Goal: Task Accomplishment & Management: Manage account settings

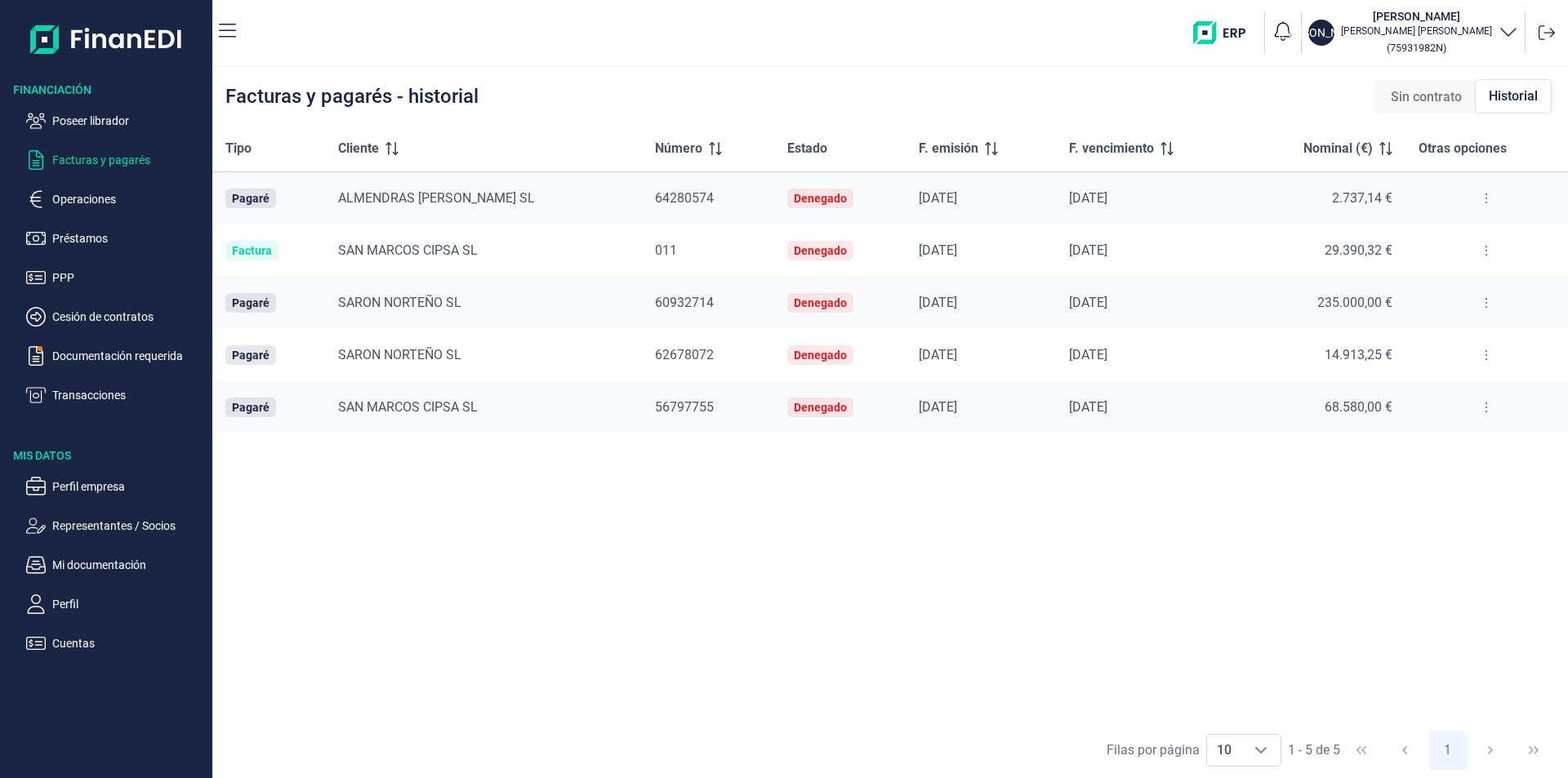
drag, startPoint x: 118, startPoint y: 119, endPoint x: 203, endPoint y: 160, distance: 94.4
click at [124, 124] on p "Poseer librador" at bounding box center [129, 121] width 154 height 19
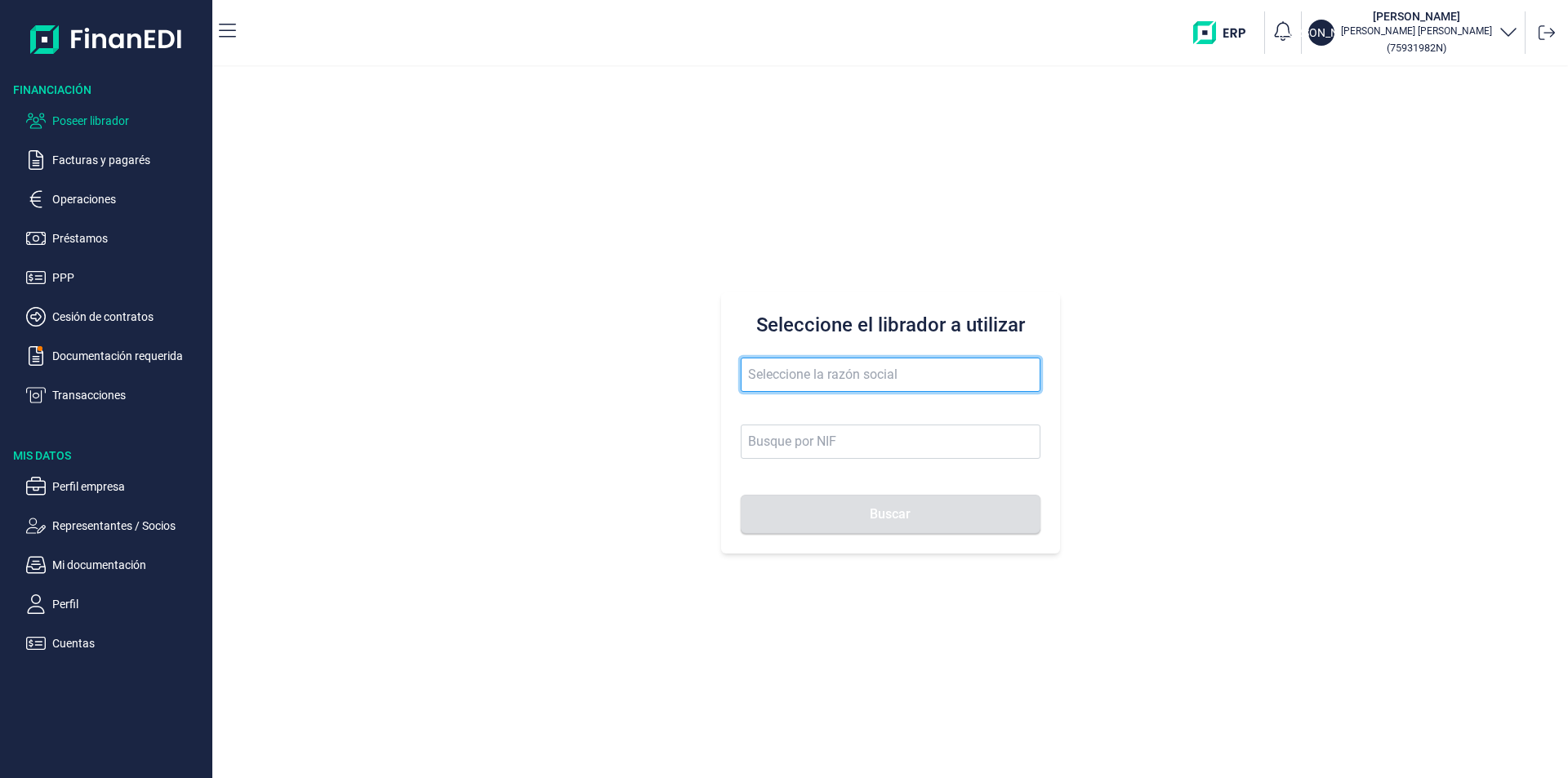
click at [764, 377] on input "text" at bounding box center [890, 374] width 300 height 34
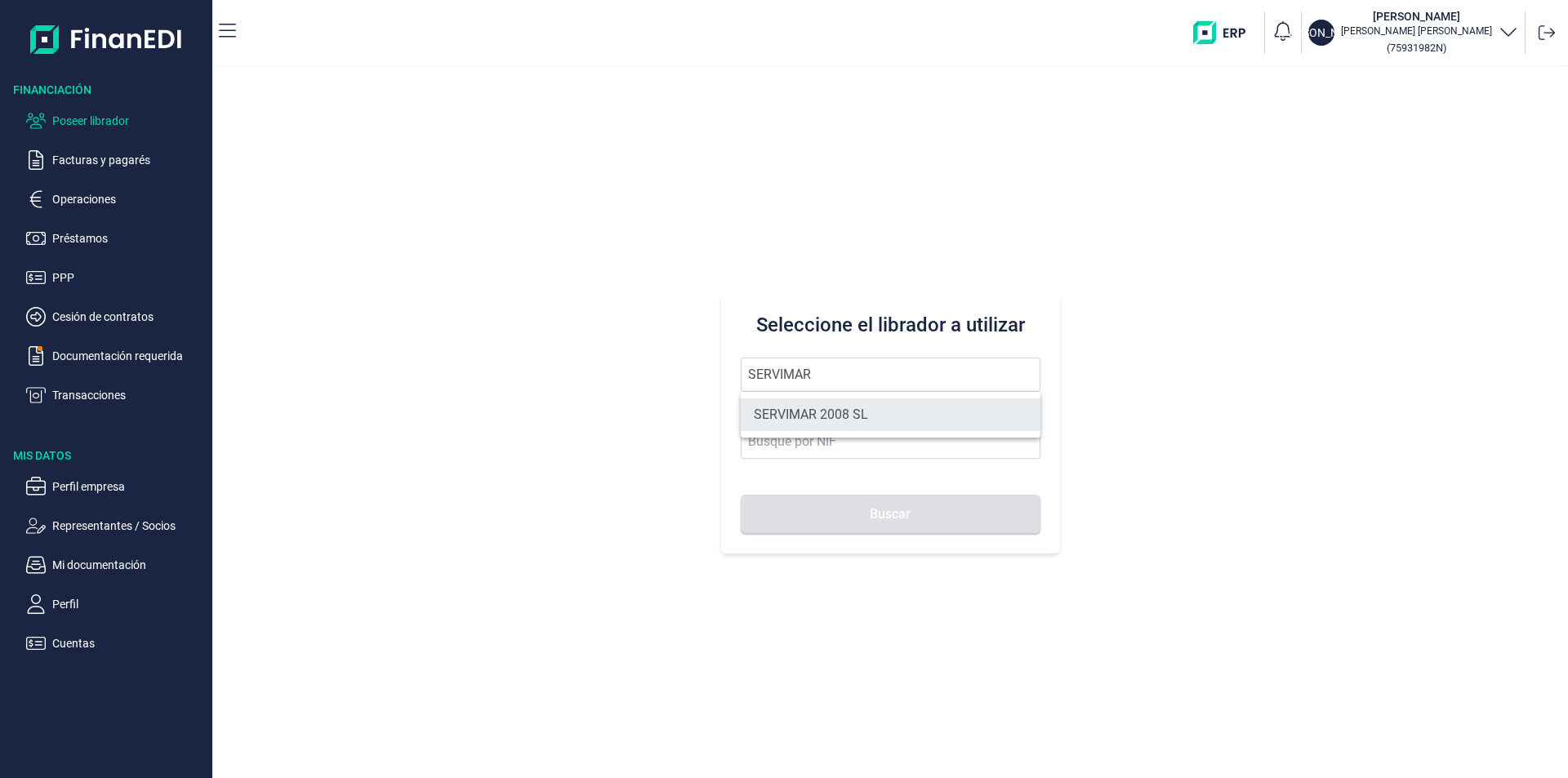
click at [862, 413] on li "SERVIMAR 2008 SL" at bounding box center [890, 415] width 300 height 33
type input "SERVIMAR 2008 SL"
type input "B73574691"
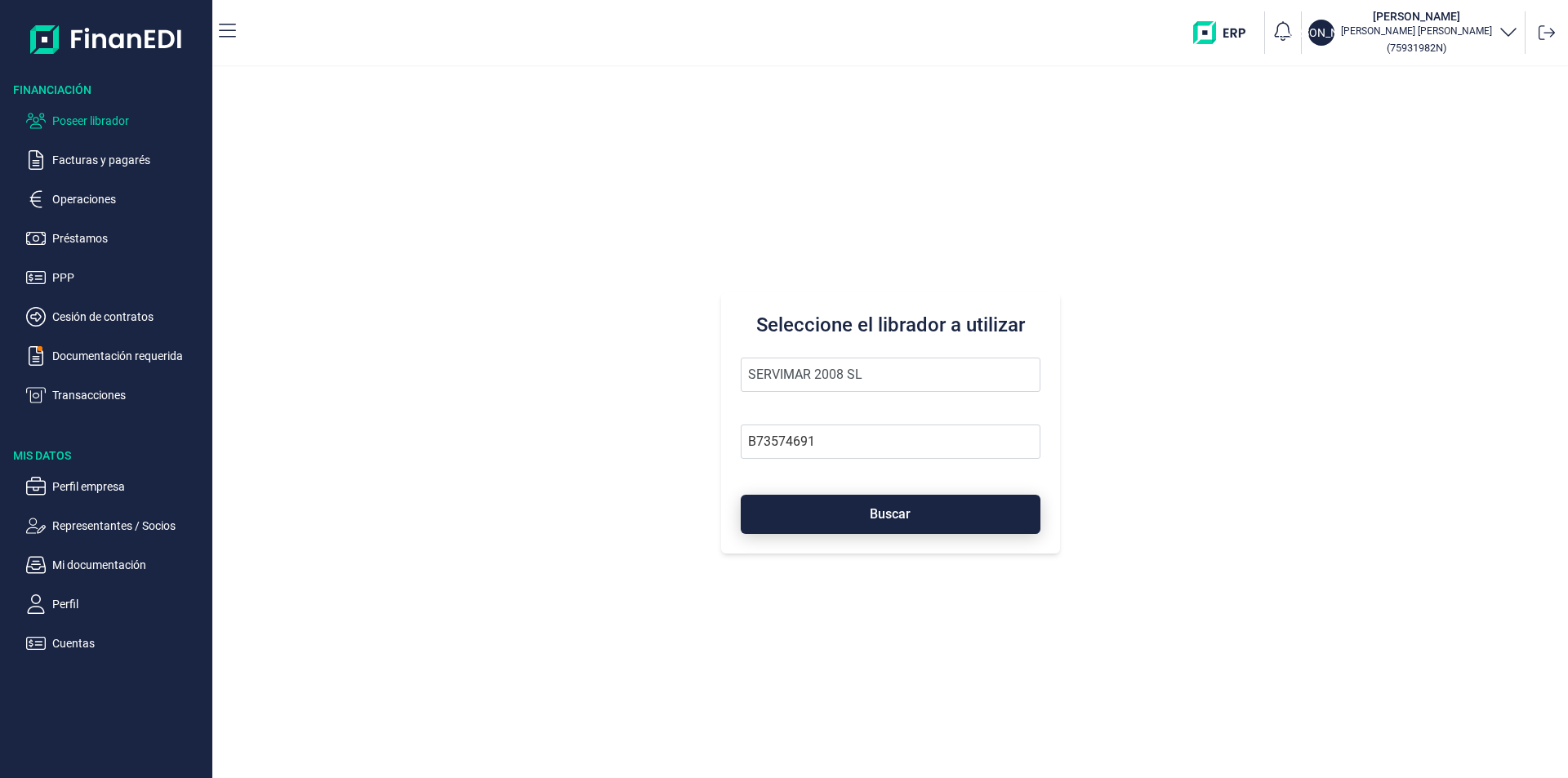
click at [836, 520] on button "Buscar" at bounding box center [890, 514] width 300 height 40
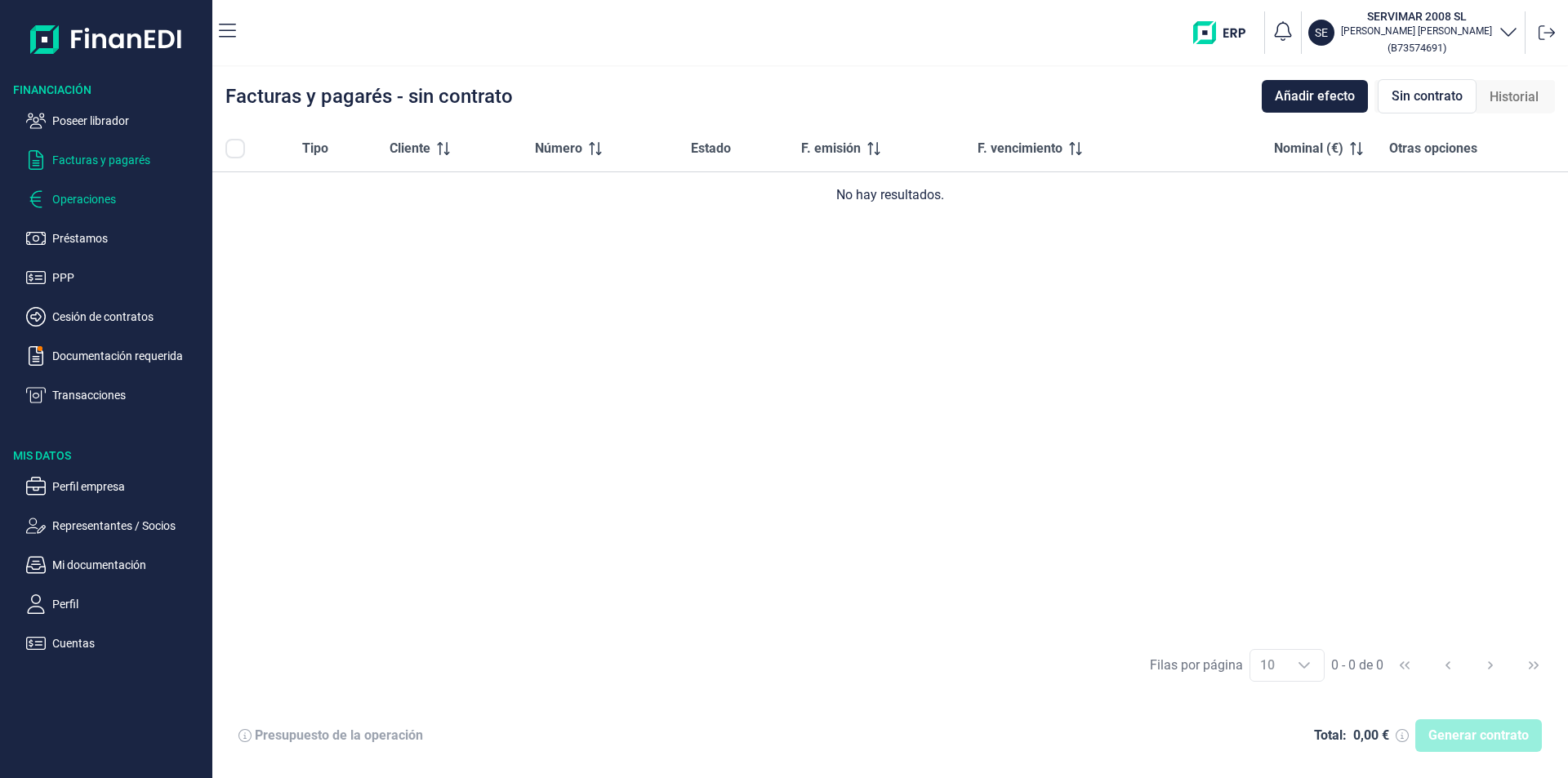
click at [97, 198] on p "Operaciones" at bounding box center [129, 199] width 154 height 19
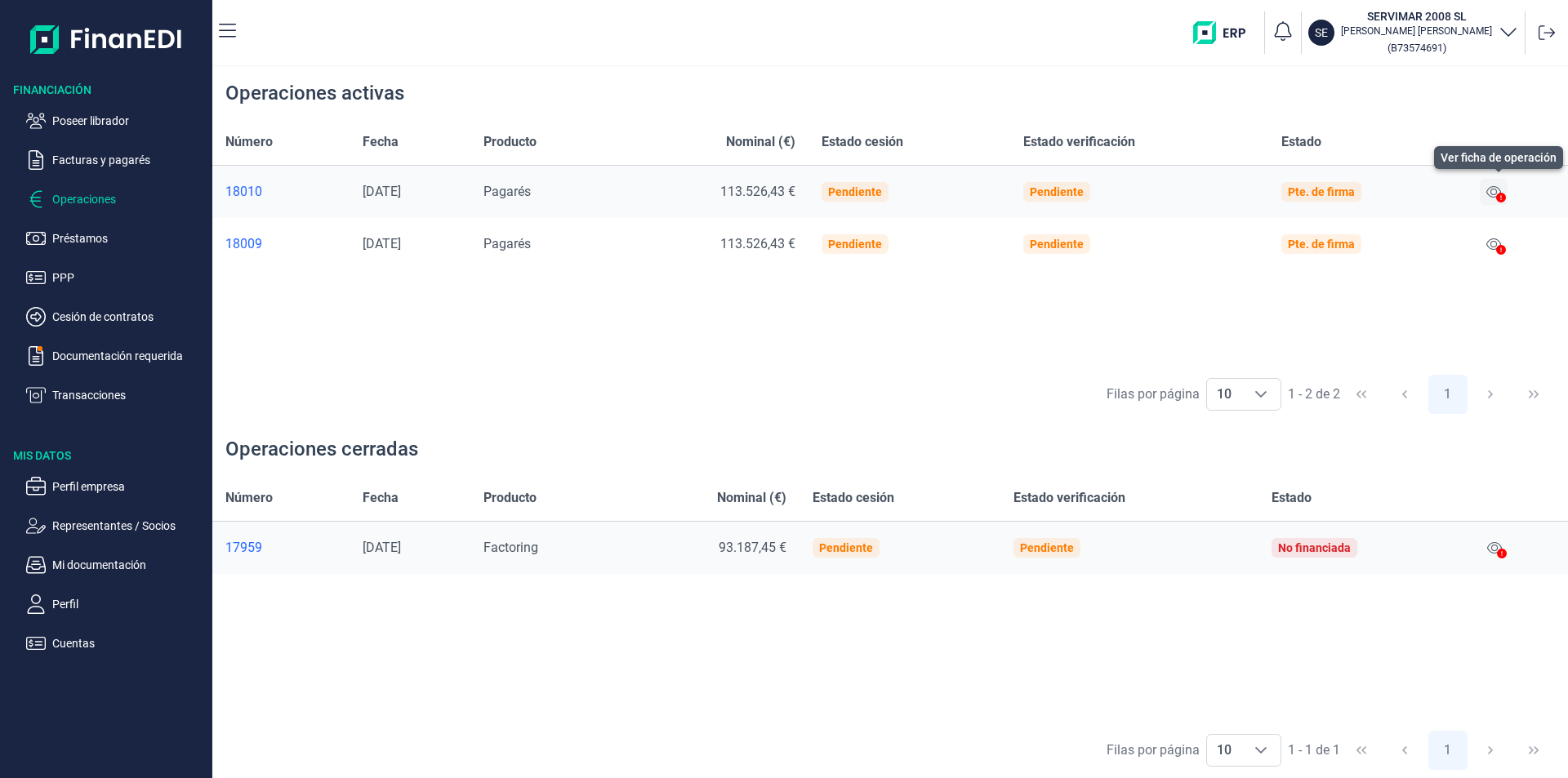
click at [1499, 189] on icon at bounding box center [1494, 192] width 15 height 12
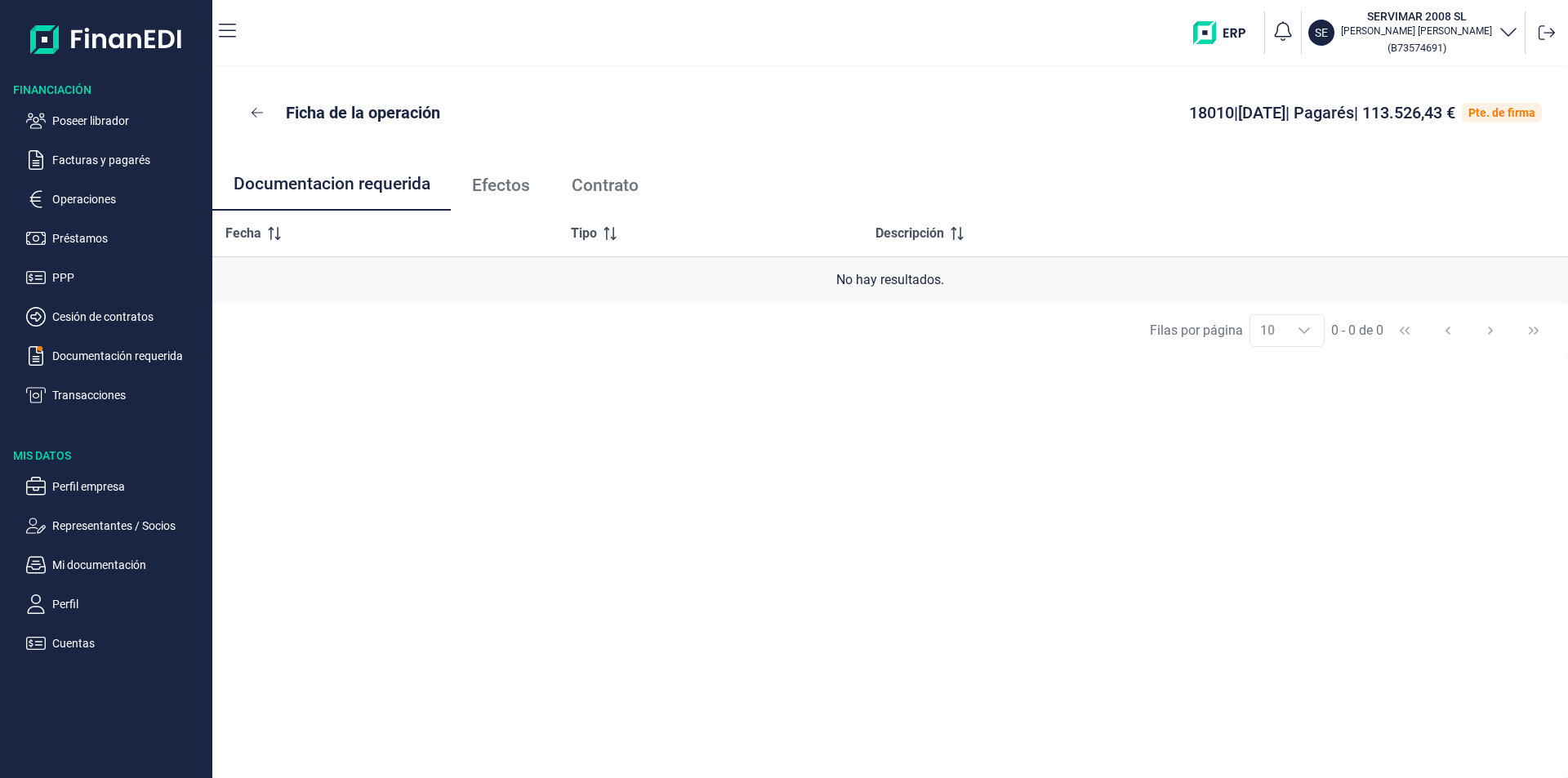
click at [511, 182] on span "Efectos" at bounding box center [501, 186] width 58 height 17
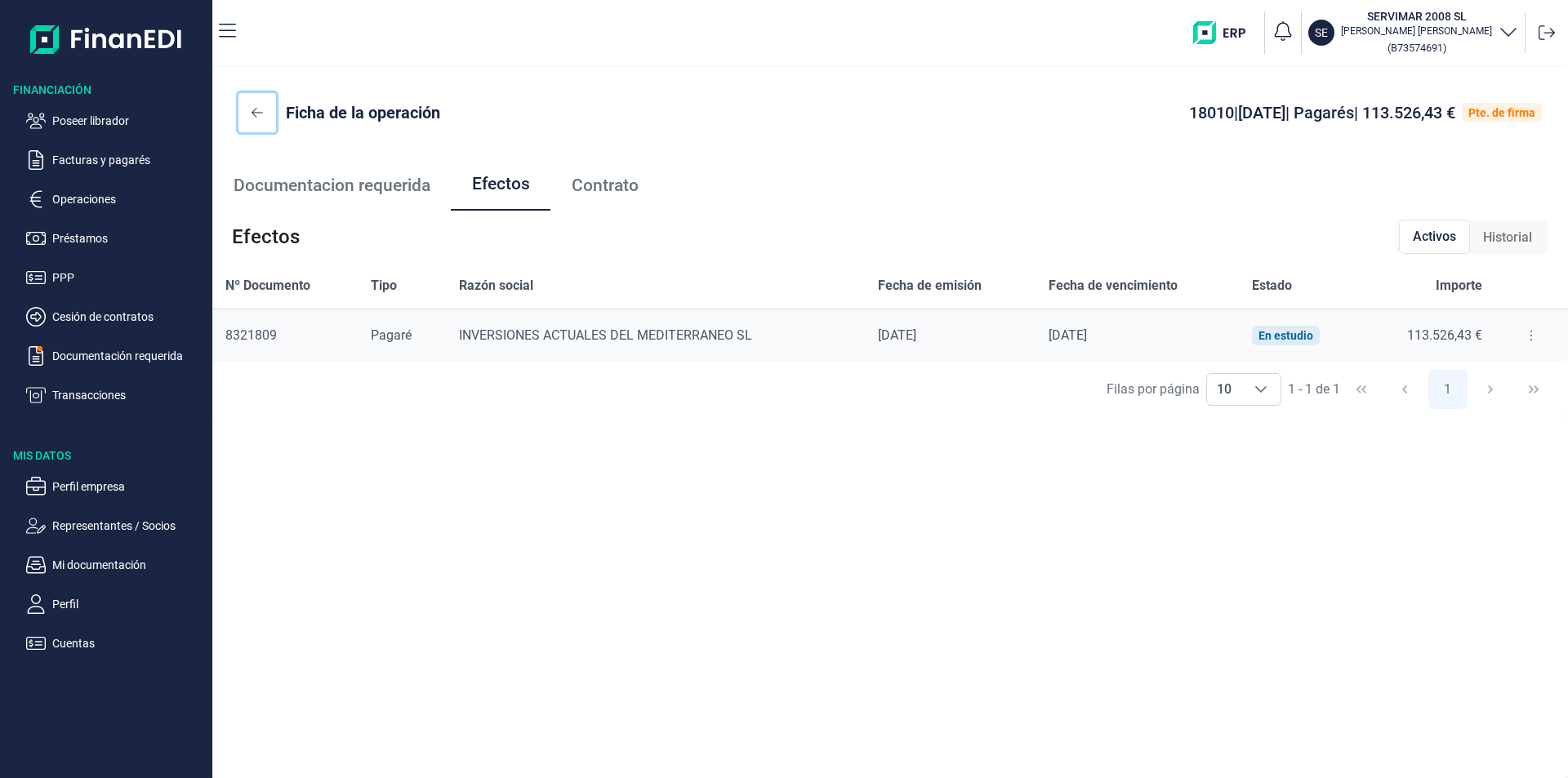
click at [258, 109] on icon at bounding box center [257, 113] width 12 height 14
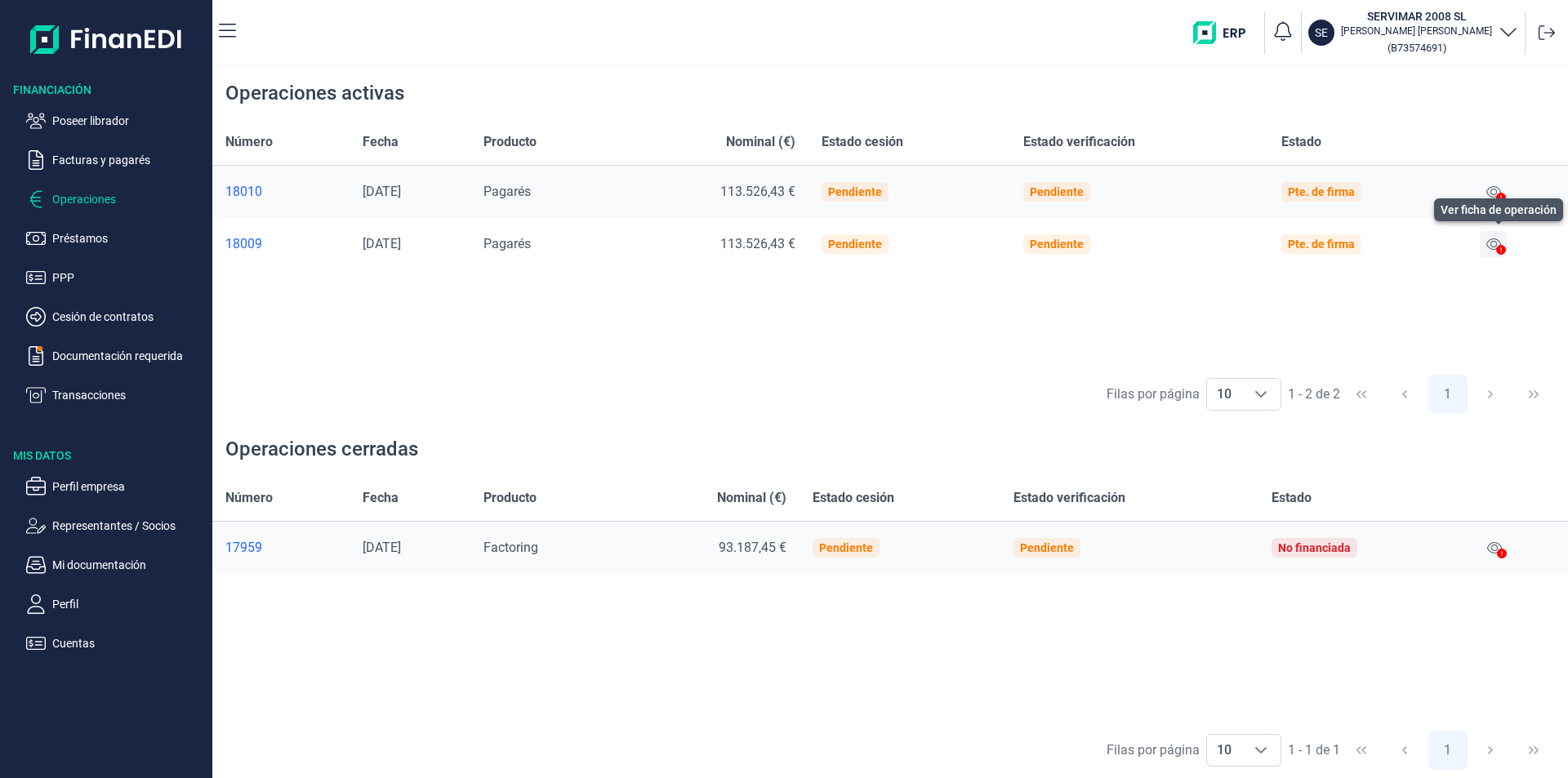
click at [1496, 240] on icon at bounding box center [1494, 245] width 15 height 12
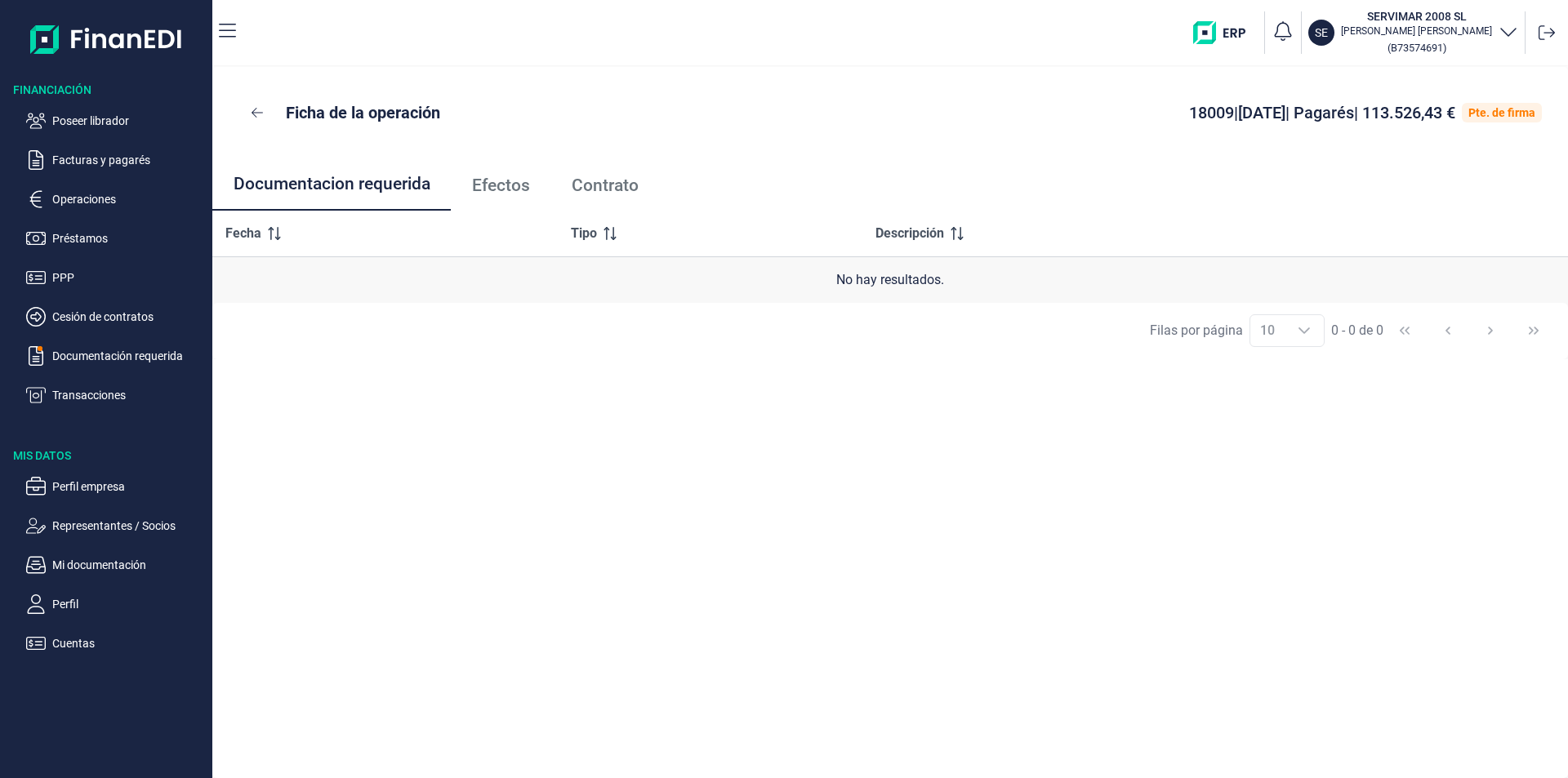
click at [520, 191] on span "Efectos" at bounding box center [501, 186] width 58 height 17
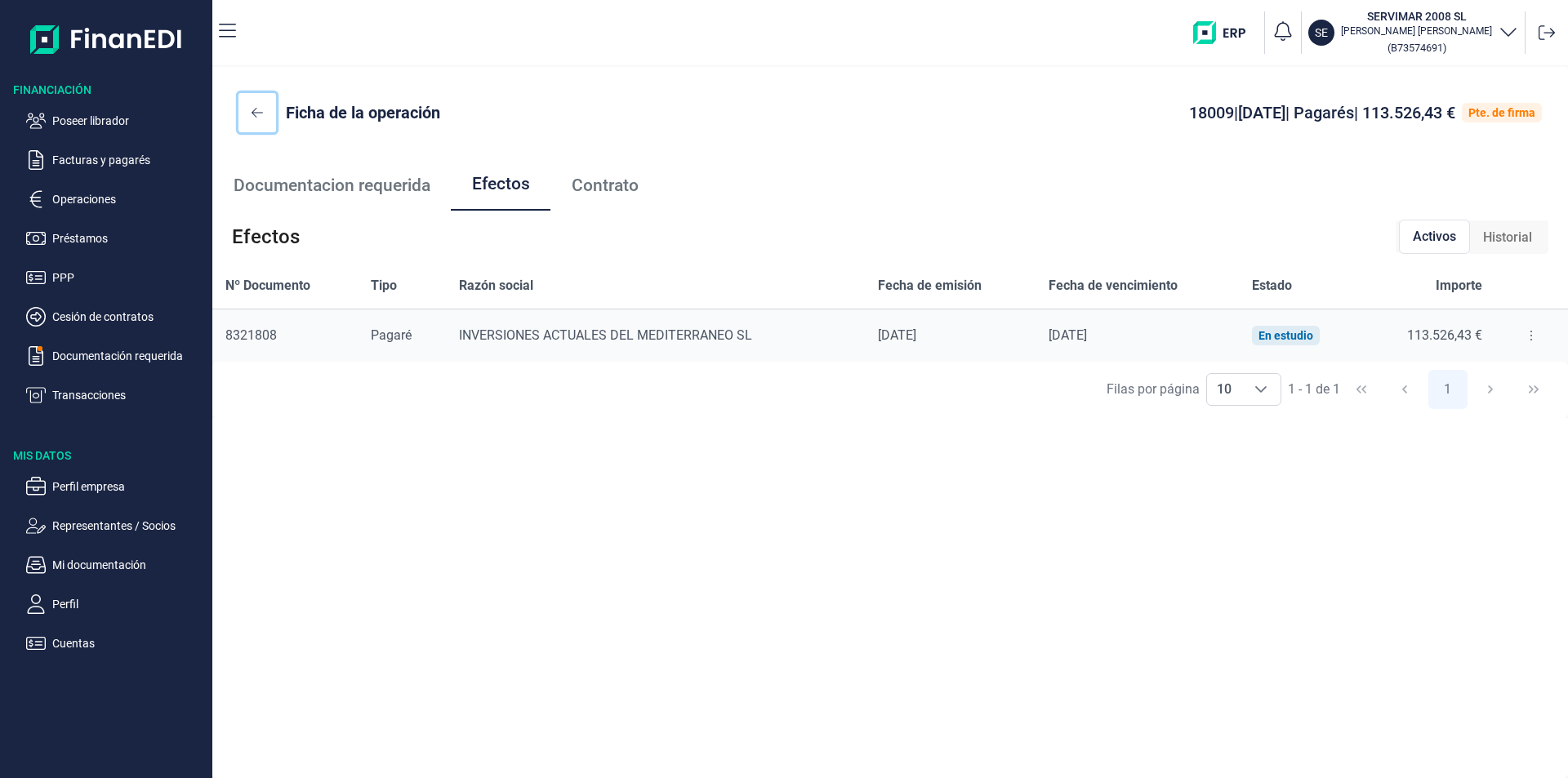
click at [261, 112] on icon at bounding box center [257, 113] width 12 height 14
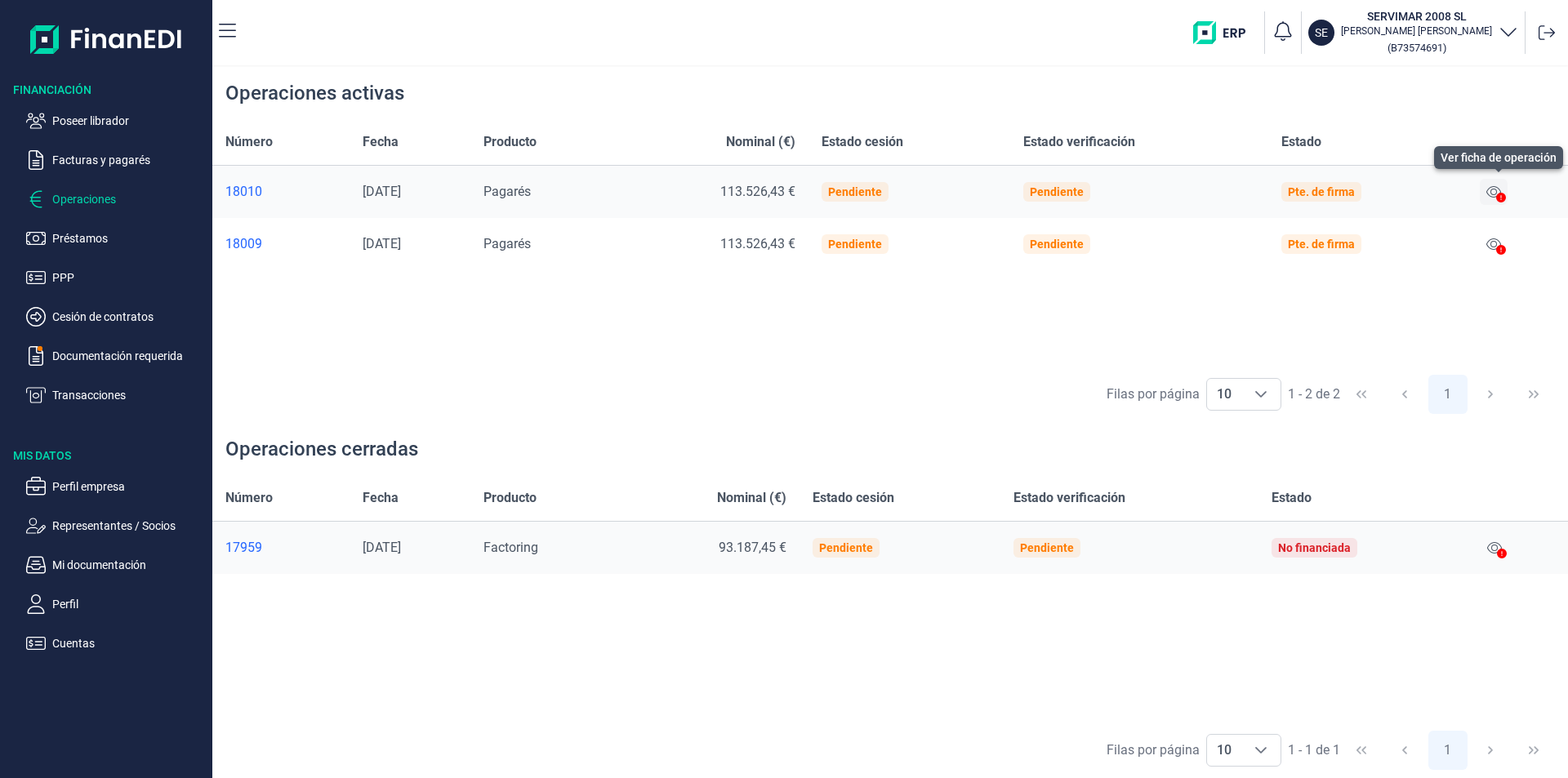
click at [1498, 192] on icon at bounding box center [1494, 192] width 15 height 14
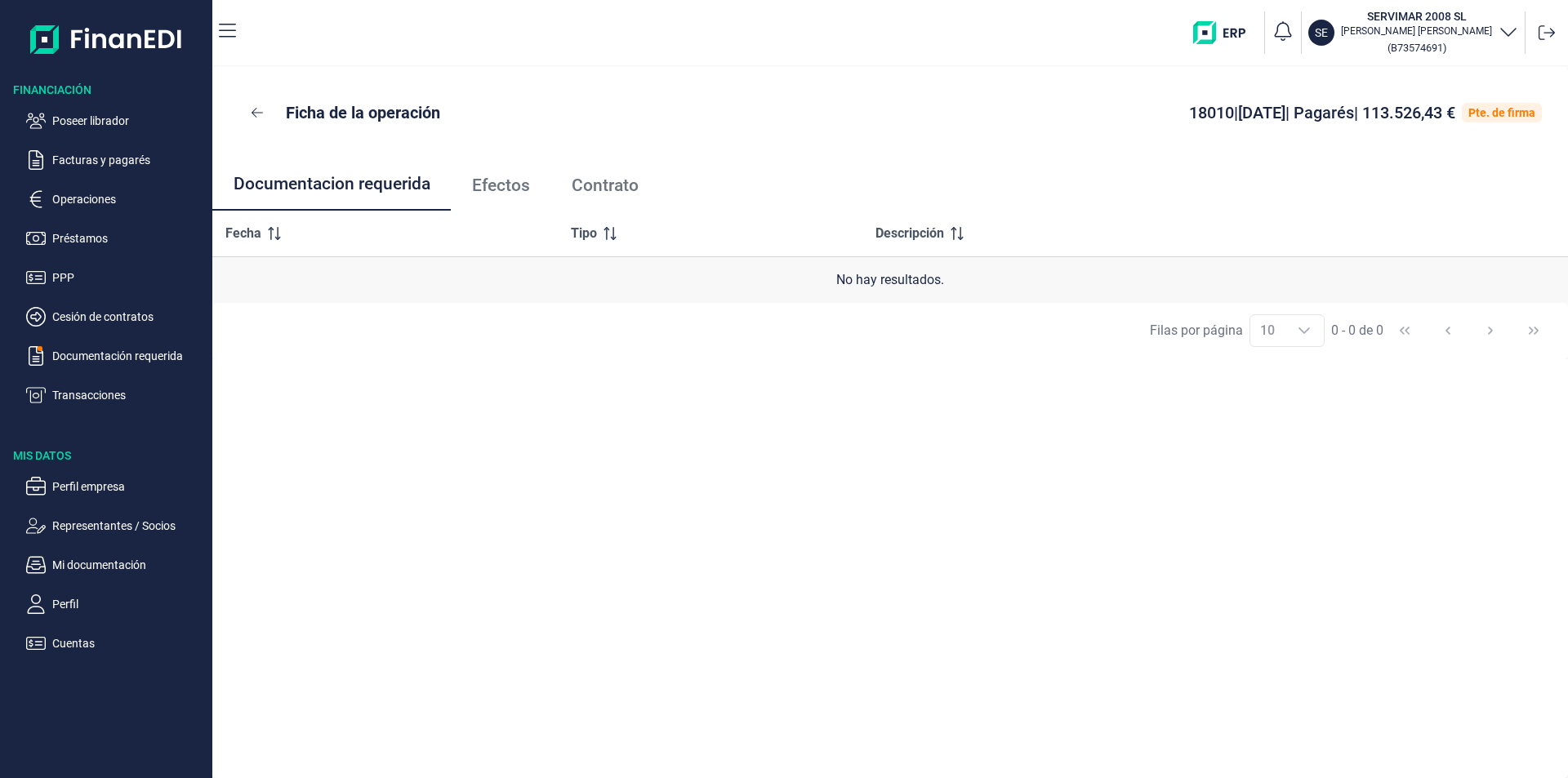
click at [710, 384] on div "Ficha de la operación 18010 | [DATE] | Pagarés | 113.526,43 € Pte. de firma Doc…" at bounding box center [890, 422] width 1356 height 711
click at [95, 120] on p "Poseer librador" at bounding box center [129, 121] width 154 height 19
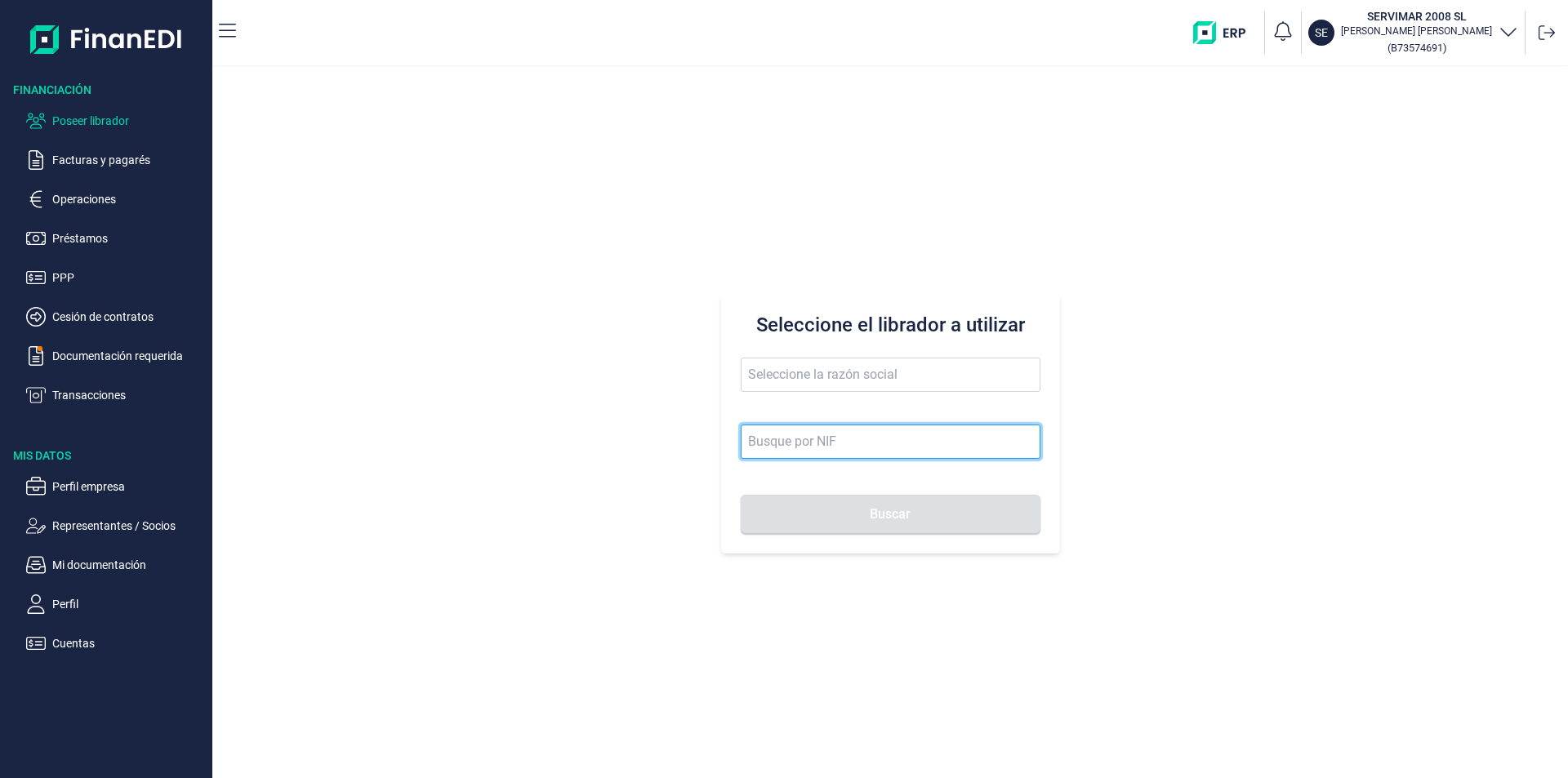
click at [760, 438] on input at bounding box center [890, 441] width 300 height 34
type input "b22452486"
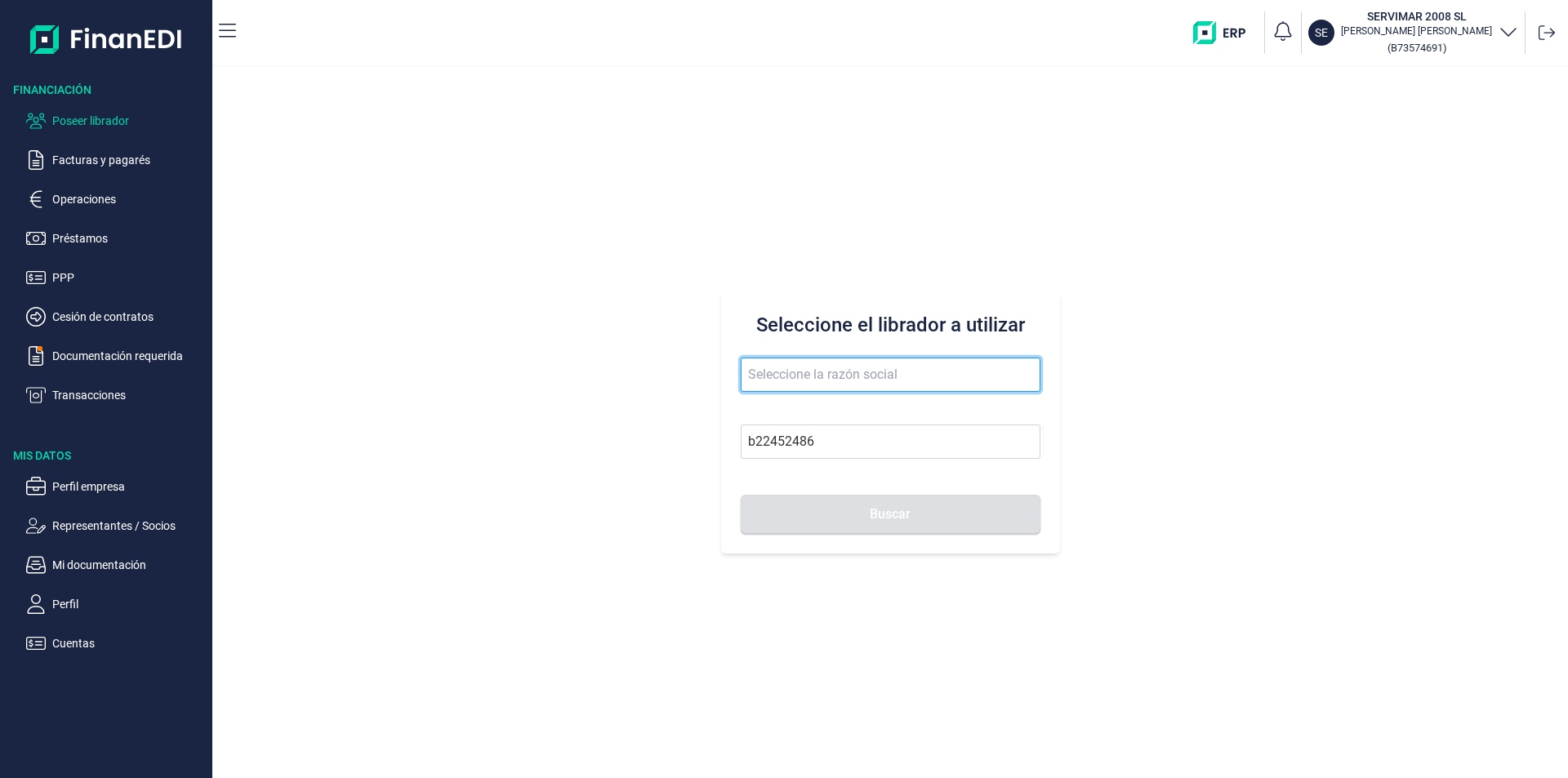
click at [799, 373] on input "text" at bounding box center [890, 374] width 300 height 34
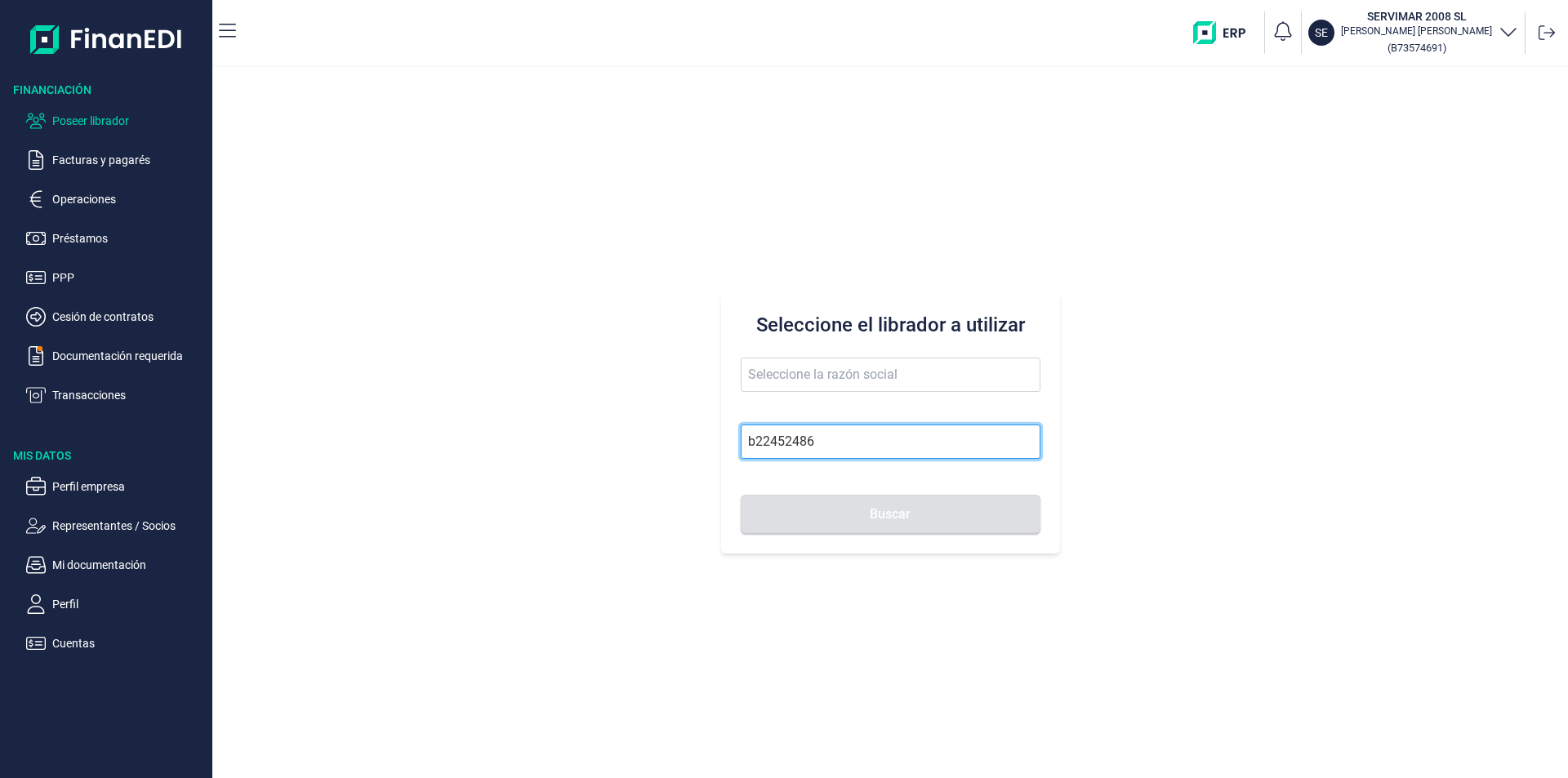
click at [825, 453] on input "b22452486" at bounding box center [890, 441] width 300 height 34
drag, startPoint x: 832, startPoint y: 440, endPoint x: 724, endPoint y: 431, distance: 108.4
click at [724, 431] on div "Seleccione el librador a utilizar b22452486 Buscar" at bounding box center [890, 422] width 339 height 261
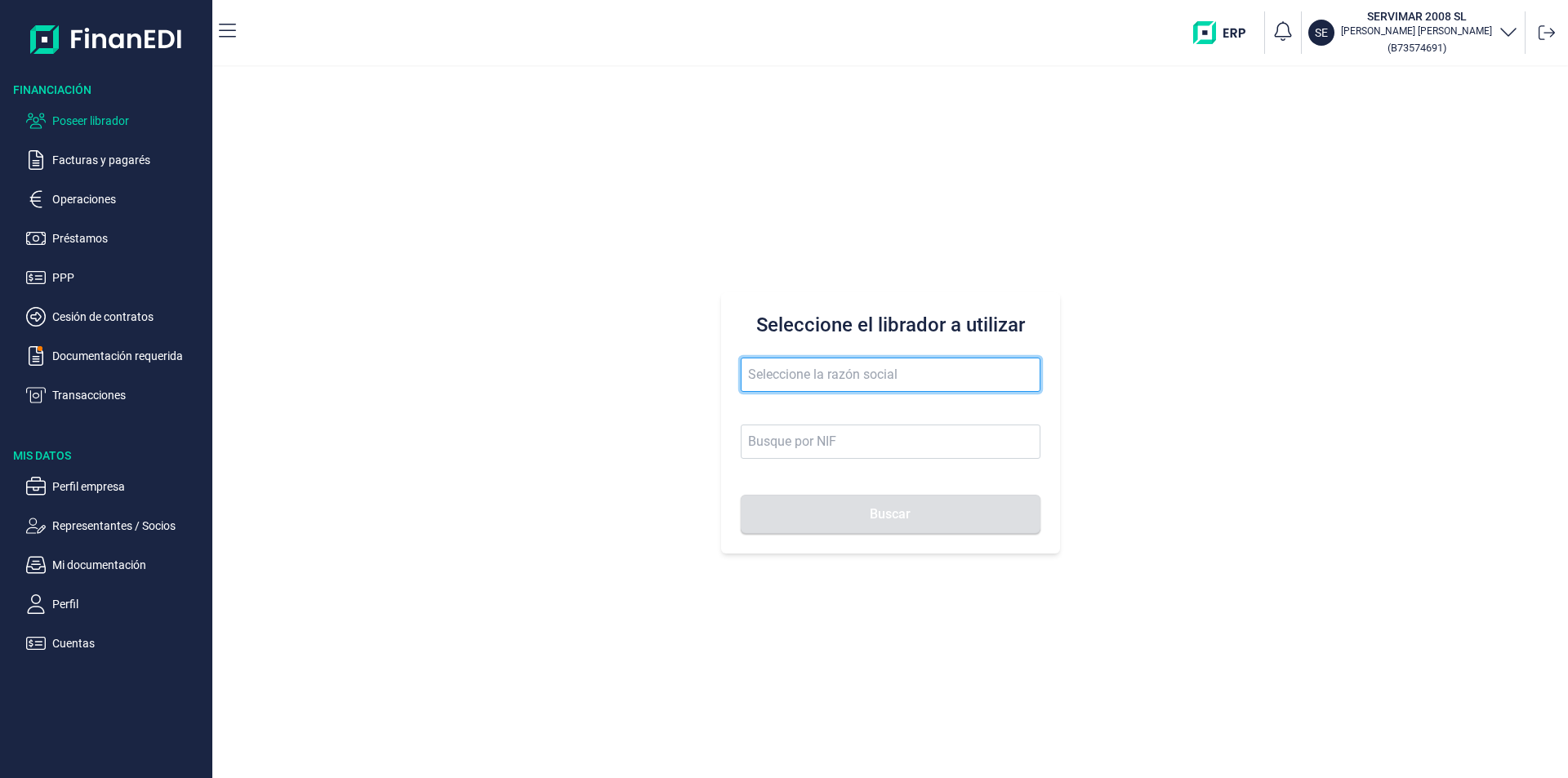
click at [779, 375] on input "text" at bounding box center [890, 374] width 300 height 34
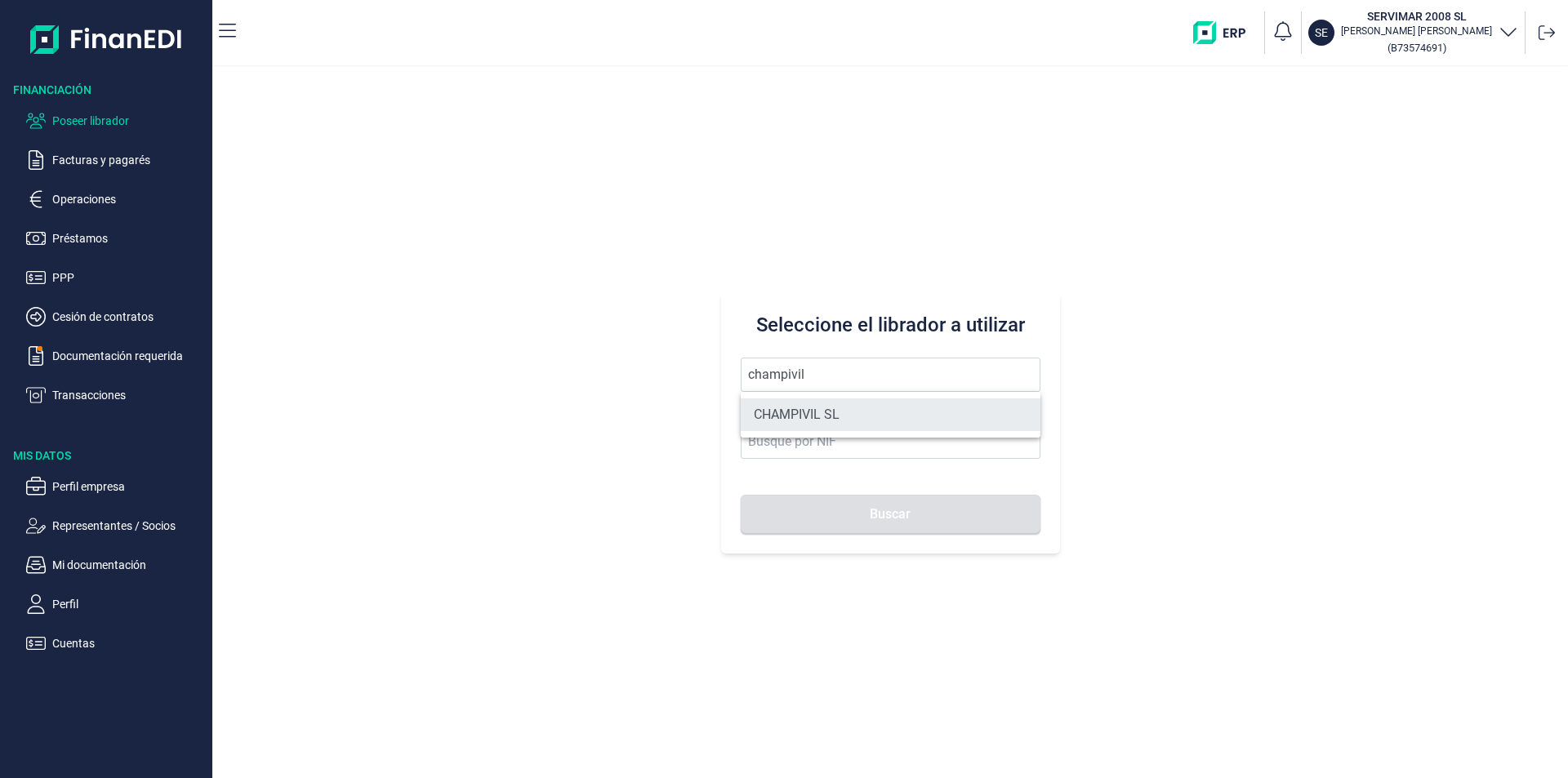
click at [816, 406] on li "CHAMPIVIL SL" at bounding box center [890, 415] width 300 height 33
type input "CHAMPIVIL SL"
type input "B27271352"
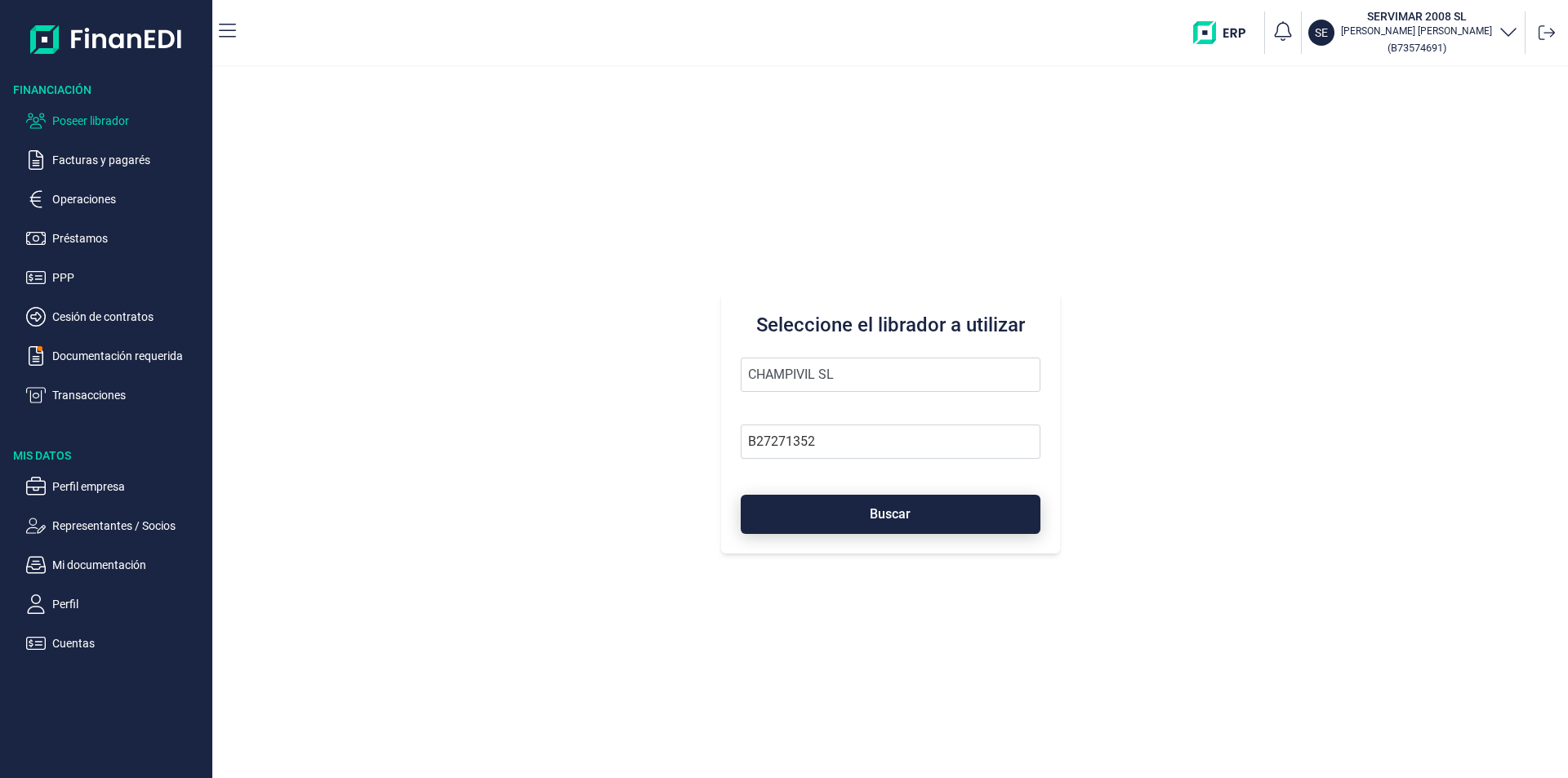
click at [857, 508] on button "Buscar" at bounding box center [890, 514] width 300 height 40
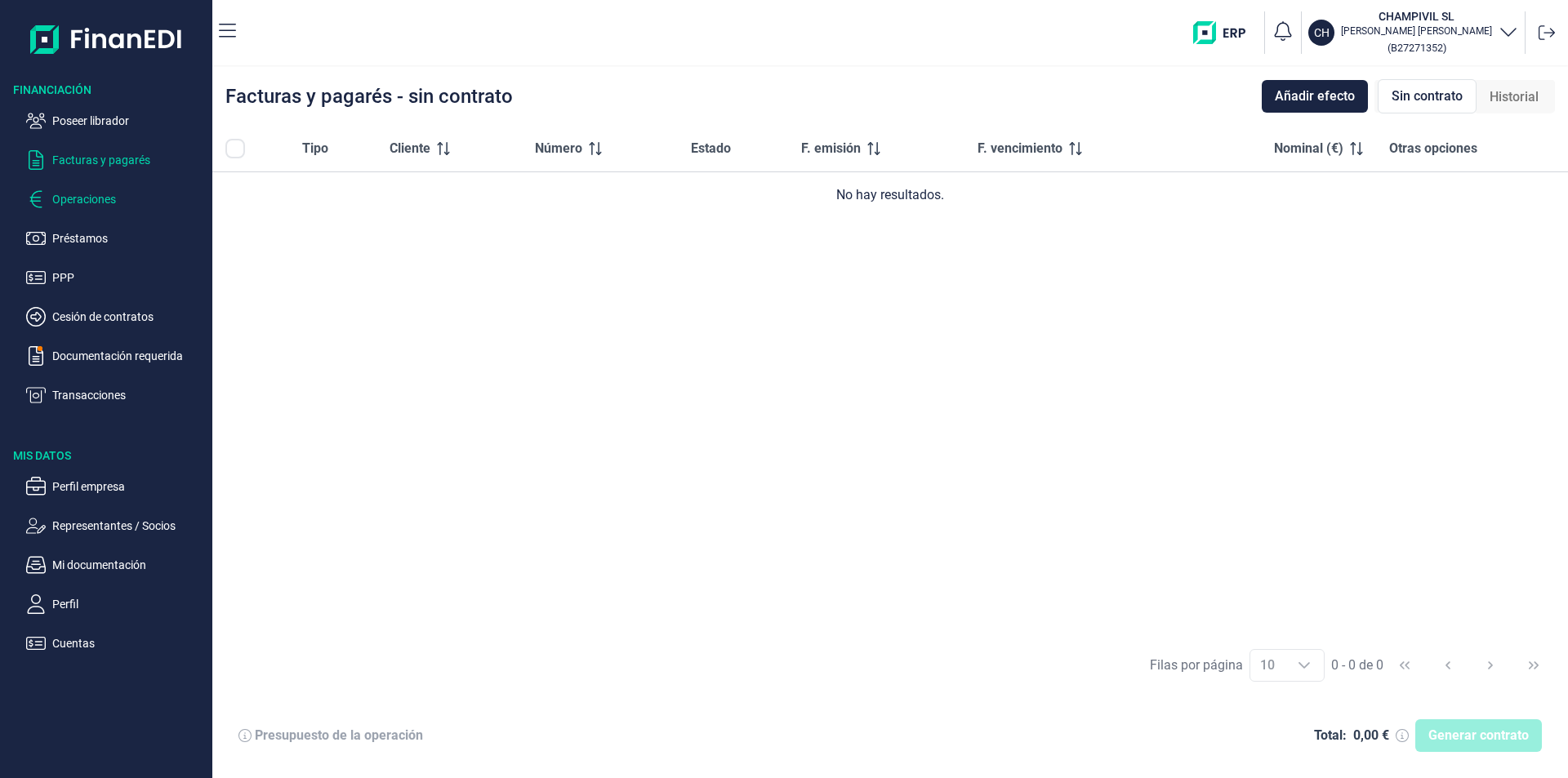
click at [68, 202] on p "Operaciones" at bounding box center [129, 199] width 154 height 19
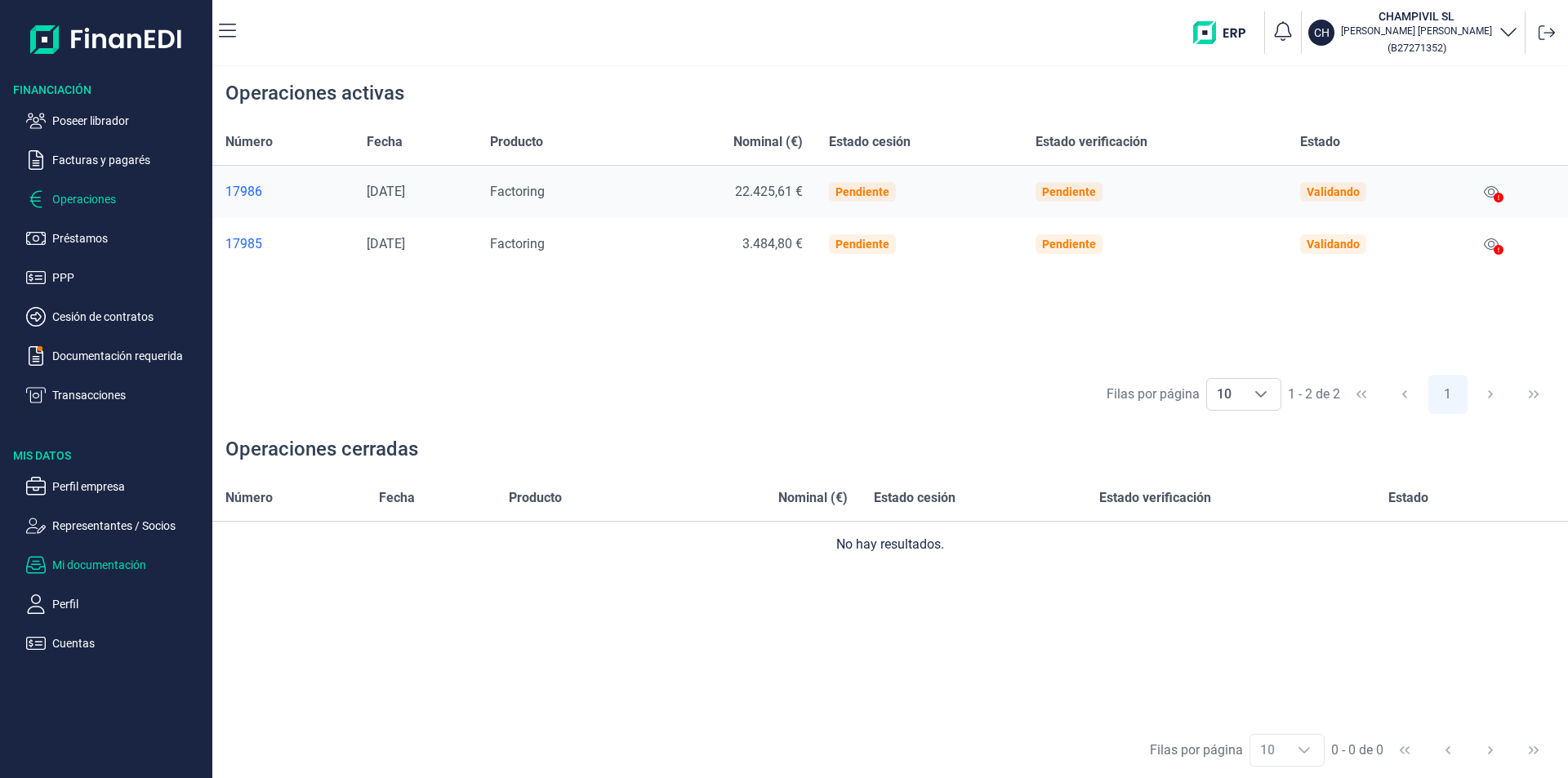
click at [119, 565] on p "Mi documentación" at bounding box center [129, 565] width 154 height 19
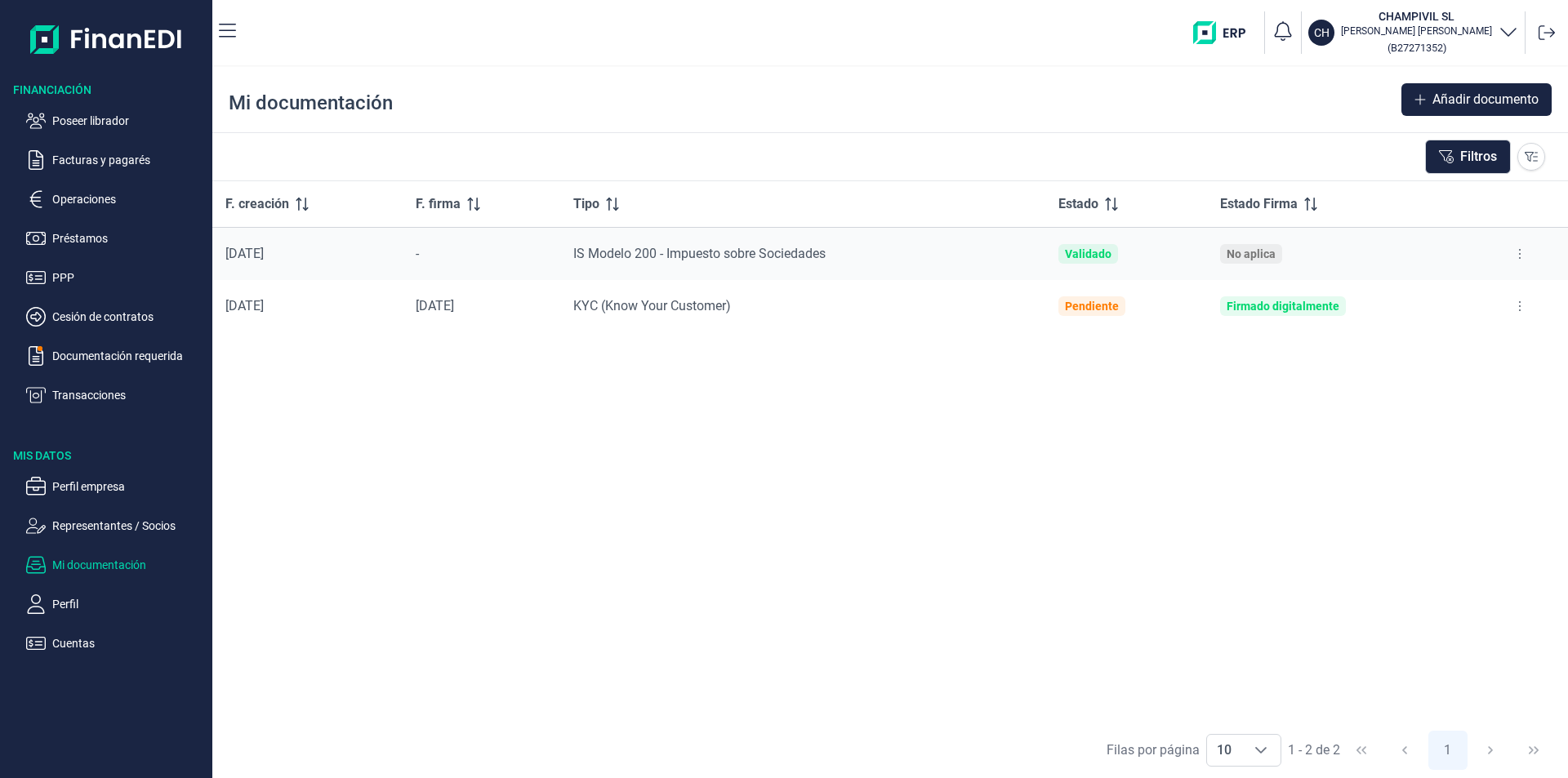
click at [1523, 248] on button at bounding box center [1520, 253] width 29 height 26
drag, startPoint x: 1458, startPoint y: 295, endPoint x: 1436, endPoint y: 302, distance: 23.1
click at [1457, 295] on span "Ver documento" at bounding box center [1420, 295] width 77 height 16
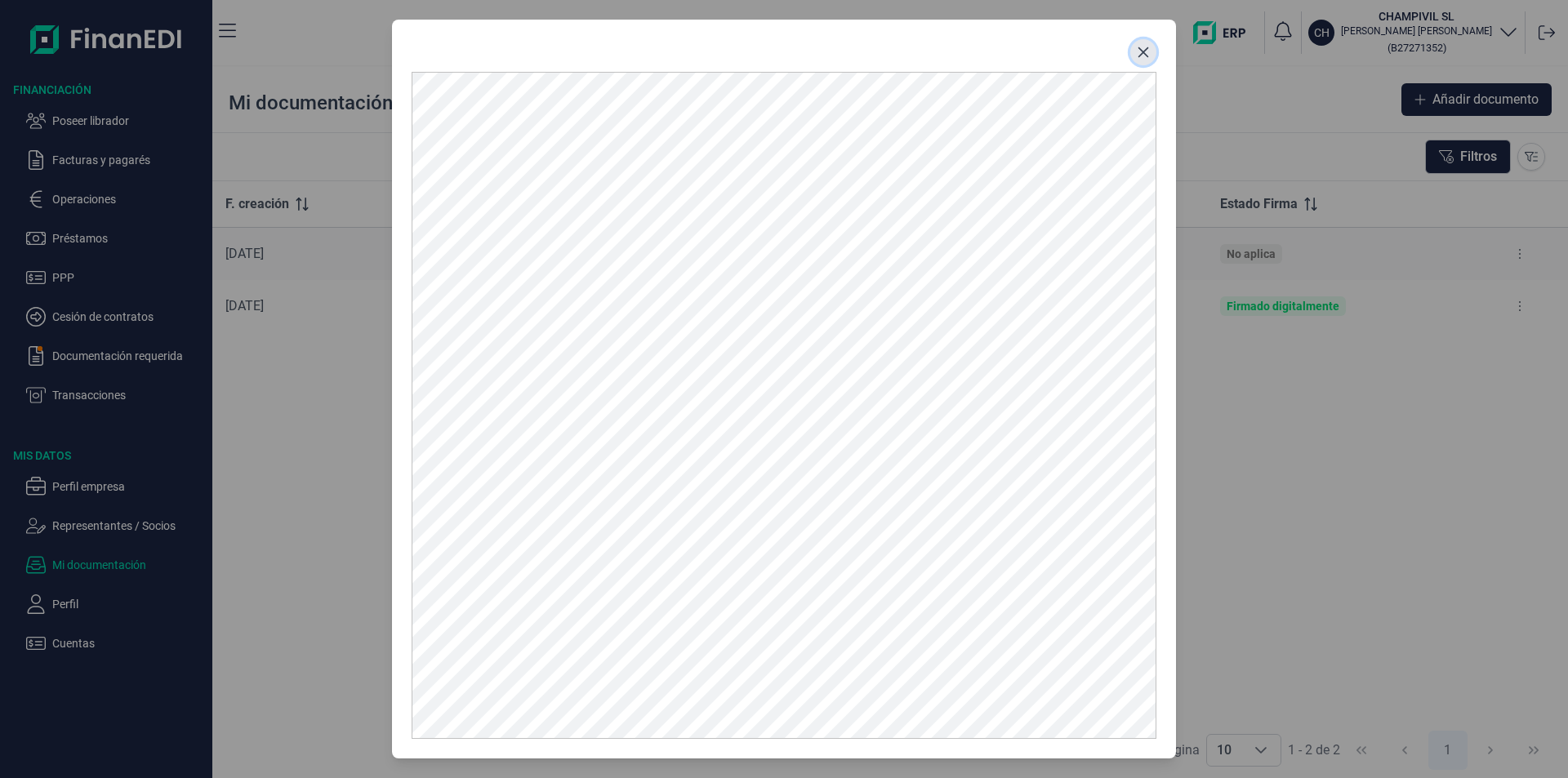
click at [1146, 51] on icon "Close" at bounding box center [1144, 52] width 14 height 14
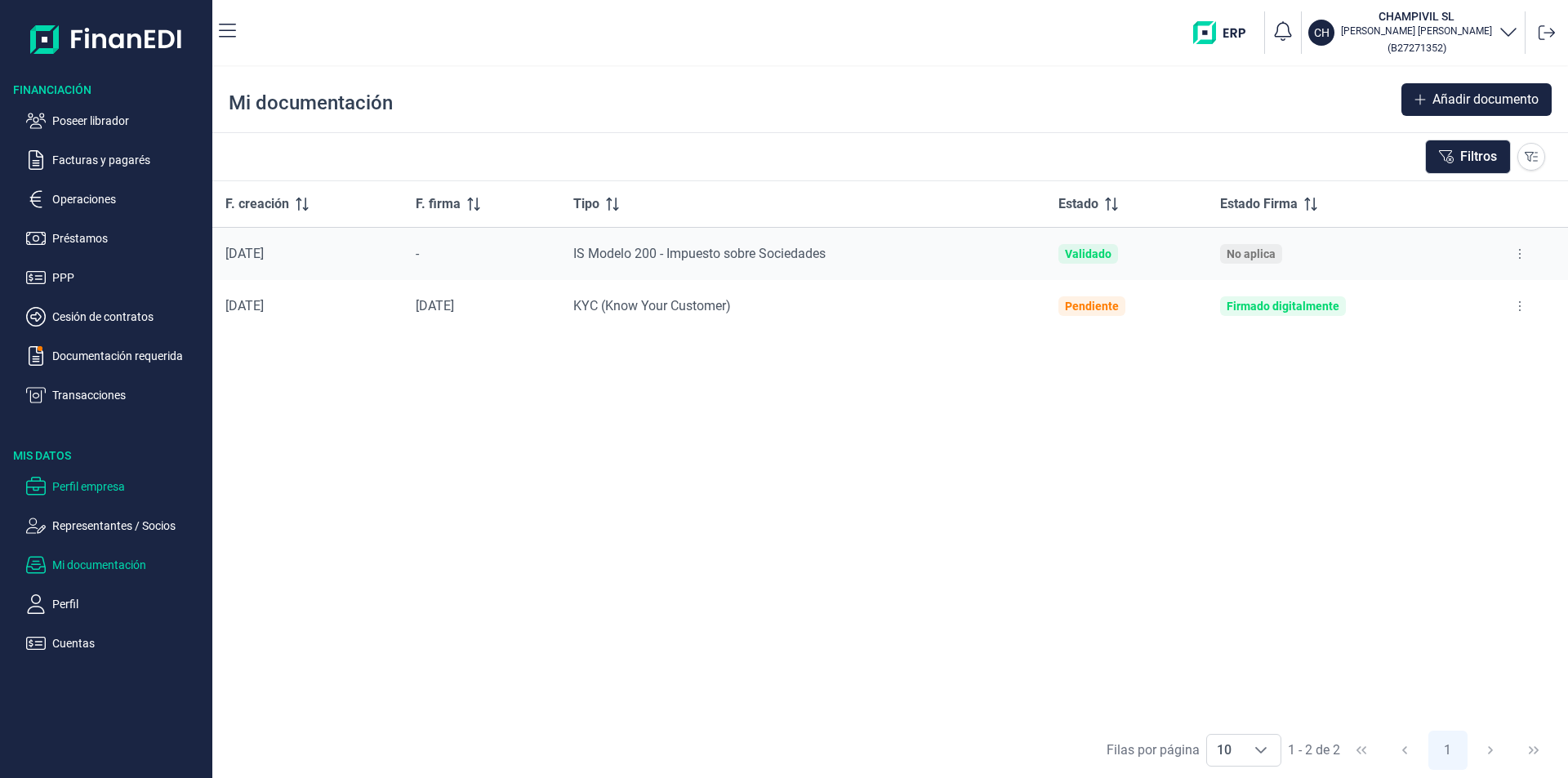
click at [109, 487] on p "Perfil empresa" at bounding box center [129, 486] width 154 height 19
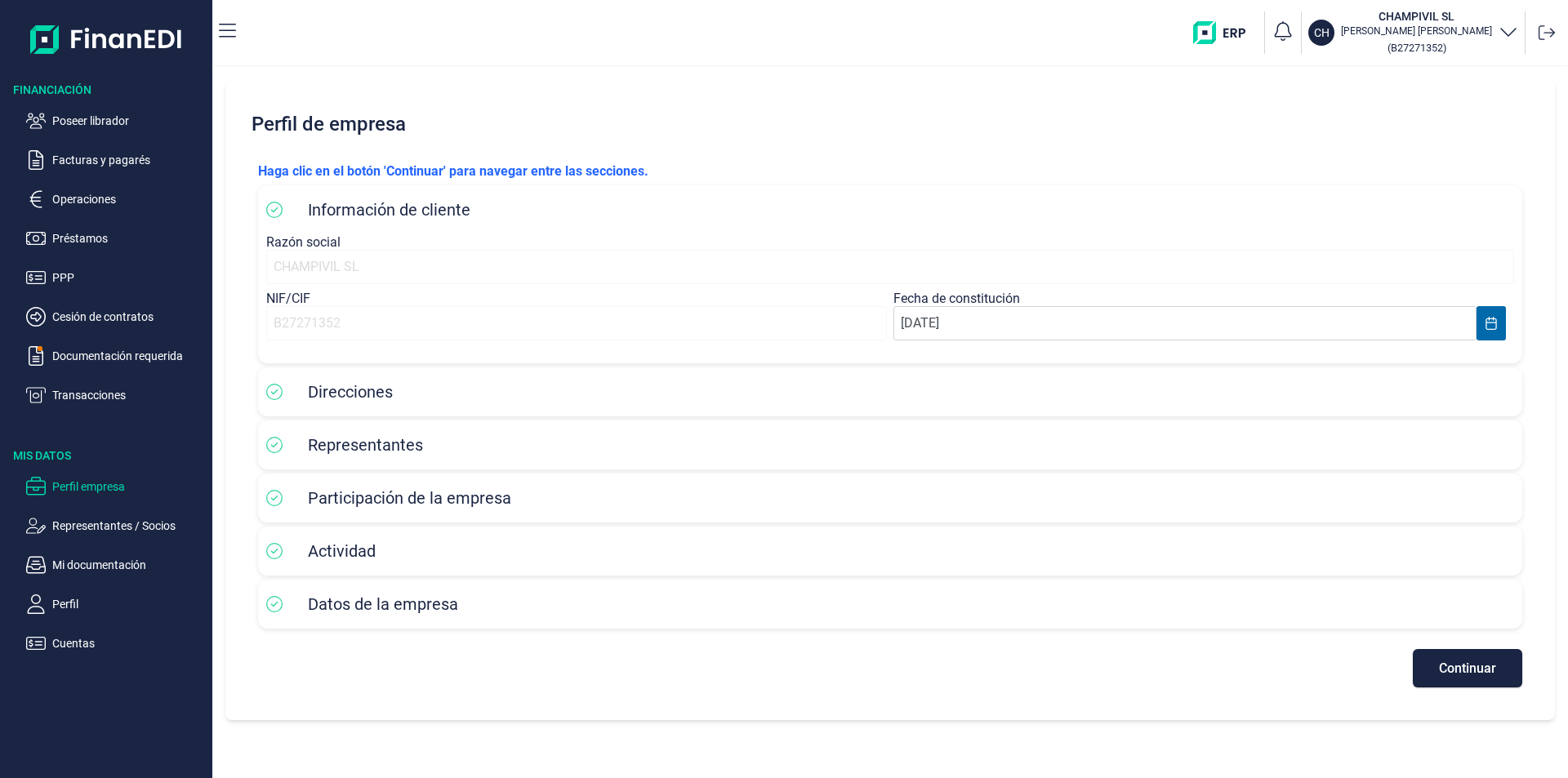
click at [1451, 673] on span "Continuar" at bounding box center [1467, 668] width 57 height 13
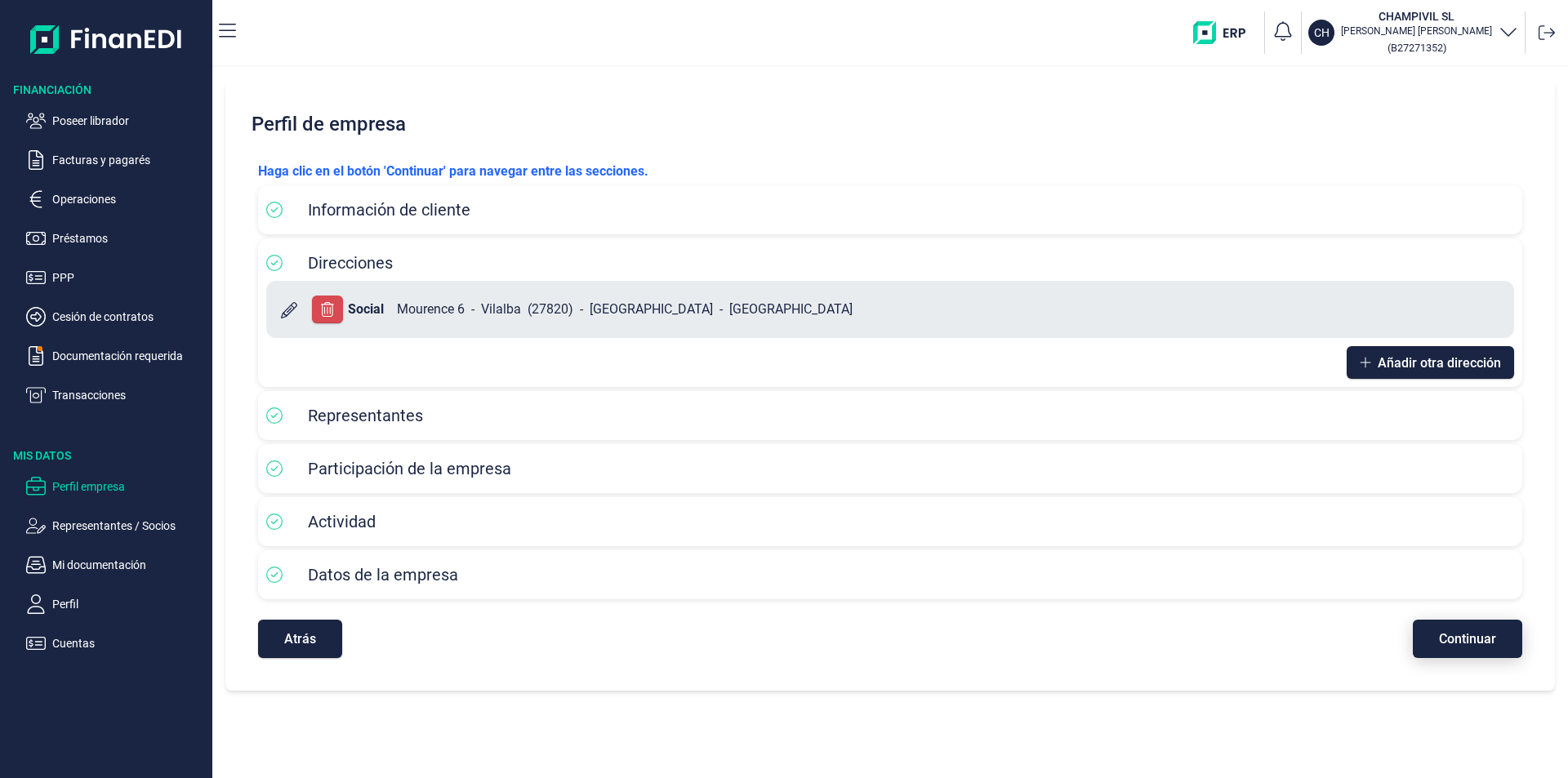
click at [1474, 640] on span "Continuar" at bounding box center [1467, 639] width 57 height 13
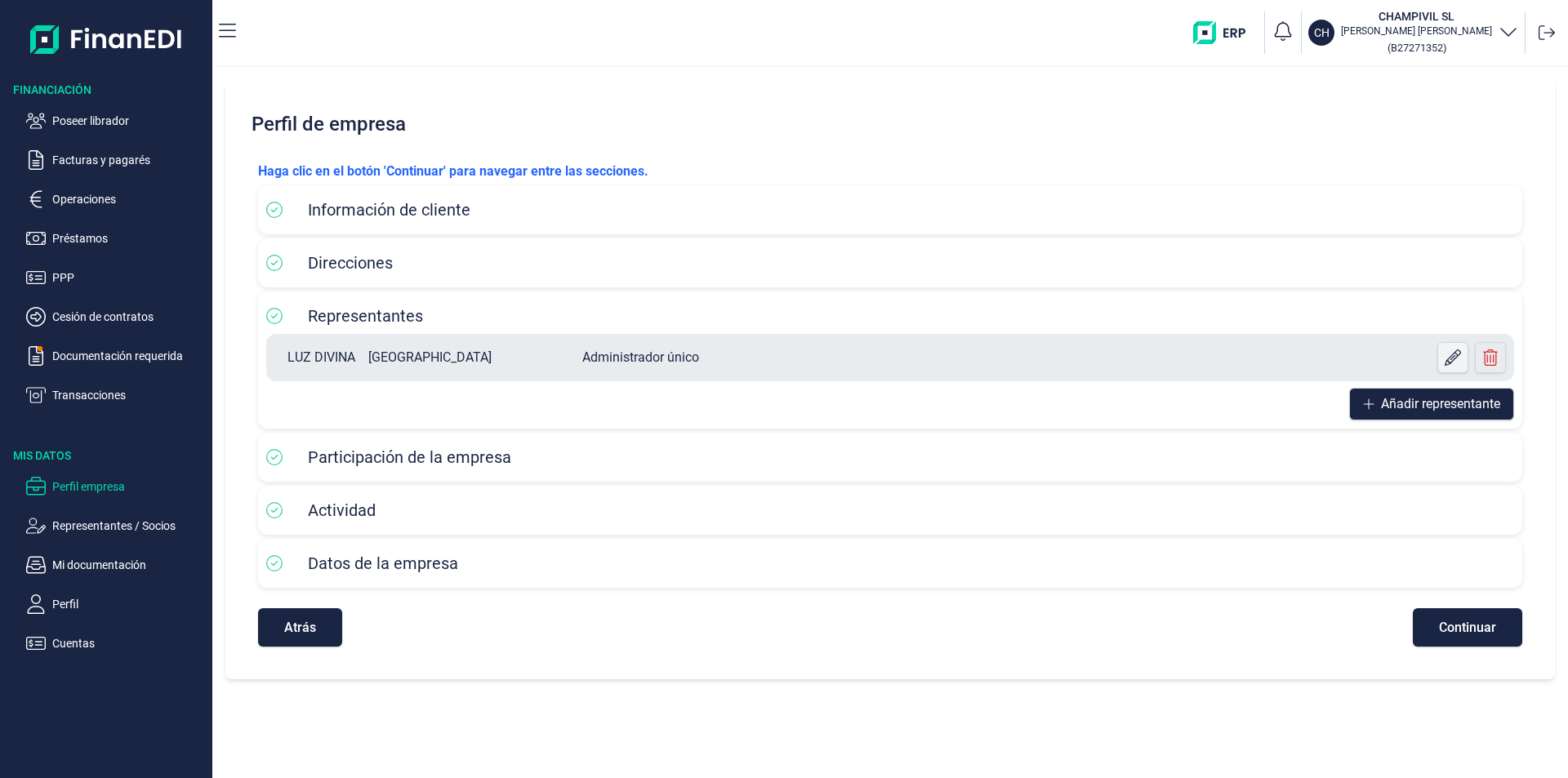
click at [1450, 356] on icon at bounding box center [1453, 358] width 16 height 16
select select "ES"
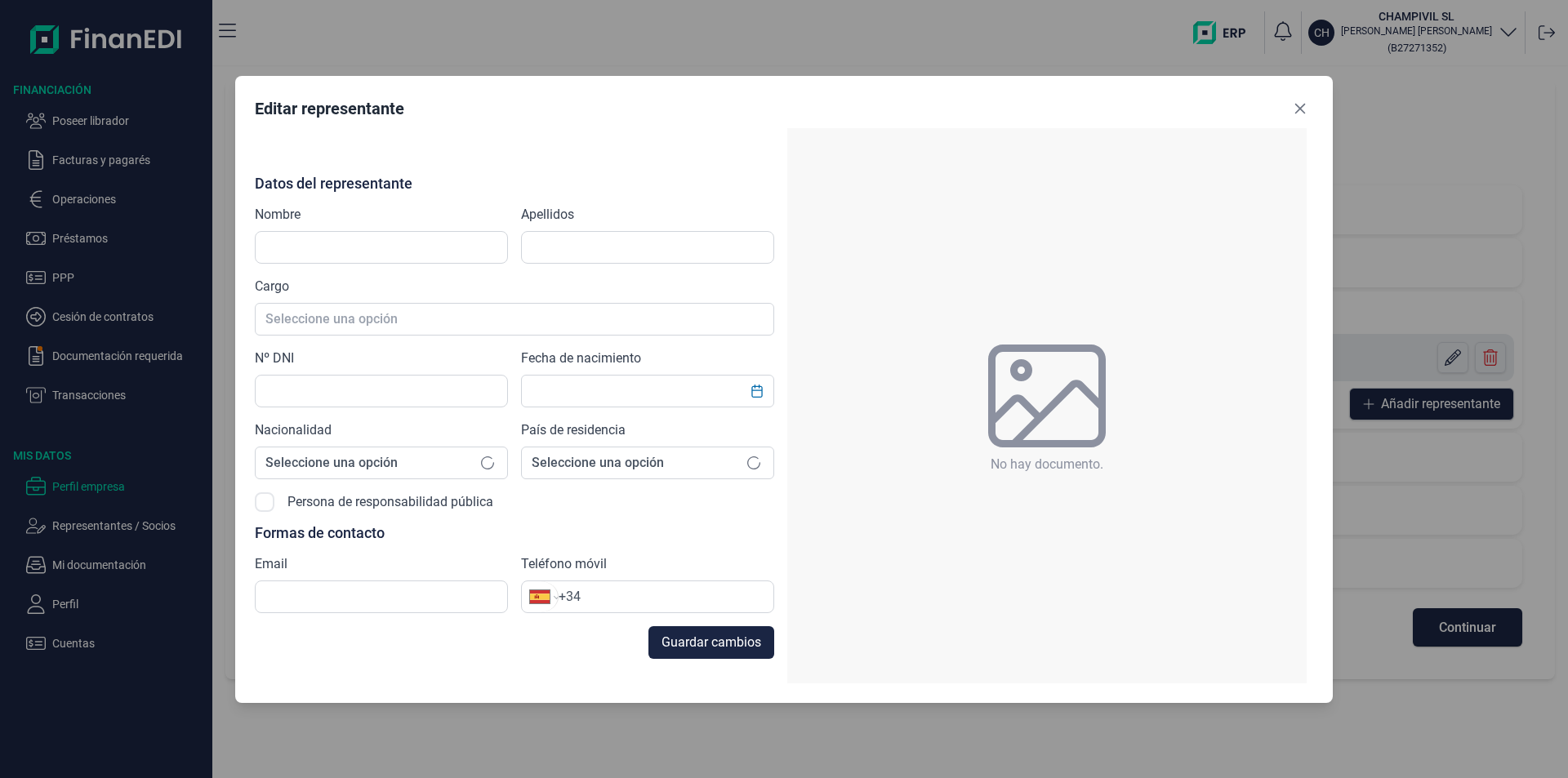
type input "LUZ DIVINA"
type input "[GEOGRAPHIC_DATA]"
type input "33344475H"
type input "[EMAIL_ADDRESS][DOMAIN_NAME]"
type input "[PHONE_NUMBER]"
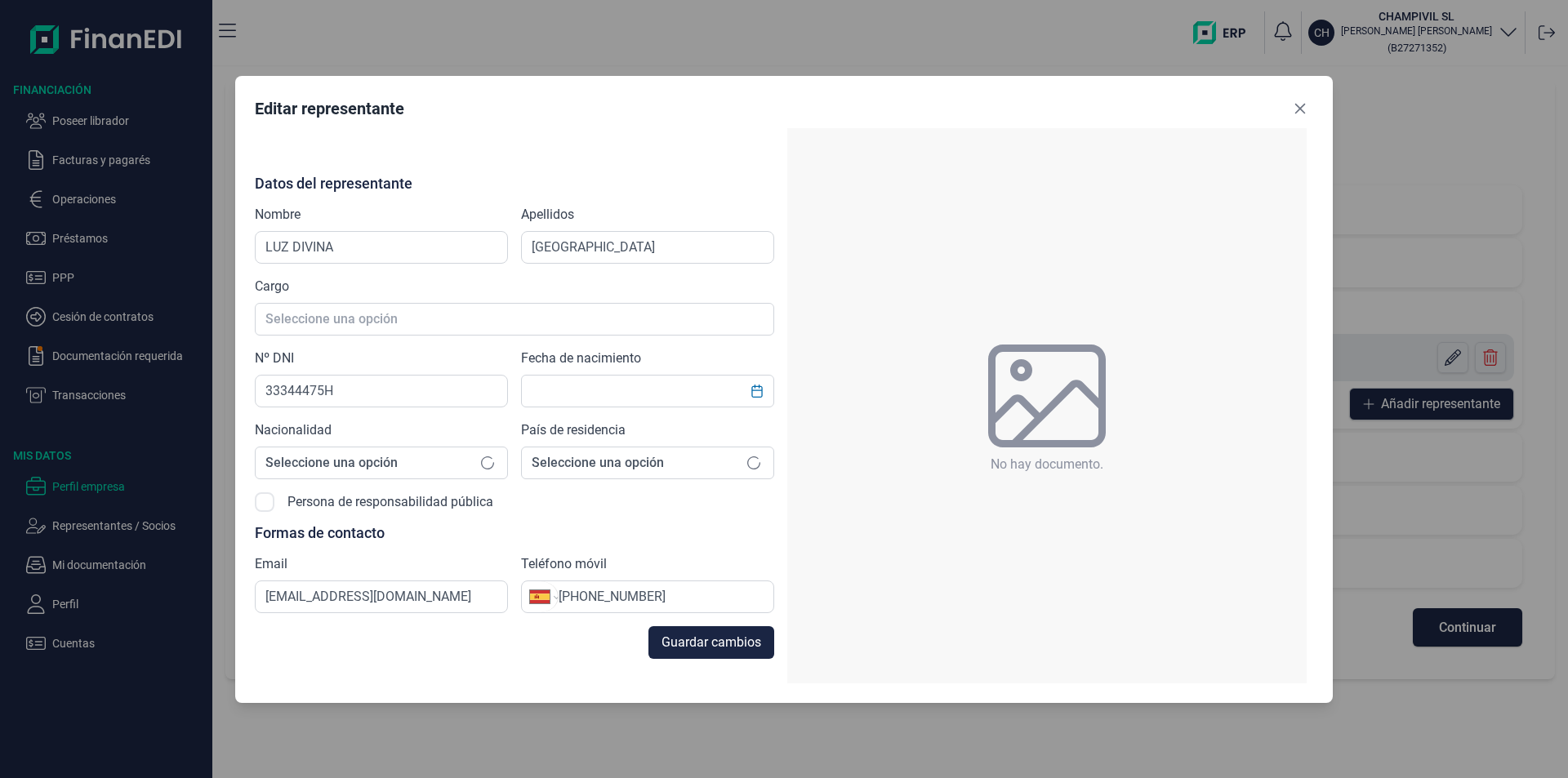
type input "[DATE]"
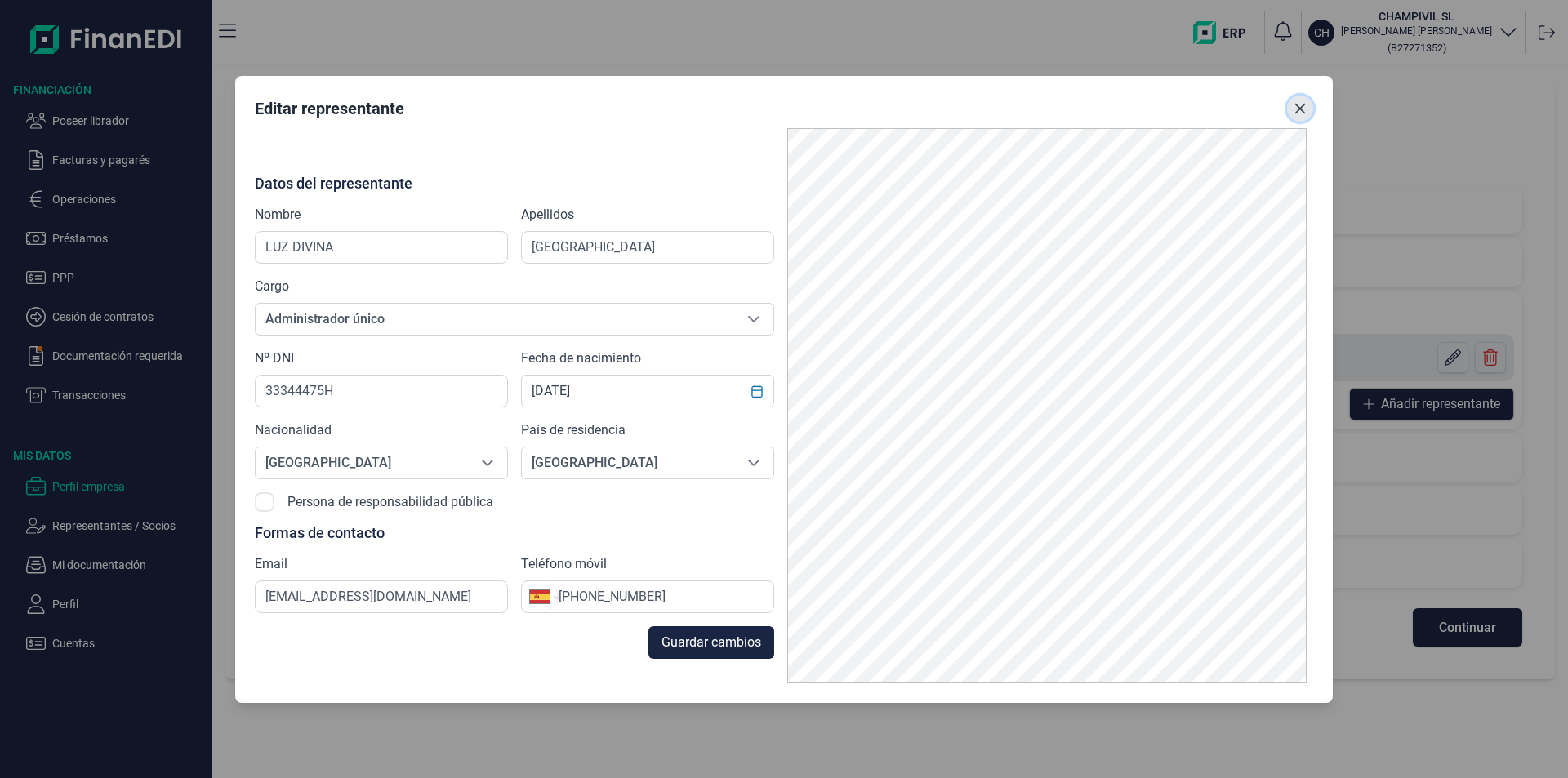
click at [1298, 104] on icon "Close" at bounding box center [1300, 109] width 14 height 14
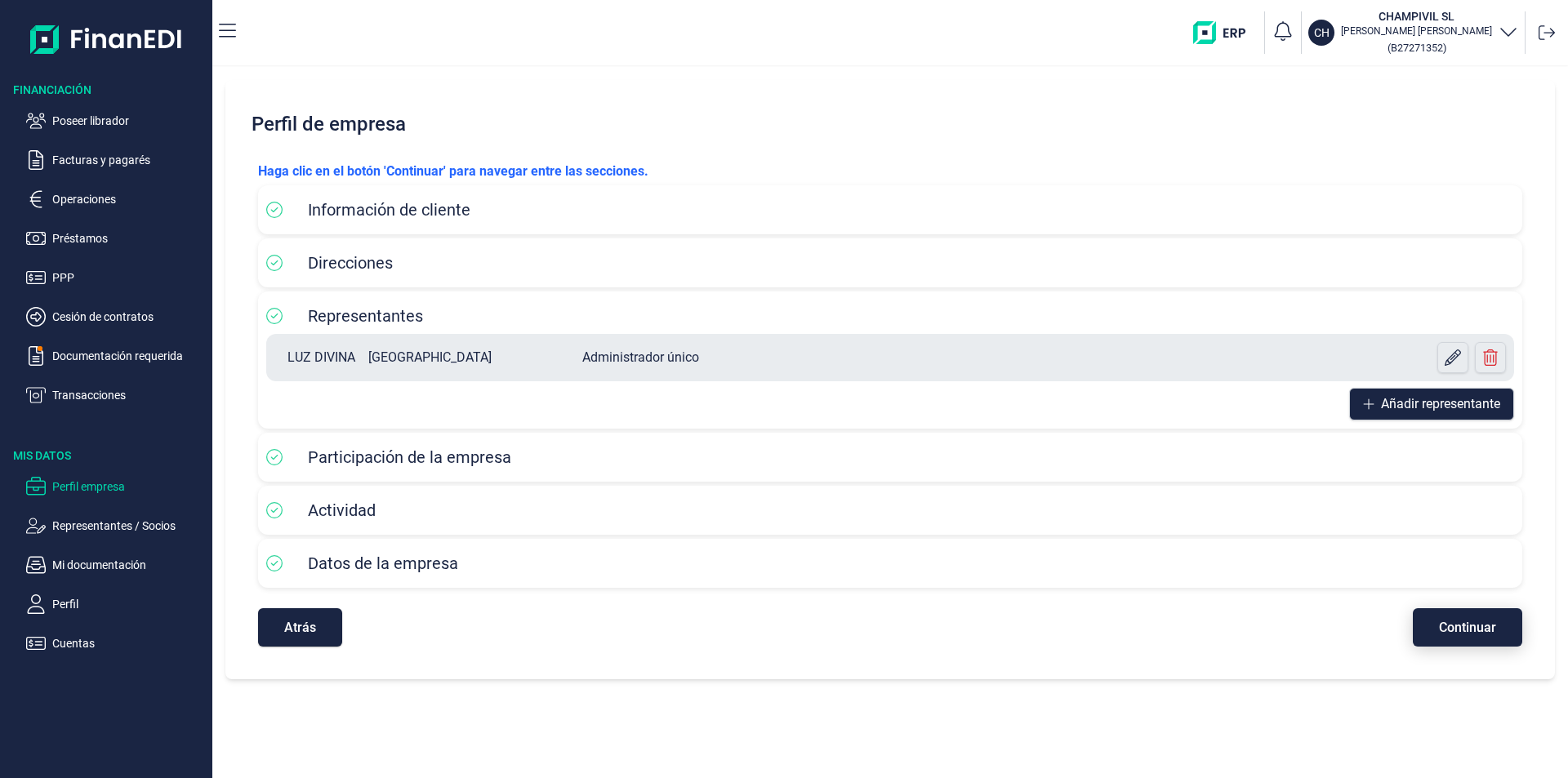
click at [1466, 627] on span "Continuar" at bounding box center [1467, 627] width 57 height 13
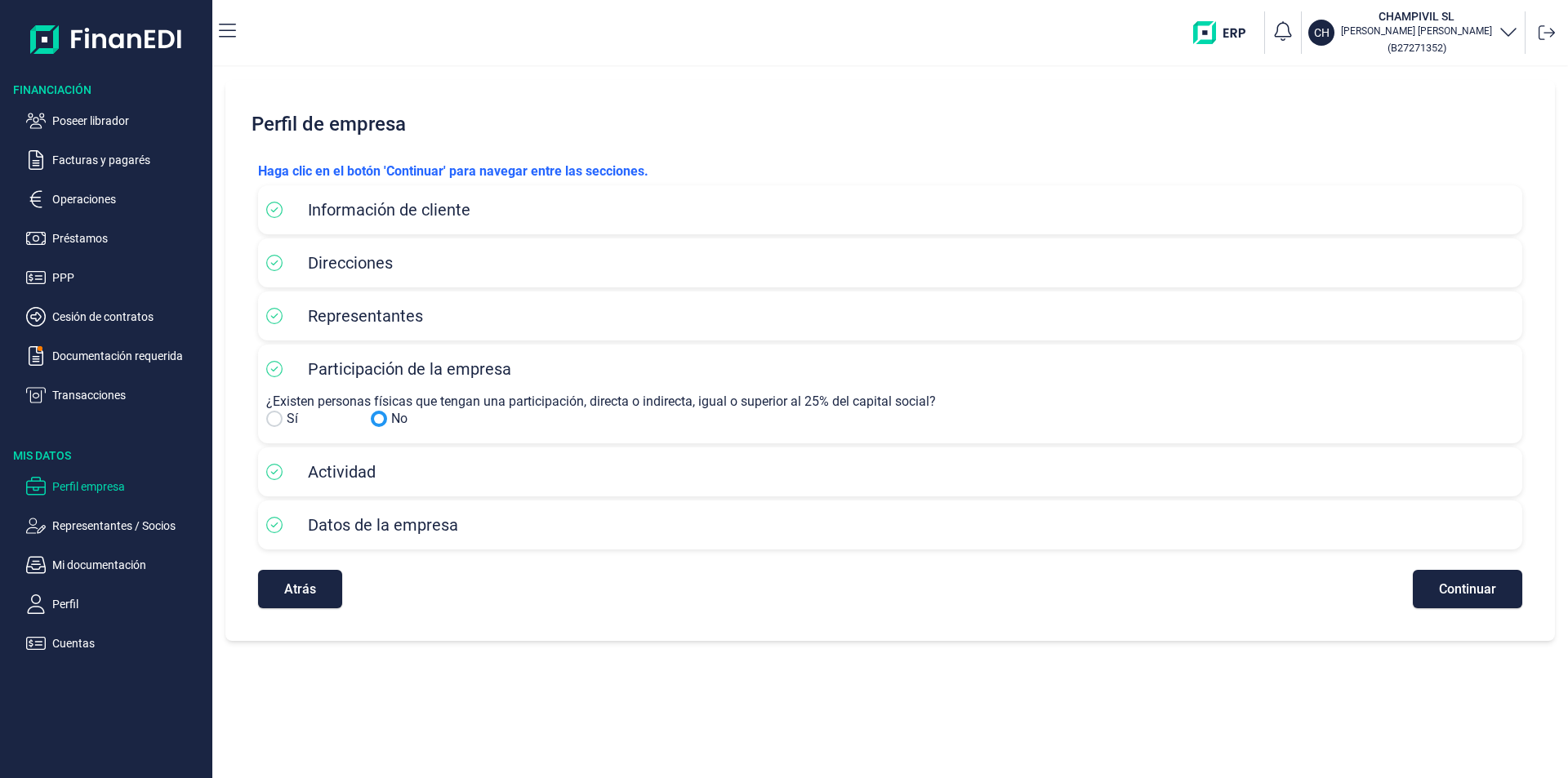
click at [273, 417] on input "No" at bounding box center [274, 418] width 16 height 16
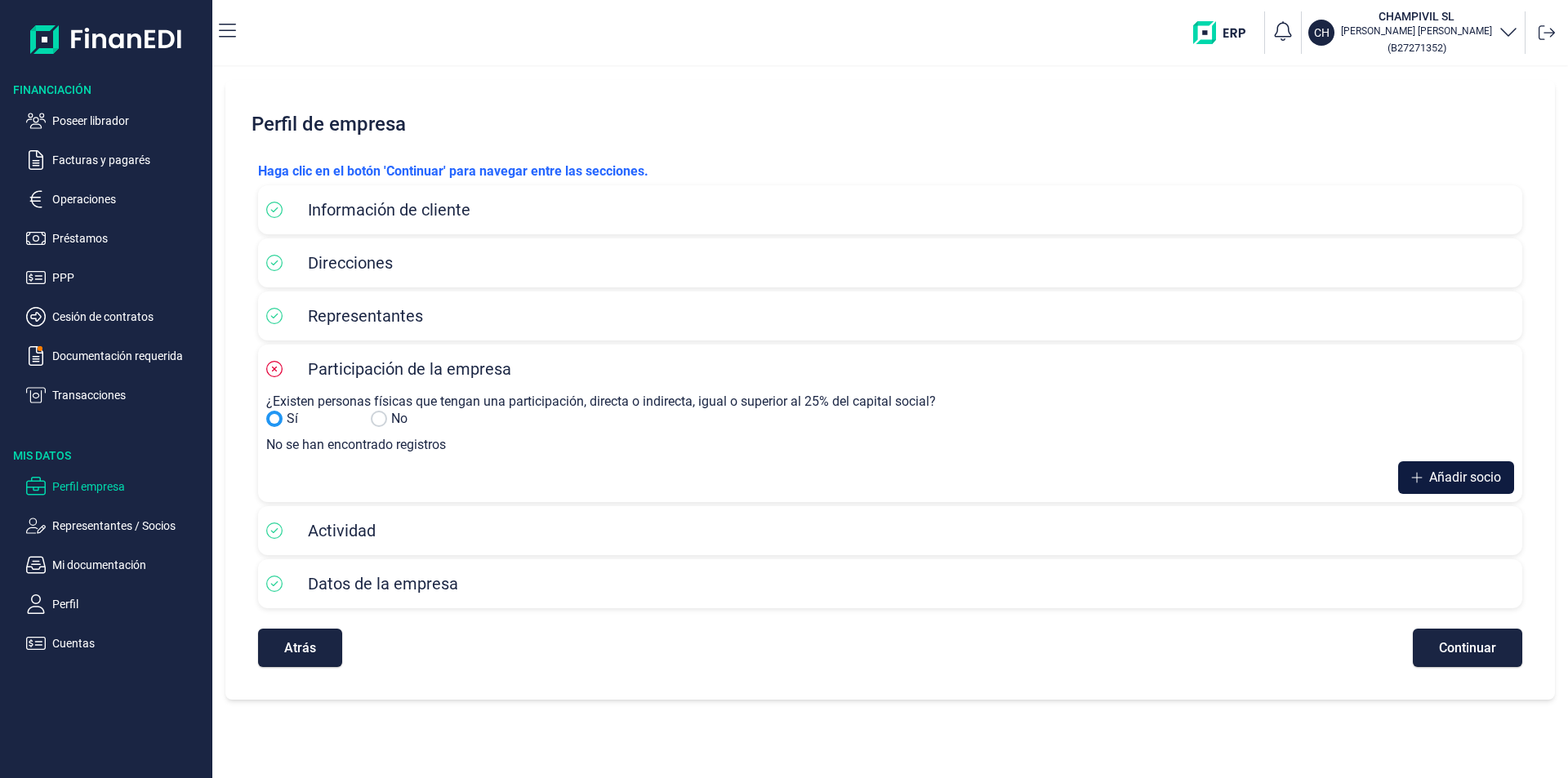
click at [1457, 475] on span "Añadir socio" at bounding box center [1466, 477] width 72 height 19
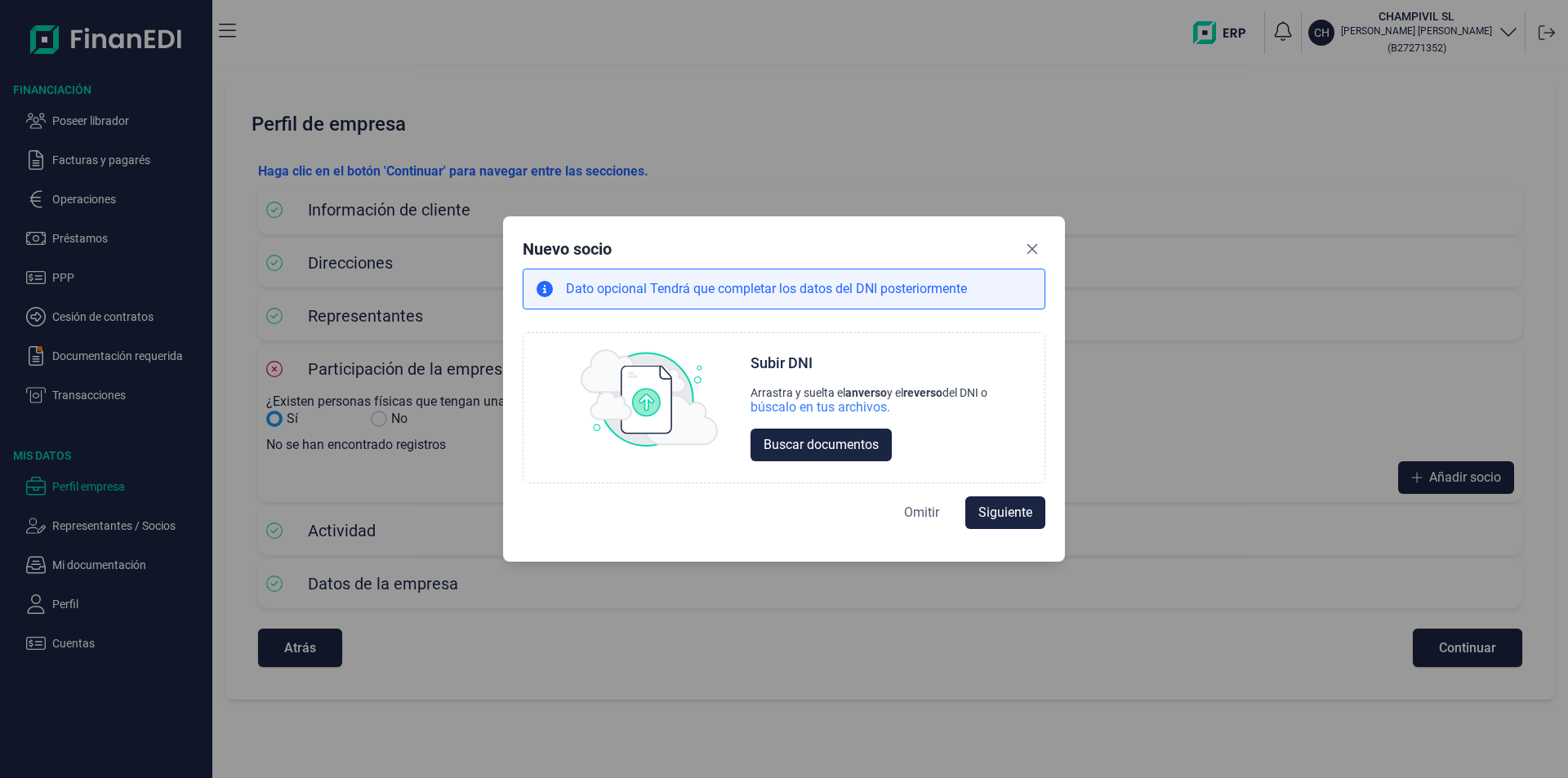
click at [919, 513] on span "Omitir" at bounding box center [921, 512] width 35 height 19
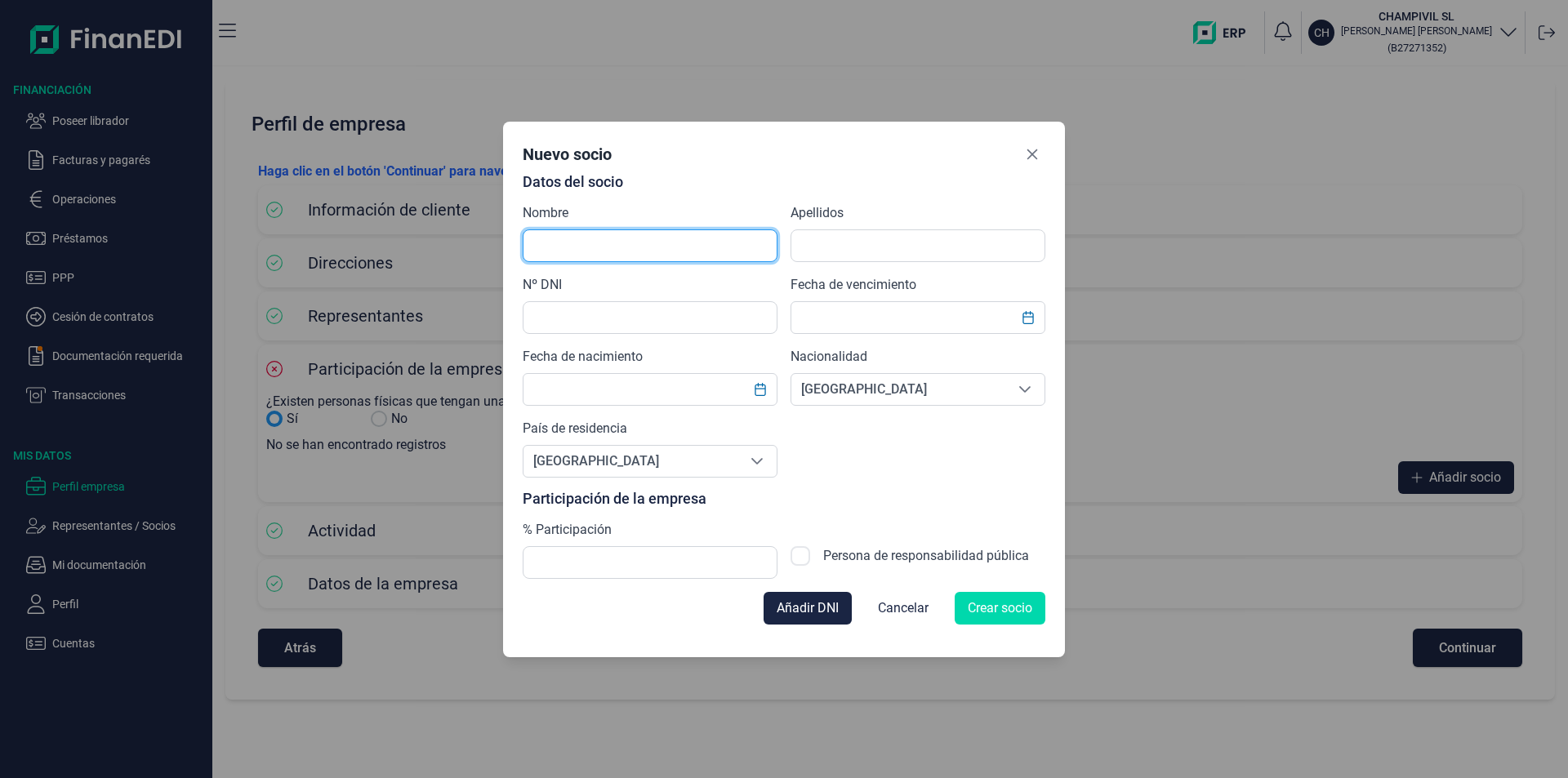
click at [555, 250] on input "text" at bounding box center [651, 245] width 255 height 33
type input "l"
type input "LUZ DIVINA"
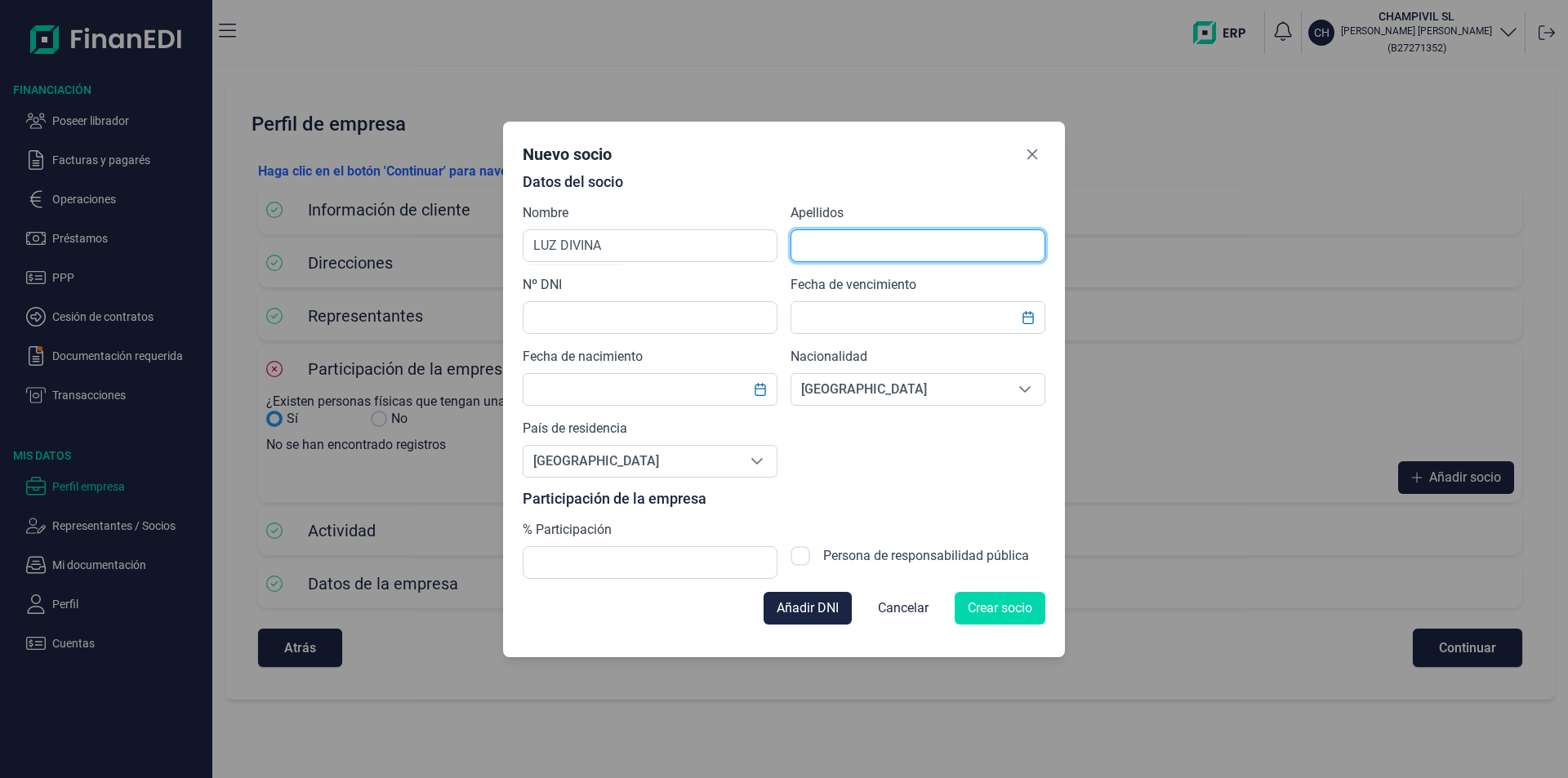
click at [847, 246] on input "text" at bounding box center [918, 245] width 255 height 33
type input "[GEOGRAPHIC_DATA]"
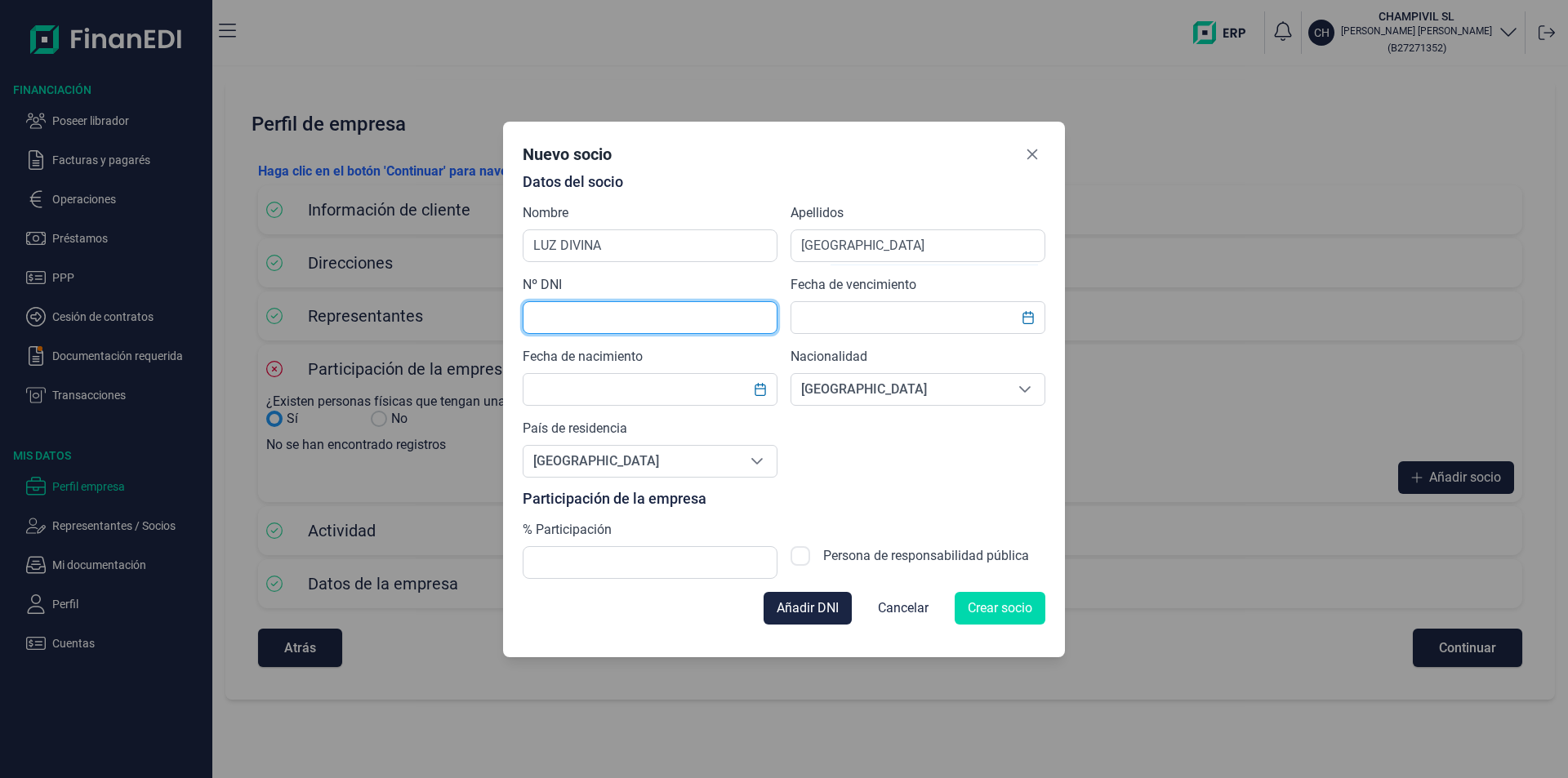
click at [587, 316] on input "text" at bounding box center [651, 318] width 255 height 33
type input "33344475H"
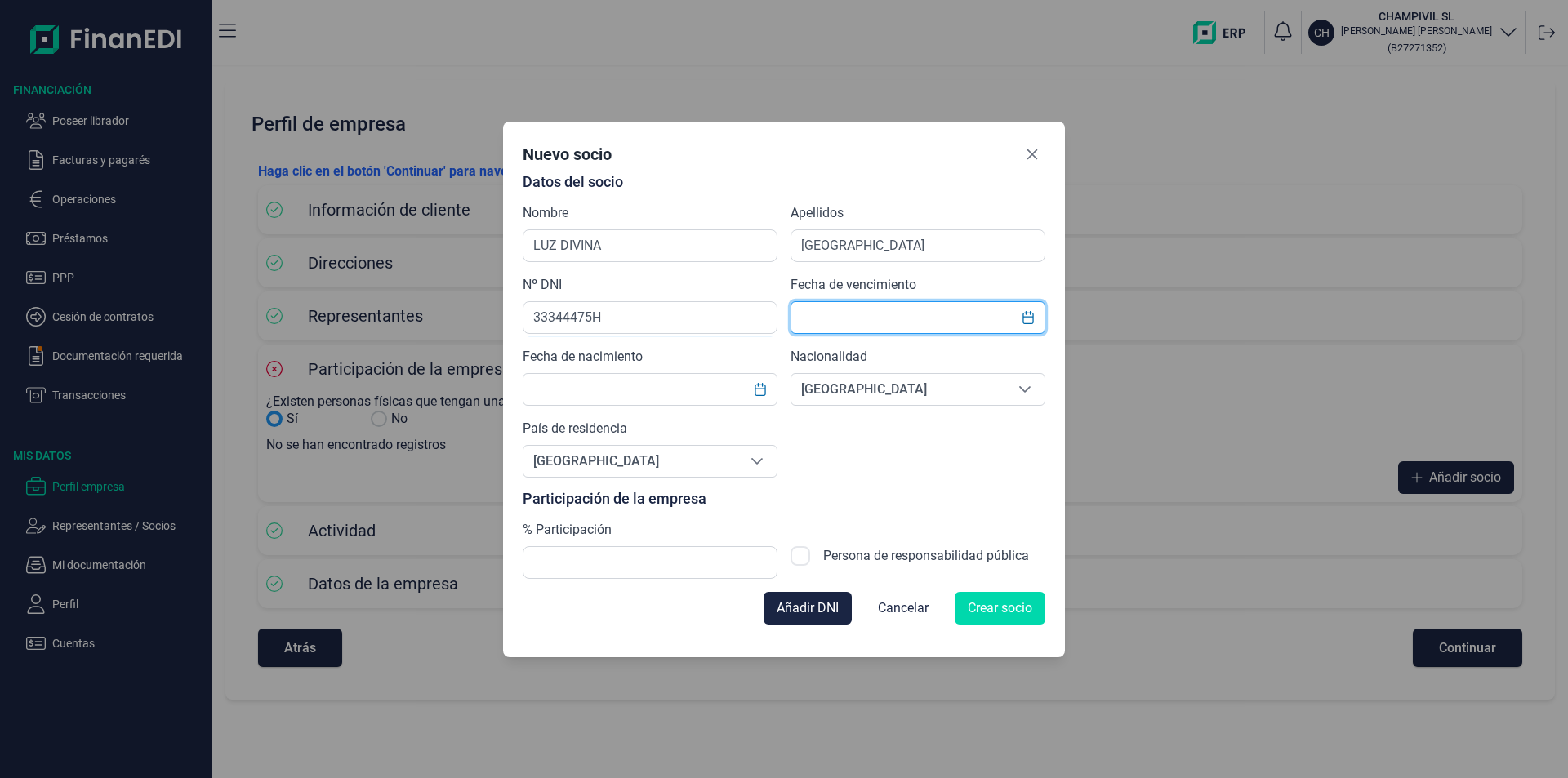
click at [854, 324] on input "text" at bounding box center [918, 318] width 255 height 33
type input "[DATE]"
click at [558, 389] on input "text" at bounding box center [651, 389] width 255 height 33
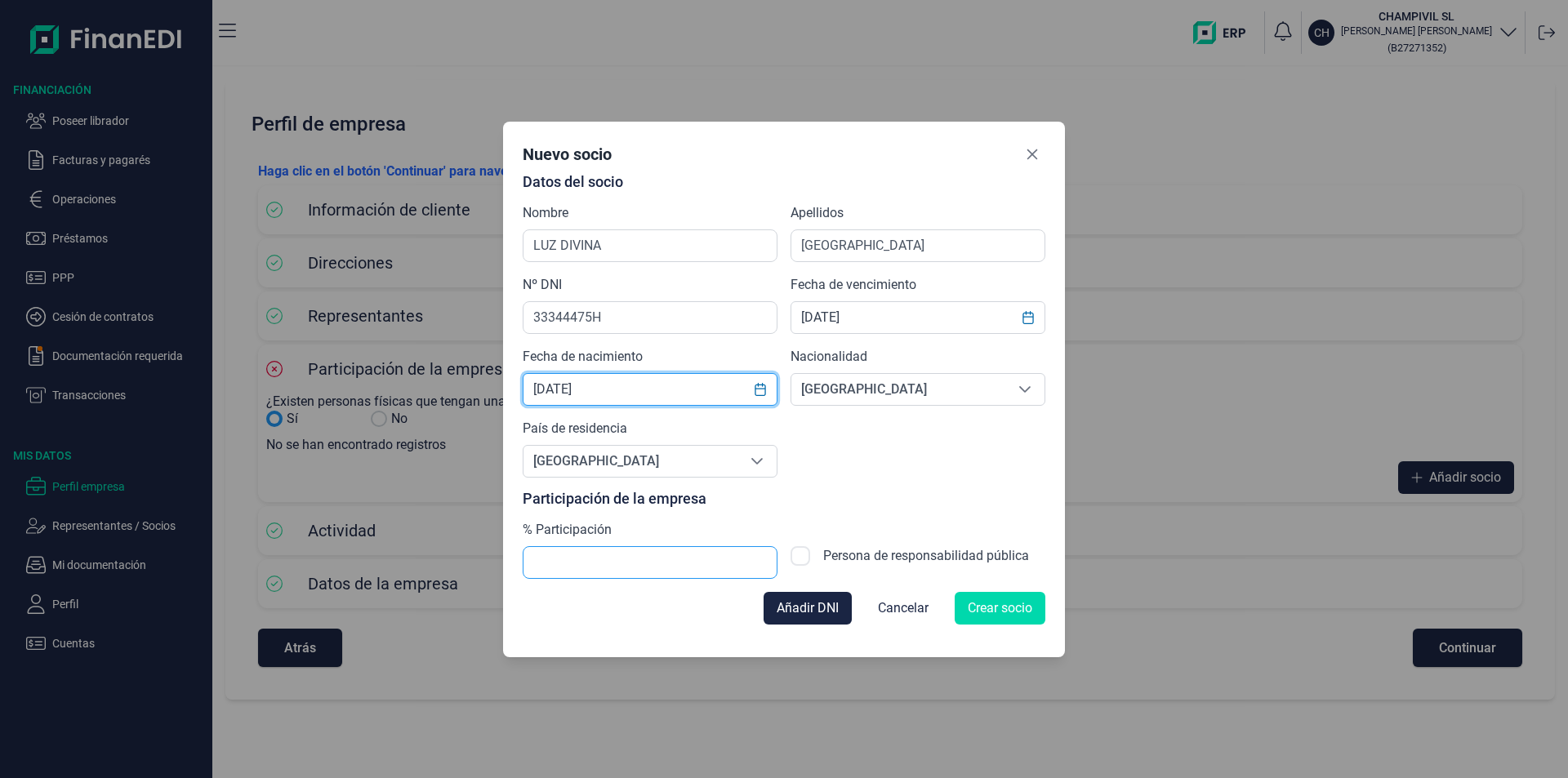
type input "[DATE]"
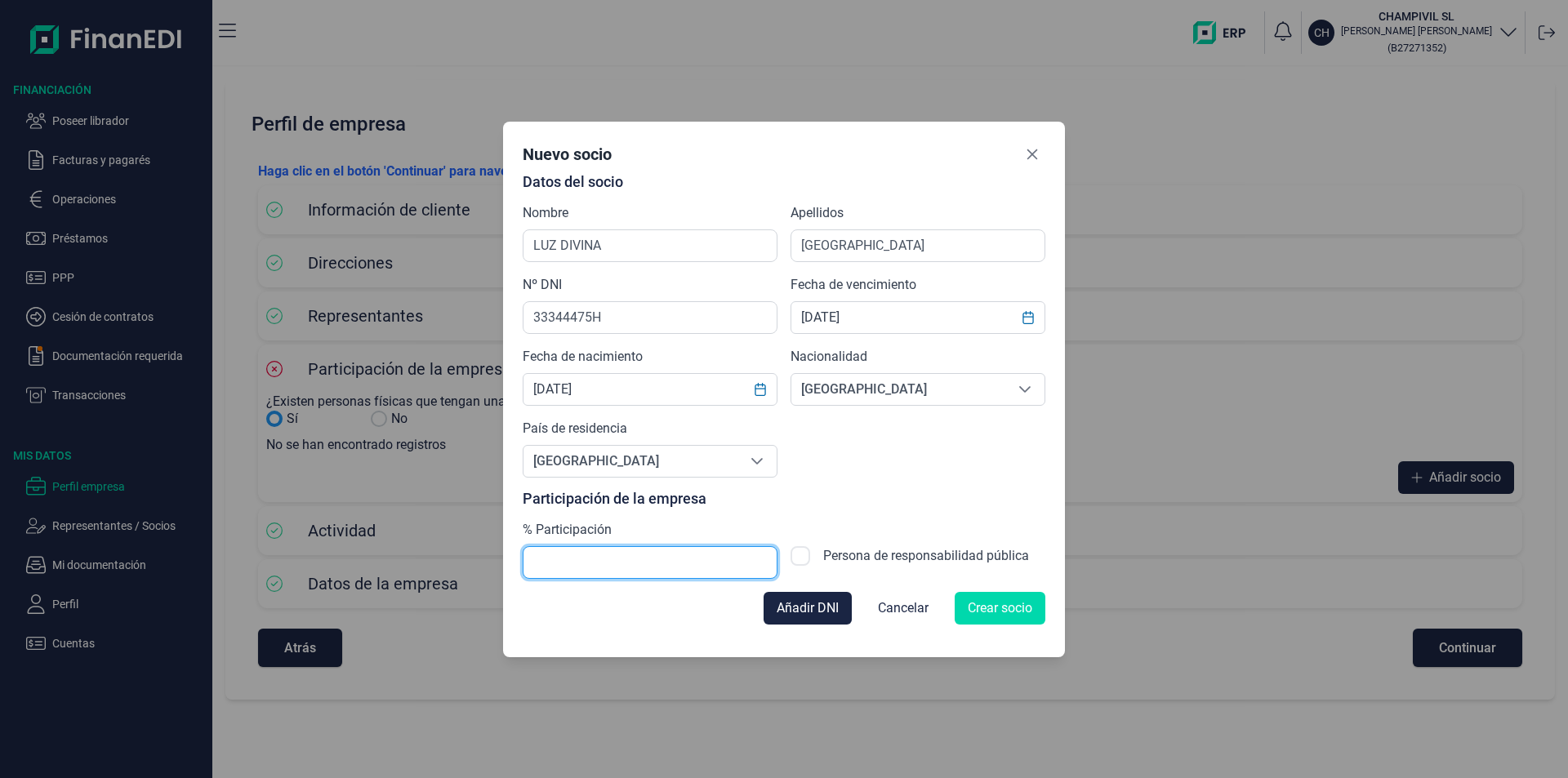
click at [582, 565] on input "text" at bounding box center [651, 562] width 255 height 33
type input "50,00"
click at [992, 612] on span "Crear socio" at bounding box center [1000, 608] width 65 height 19
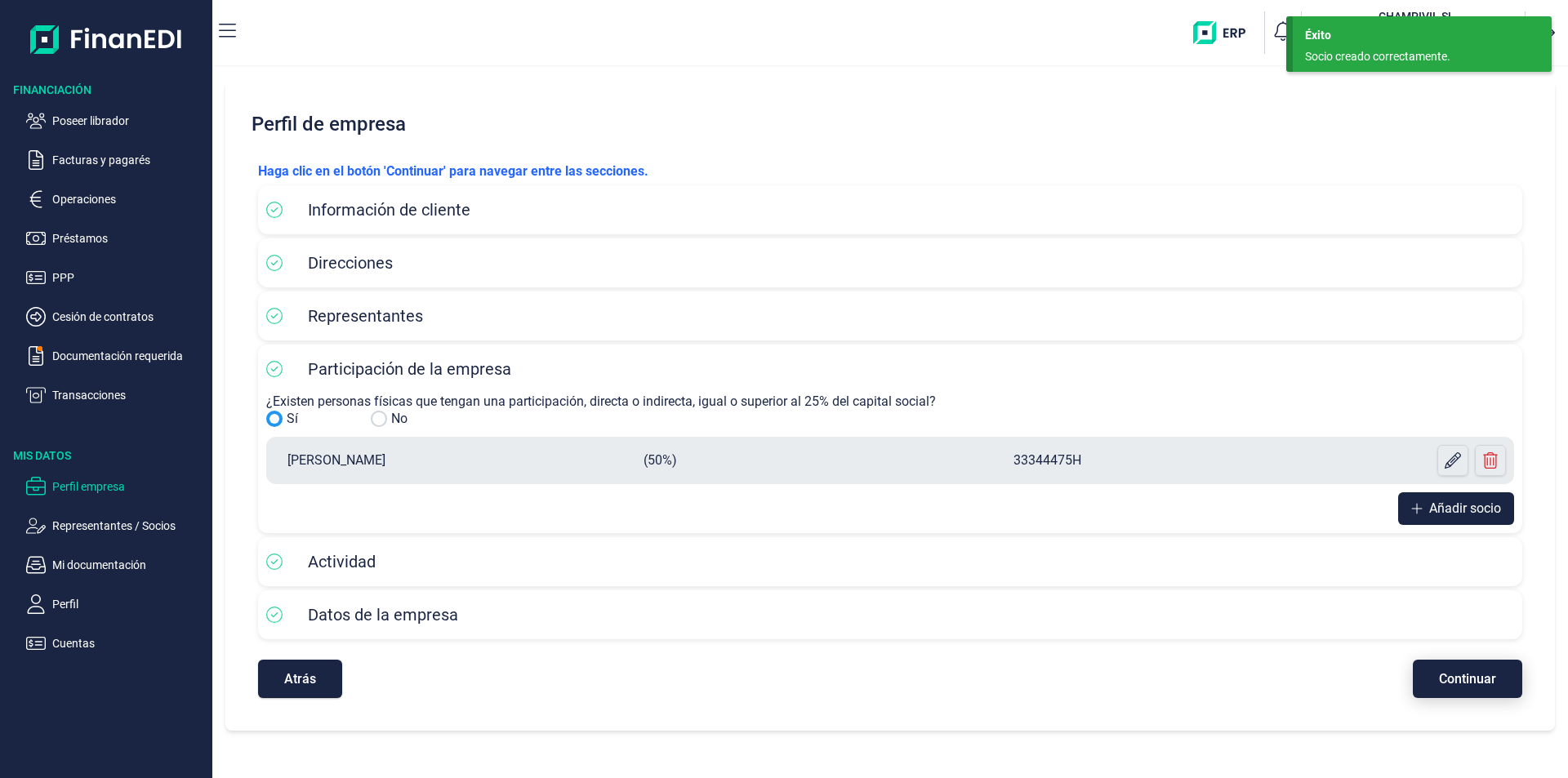
click at [1454, 677] on span "Continuar" at bounding box center [1467, 678] width 57 height 13
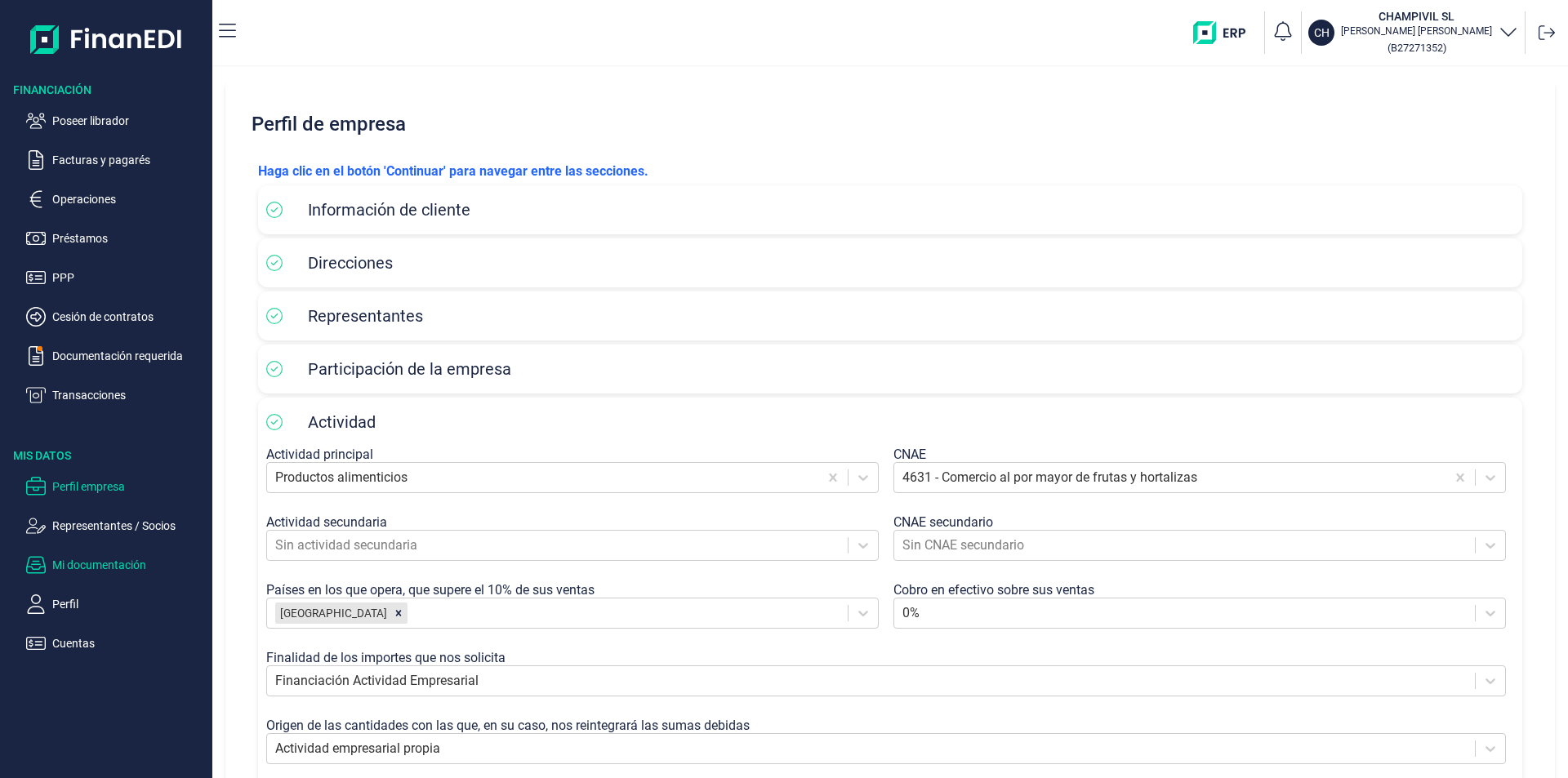
click at [110, 562] on p "Mi documentación" at bounding box center [129, 565] width 154 height 19
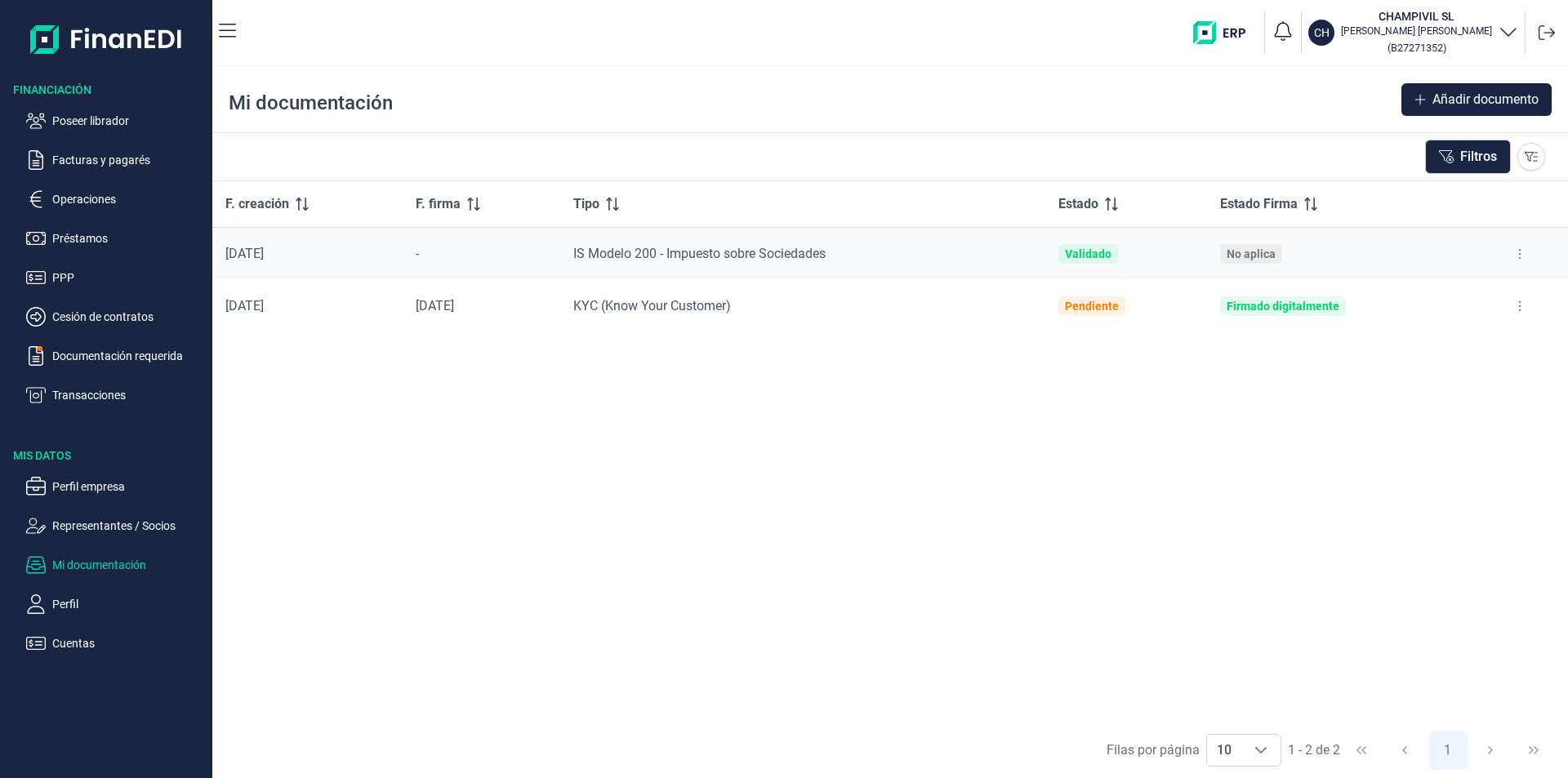
click at [1518, 251] on button at bounding box center [1520, 253] width 29 height 26
click at [1430, 291] on span "Ver documento" at bounding box center [1420, 295] width 77 height 16
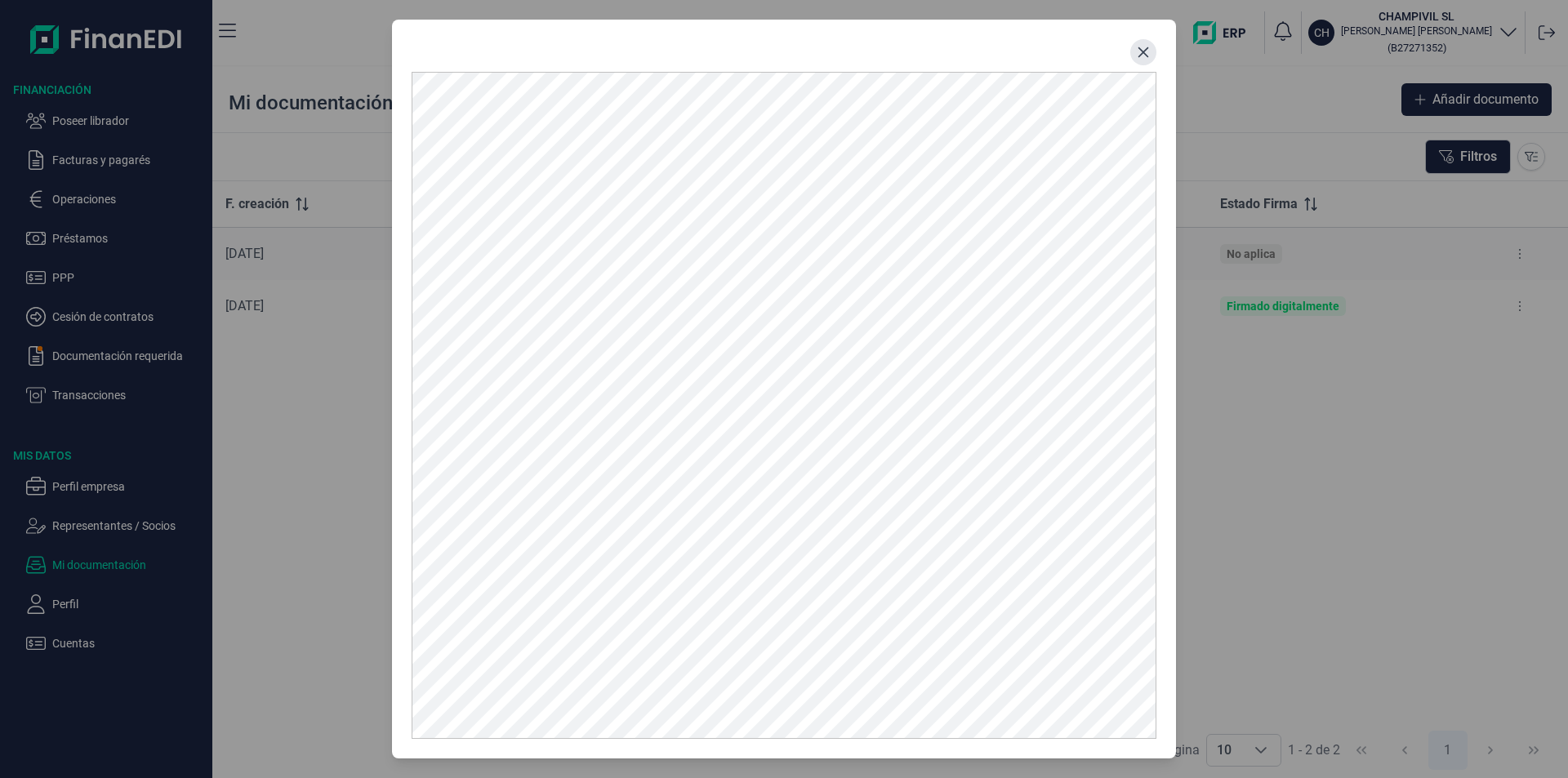
click at [1146, 51] on icon "Close" at bounding box center [1144, 52] width 14 height 14
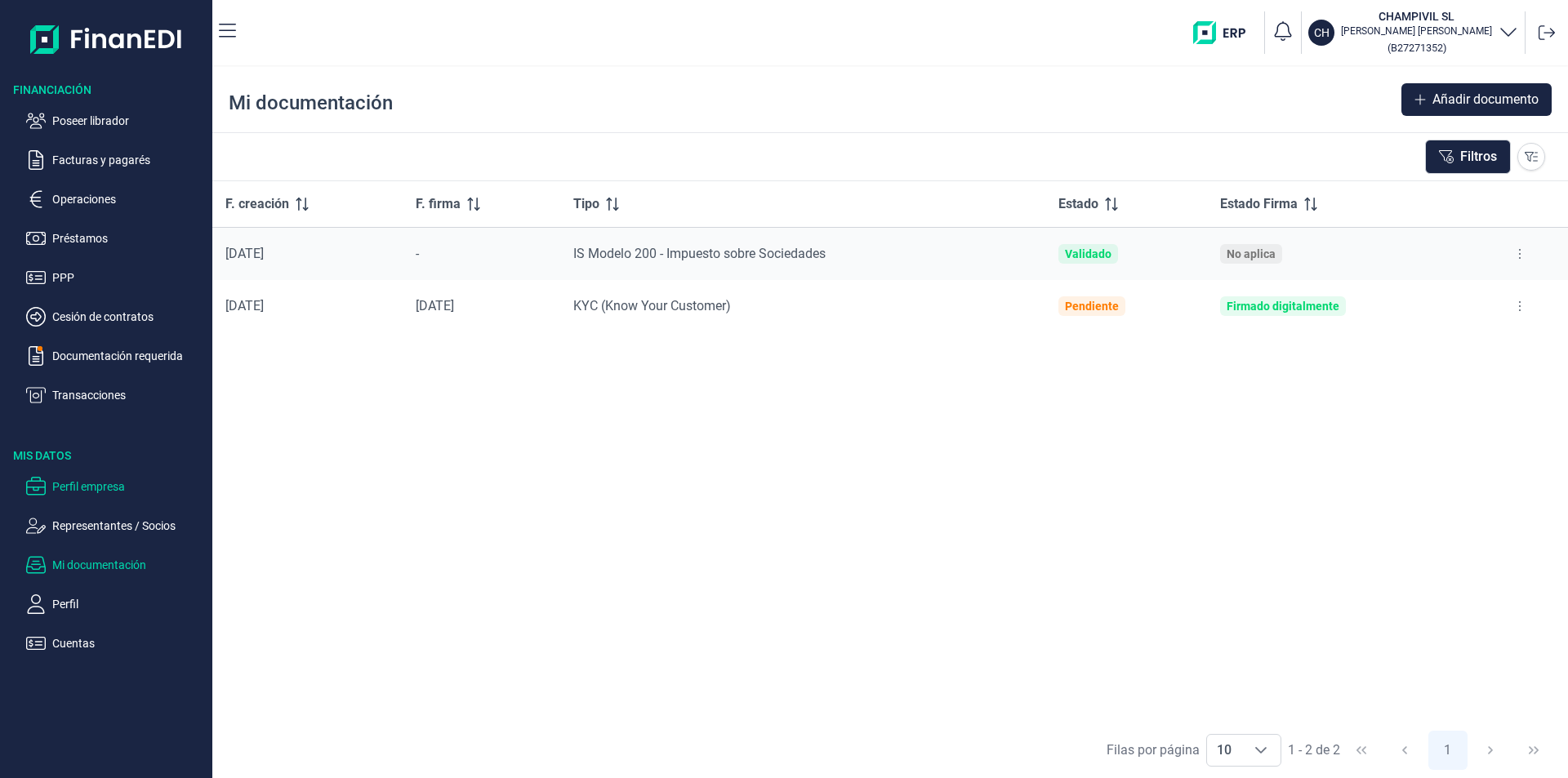
click at [113, 485] on p "Perfil empresa" at bounding box center [129, 486] width 154 height 19
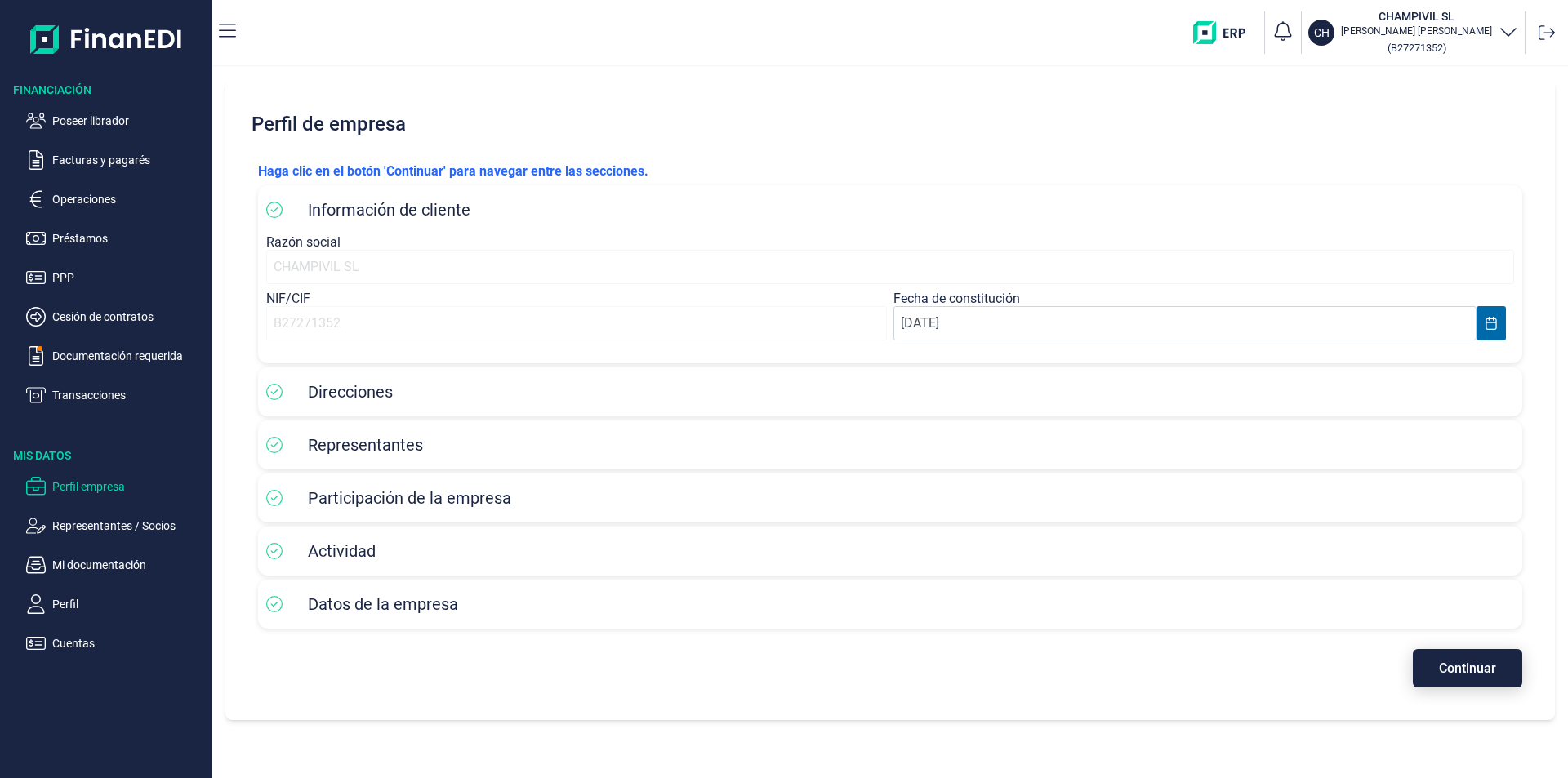
click at [1449, 671] on span "Continuar" at bounding box center [1467, 668] width 57 height 13
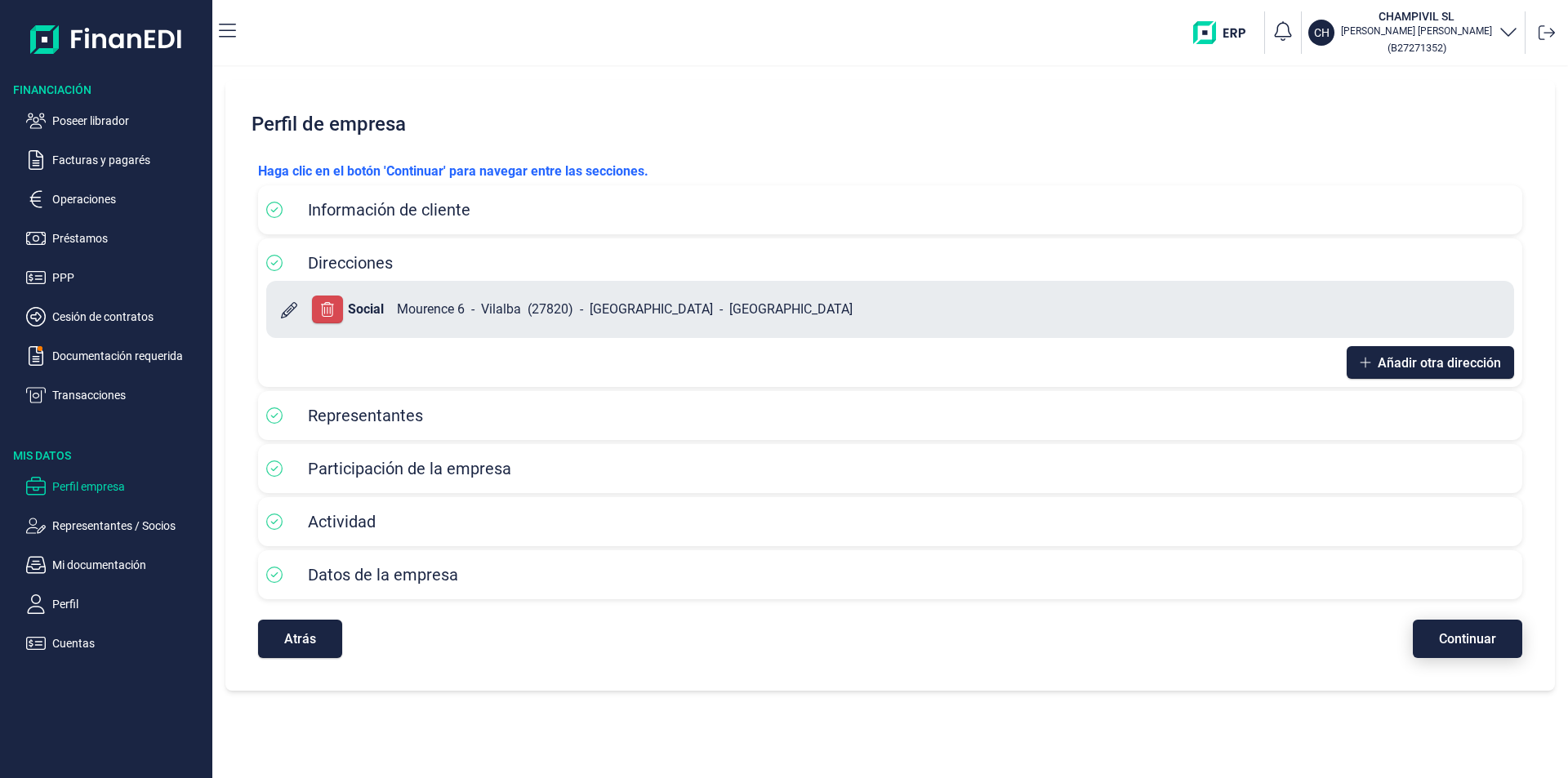
click at [1455, 644] on span "Continuar" at bounding box center [1467, 639] width 57 height 13
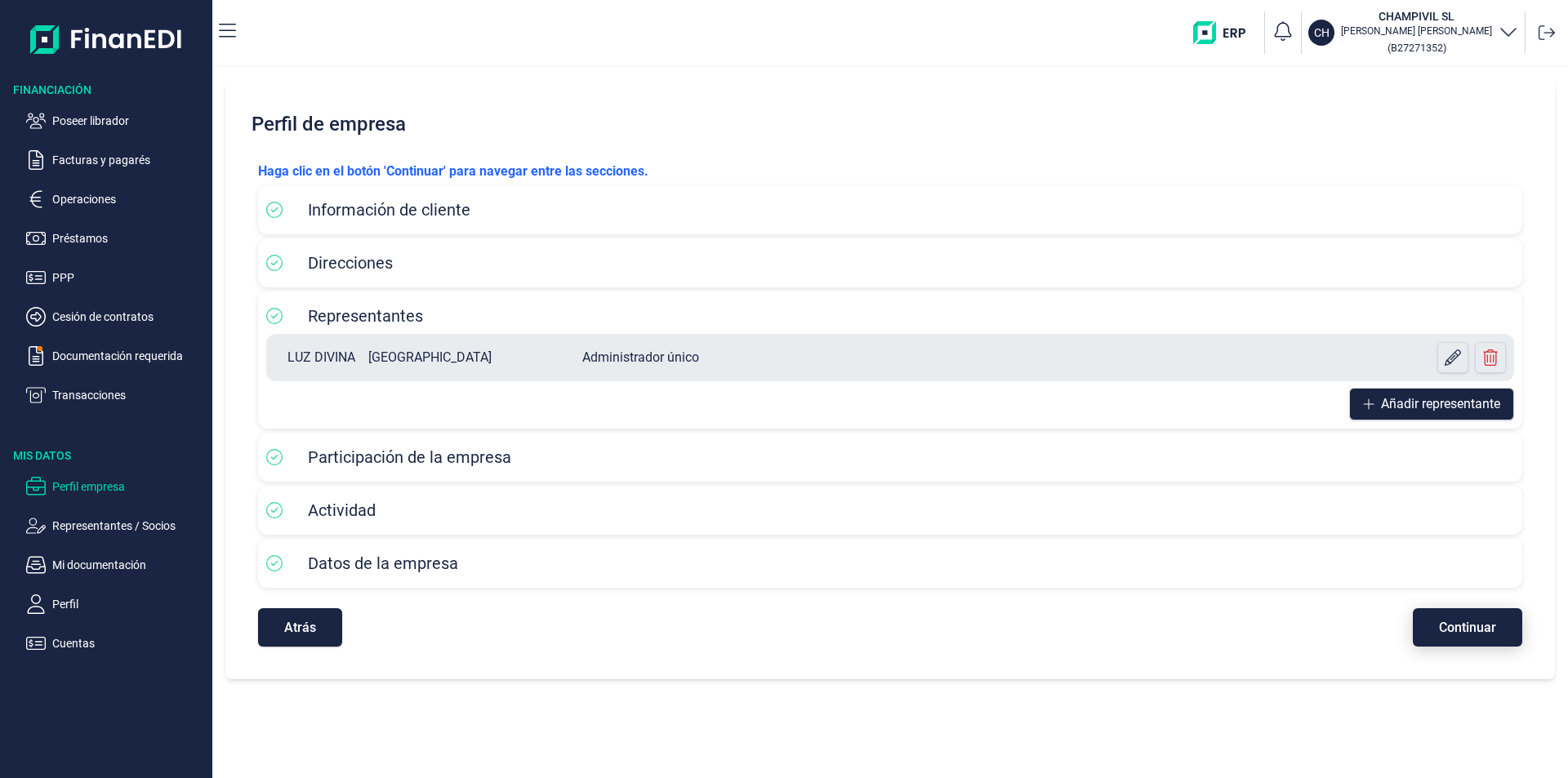
click at [1455, 629] on span "Continuar" at bounding box center [1467, 627] width 57 height 13
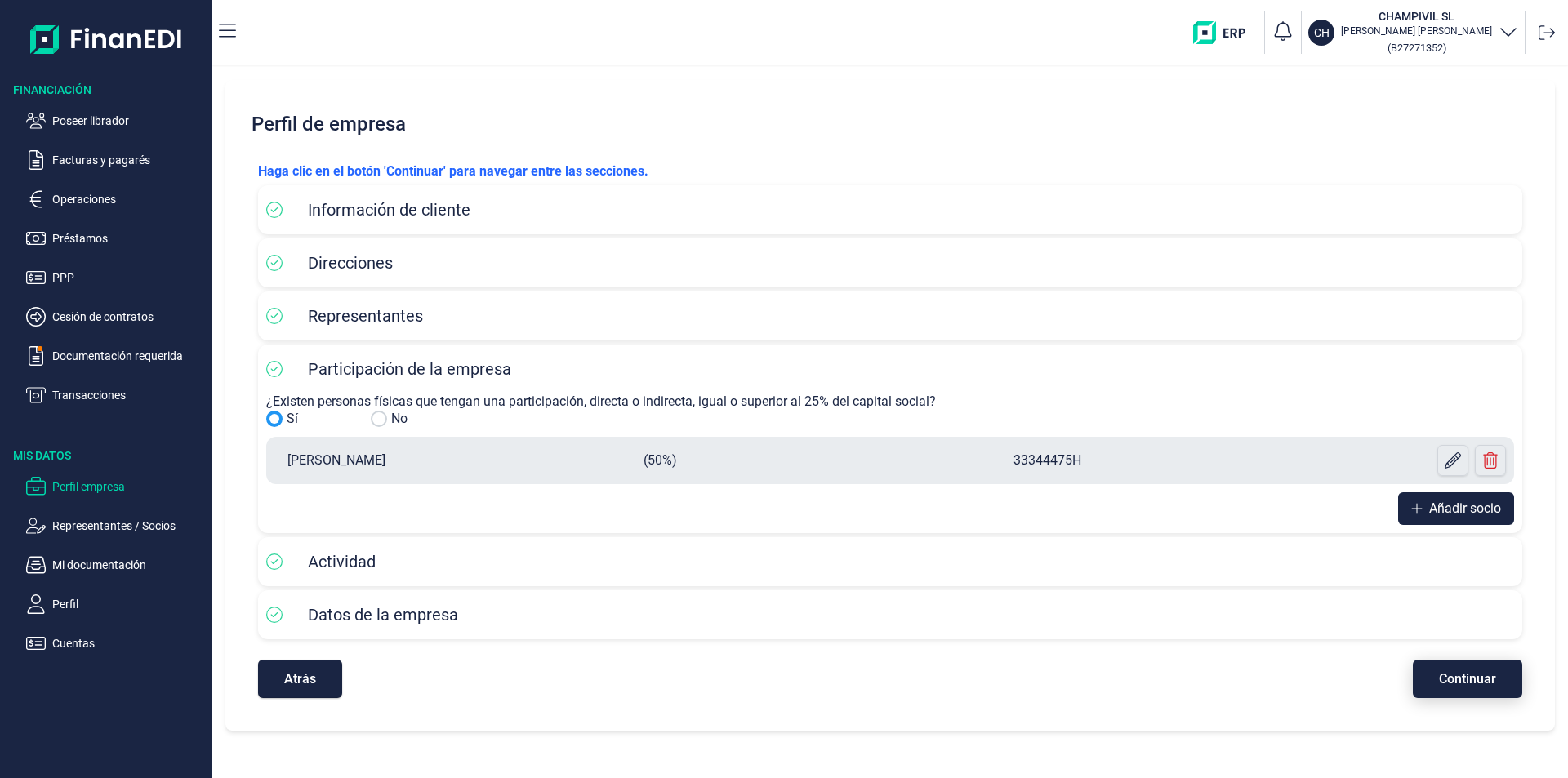
click at [1455, 629] on div "Datos de la empresa" at bounding box center [889, 615] width 1248 height 33
click at [1445, 675] on span "Continuar" at bounding box center [1467, 678] width 57 height 13
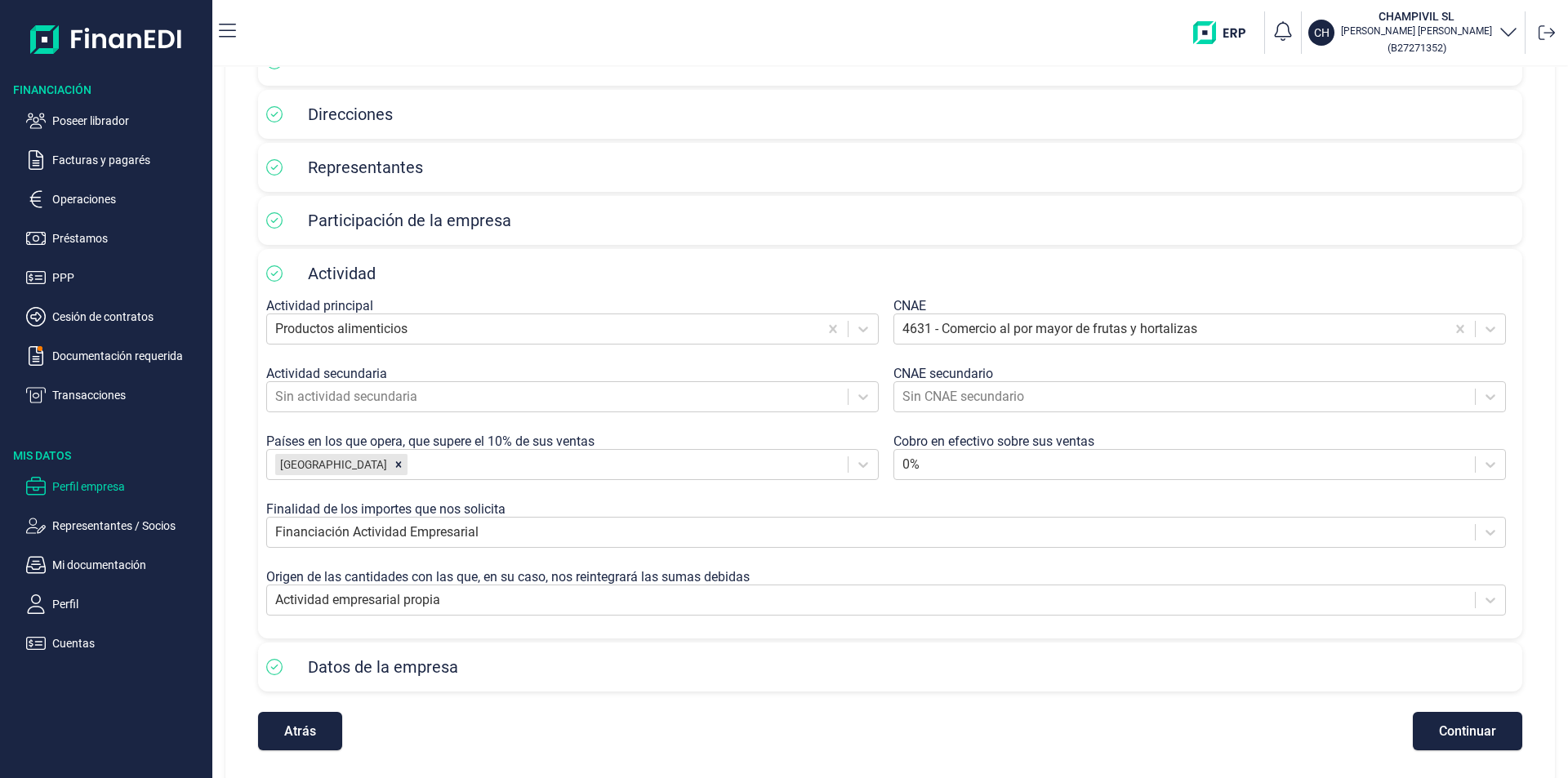
scroll to position [154, 0]
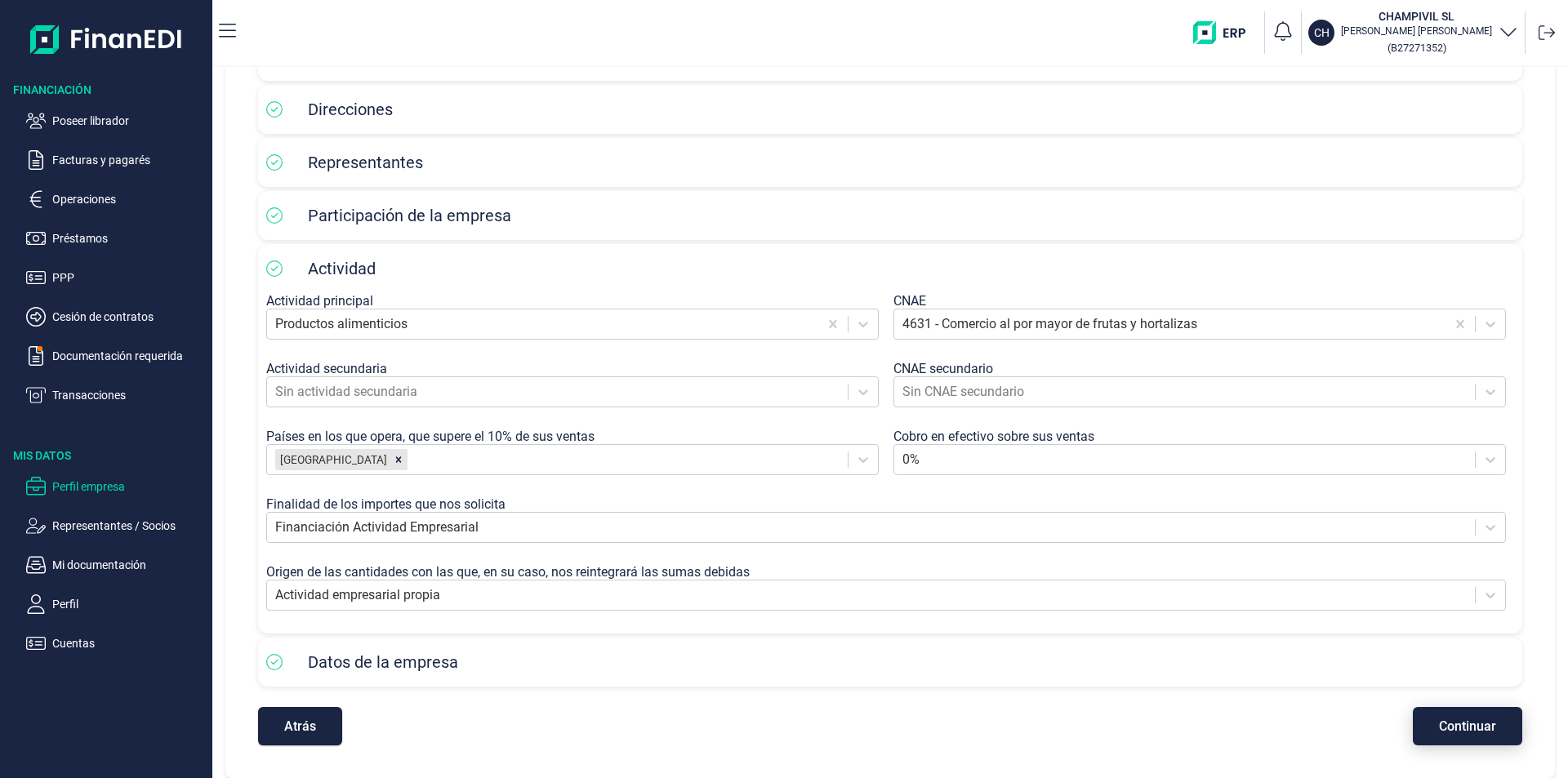
click at [1458, 732] on span "Continuar" at bounding box center [1467, 726] width 57 height 13
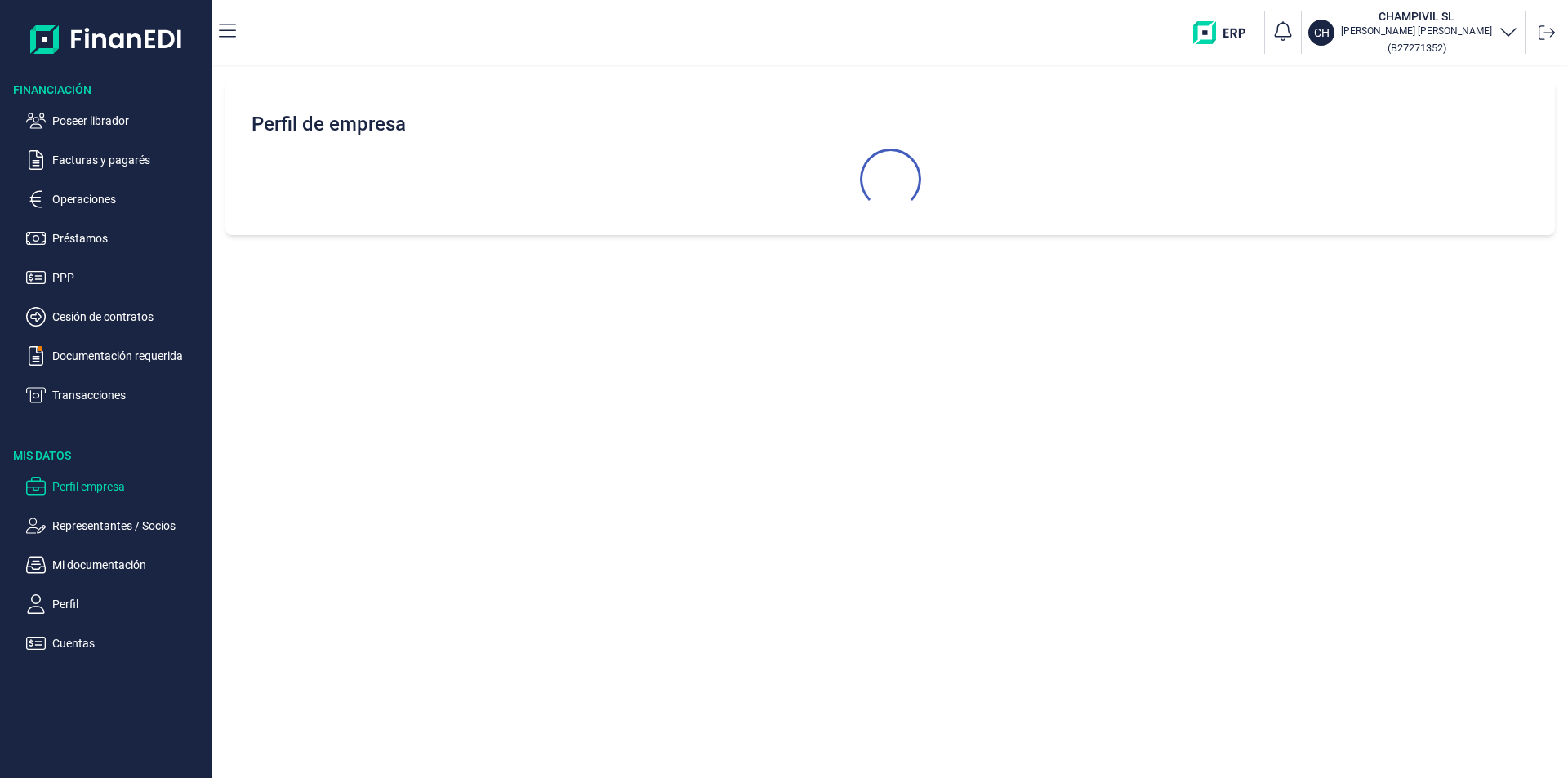
select select "ES"
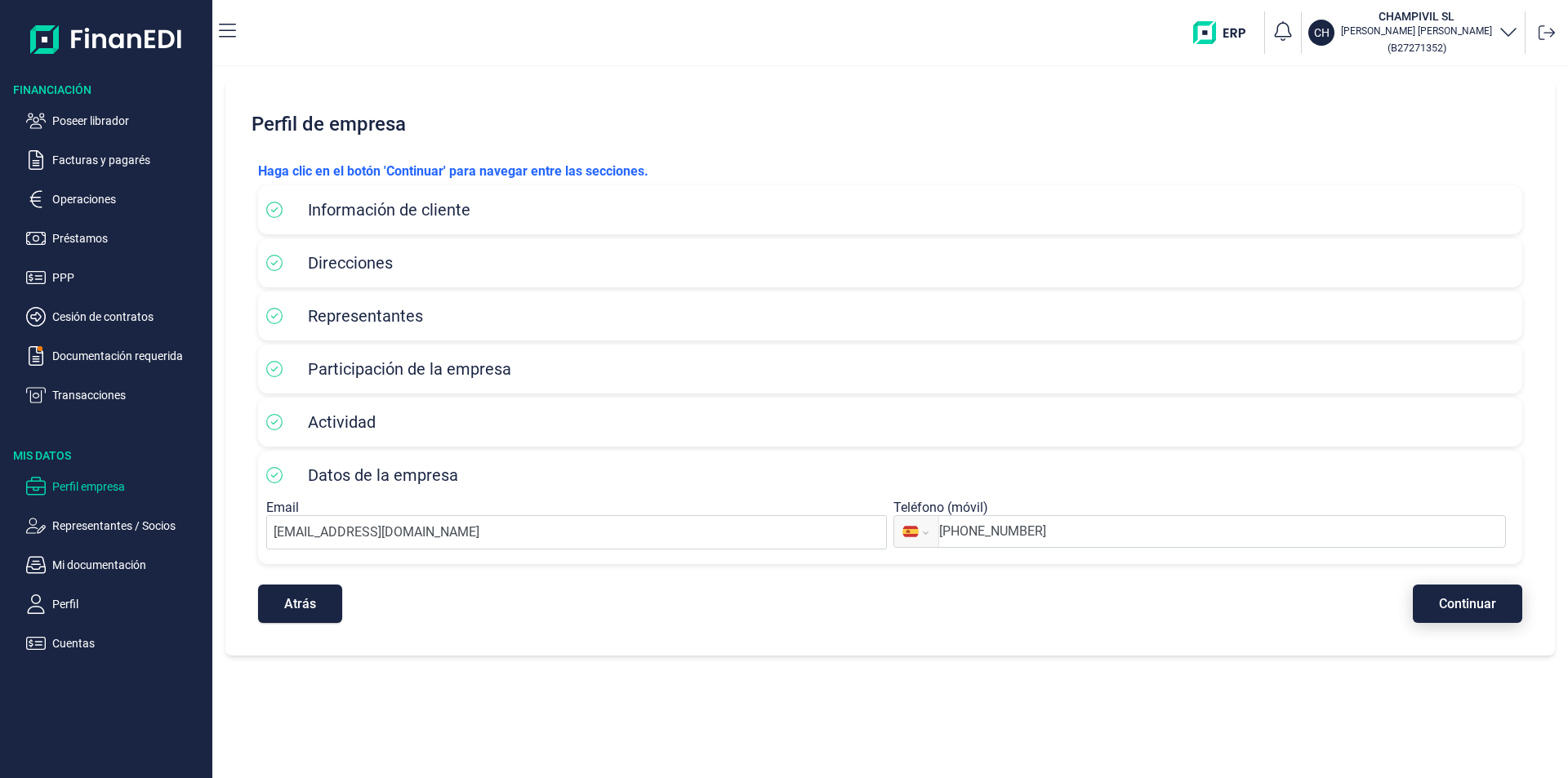
click at [1461, 602] on span "Continuar" at bounding box center [1467, 603] width 57 height 13
click at [90, 116] on p "Poseer librador" at bounding box center [129, 121] width 154 height 19
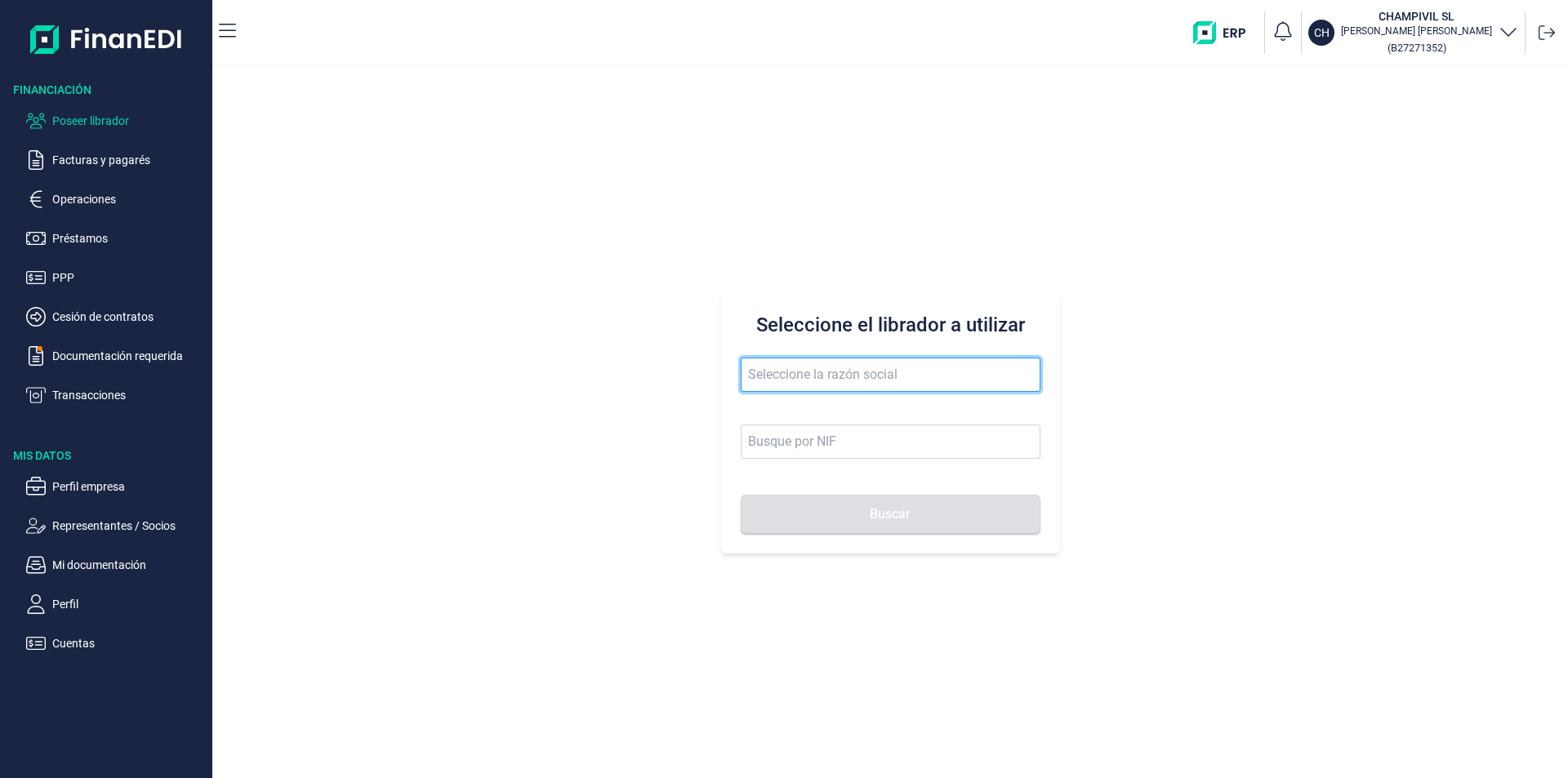
click at [783, 375] on input "text" at bounding box center [890, 374] width 300 height 34
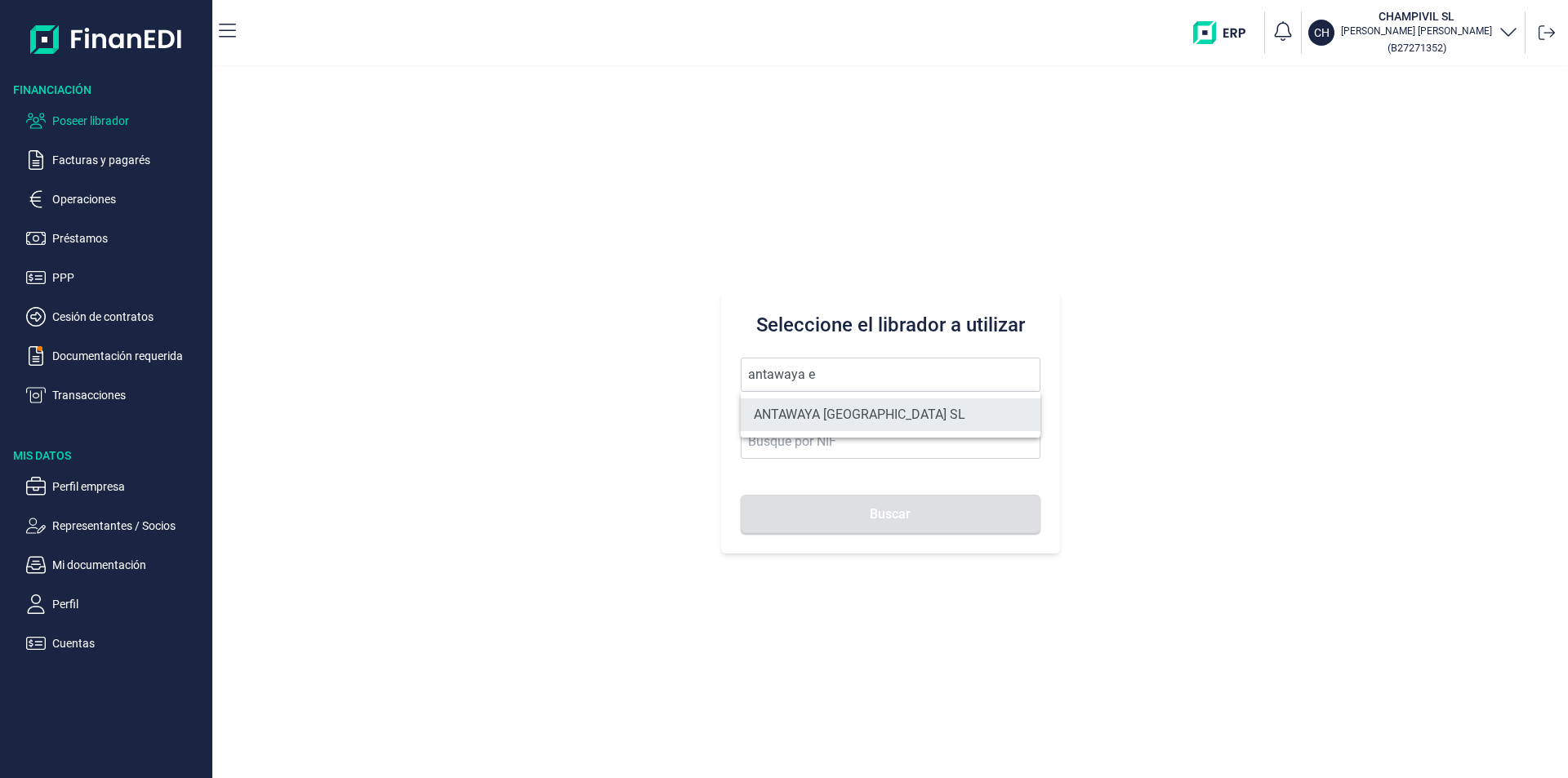
click at [823, 408] on li "ANTAWAYA [GEOGRAPHIC_DATA] SL" at bounding box center [890, 415] width 300 height 33
type input "ANTAWAYA [GEOGRAPHIC_DATA] SL"
type input "B06858773"
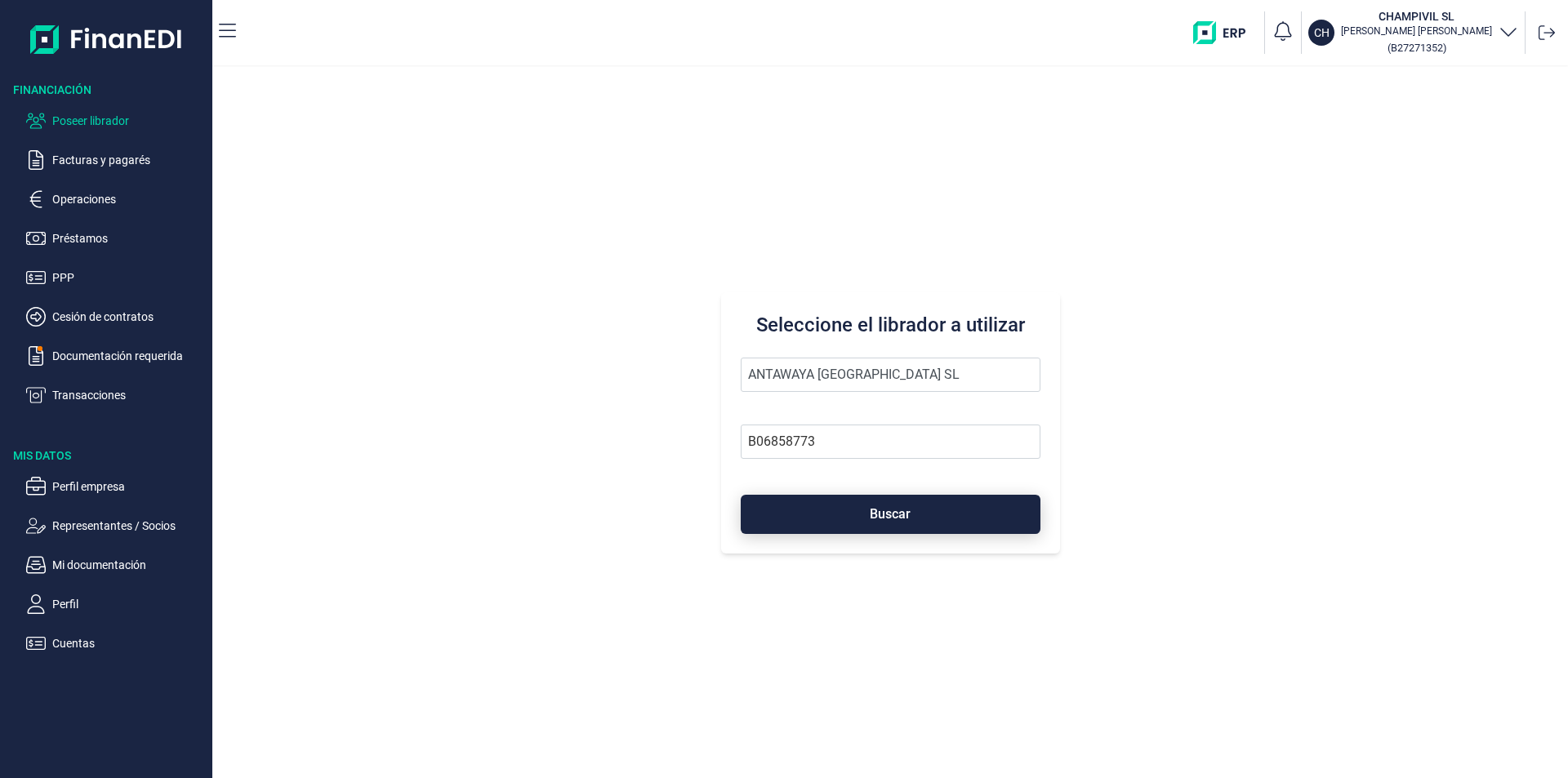
click at [828, 511] on button "Buscar" at bounding box center [890, 514] width 300 height 40
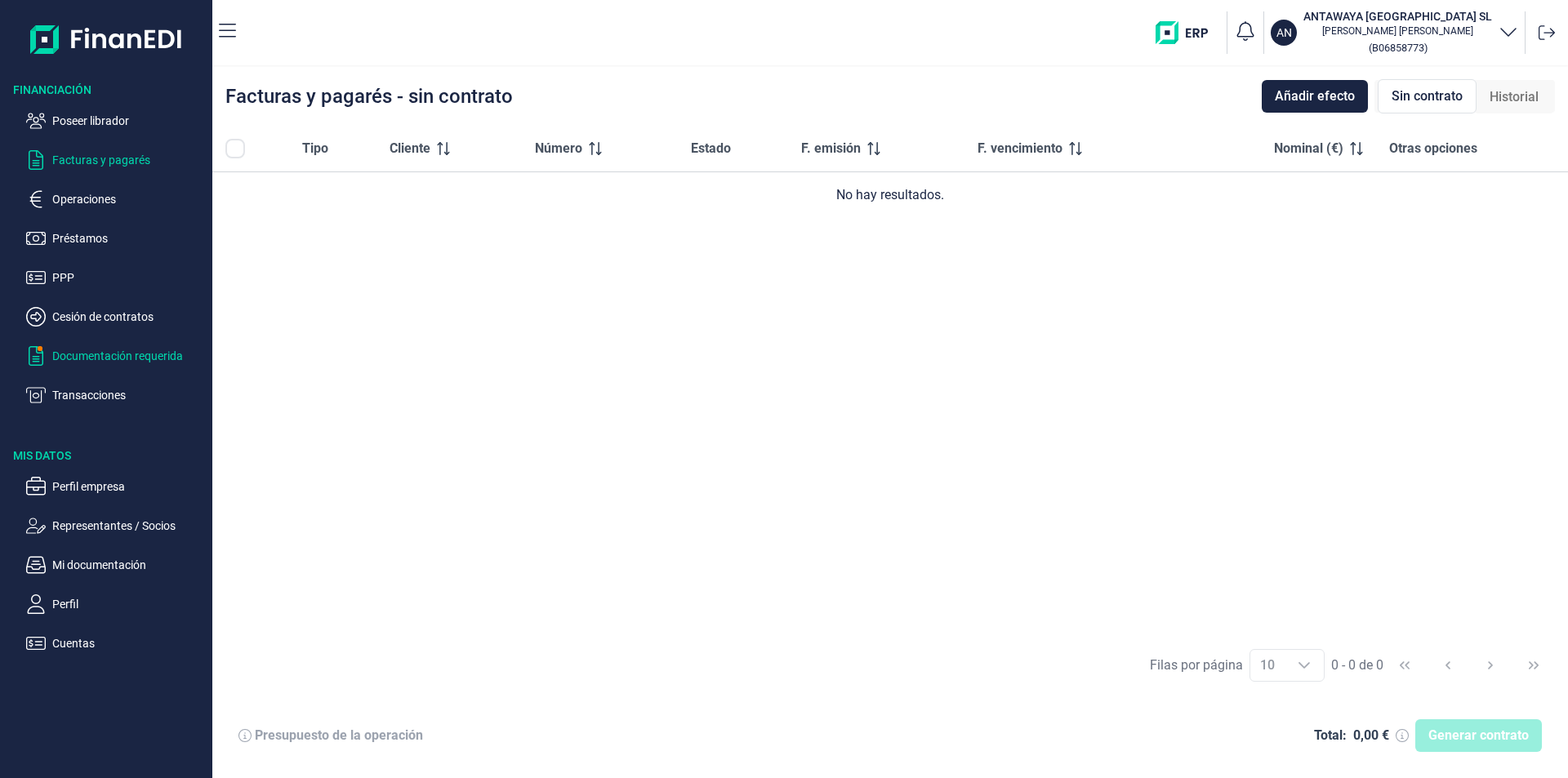
click at [117, 353] on p "Documentación requerida" at bounding box center [129, 356] width 154 height 19
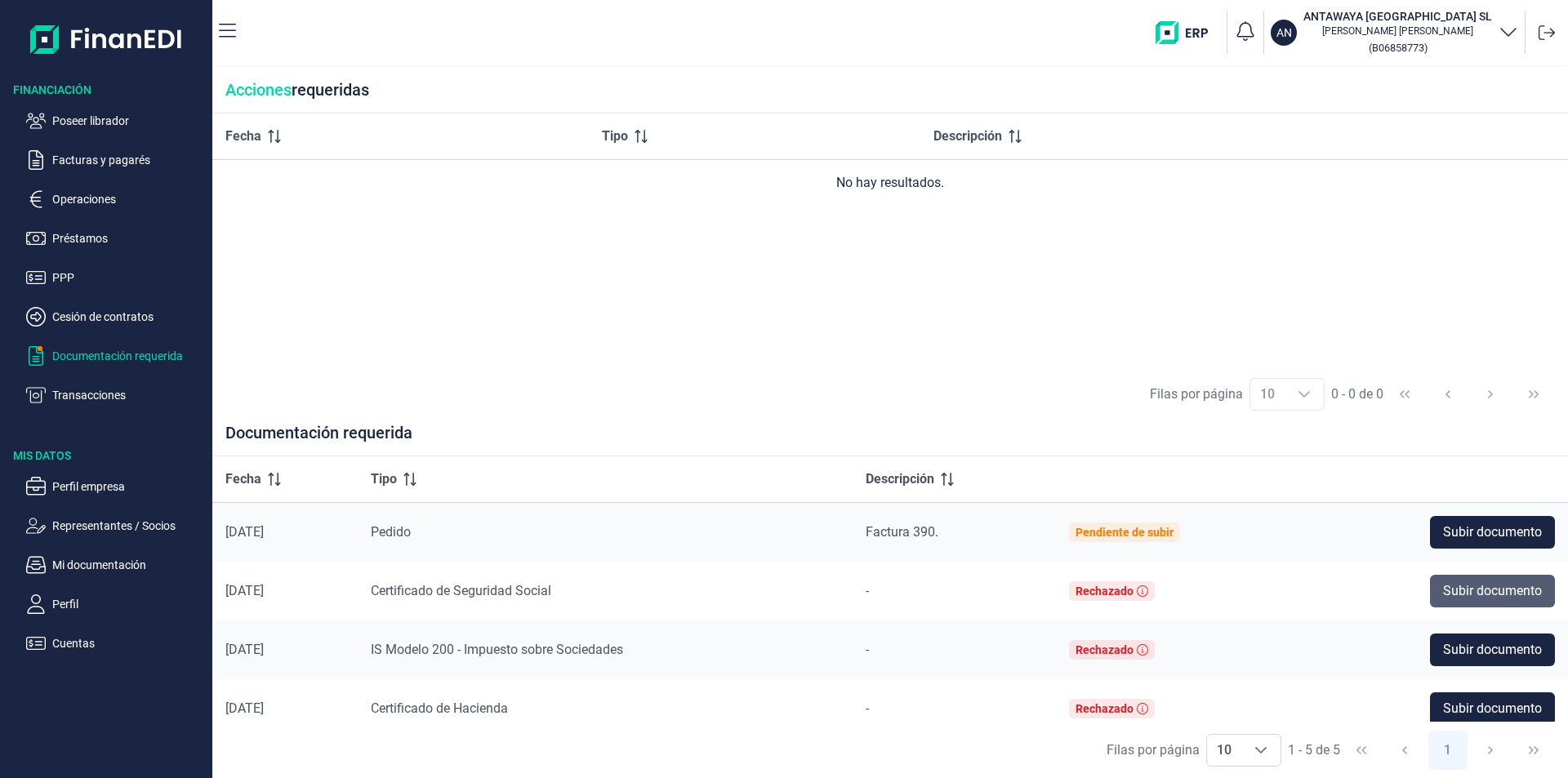
click at [1462, 590] on span "Subir documento" at bounding box center [1493, 591] width 99 height 19
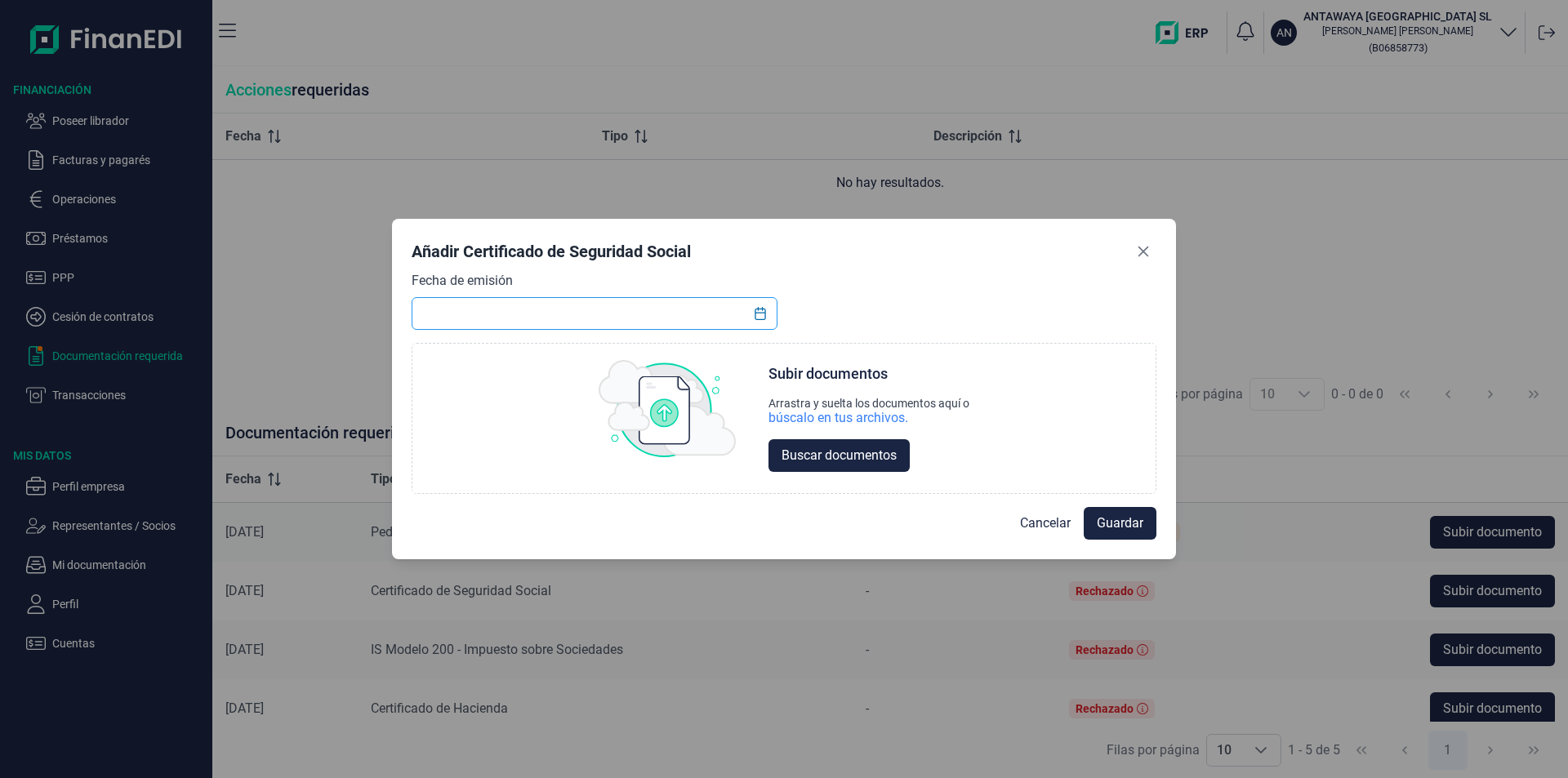
click at [454, 313] on input "text" at bounding box center [595, 314] width 366 height 33
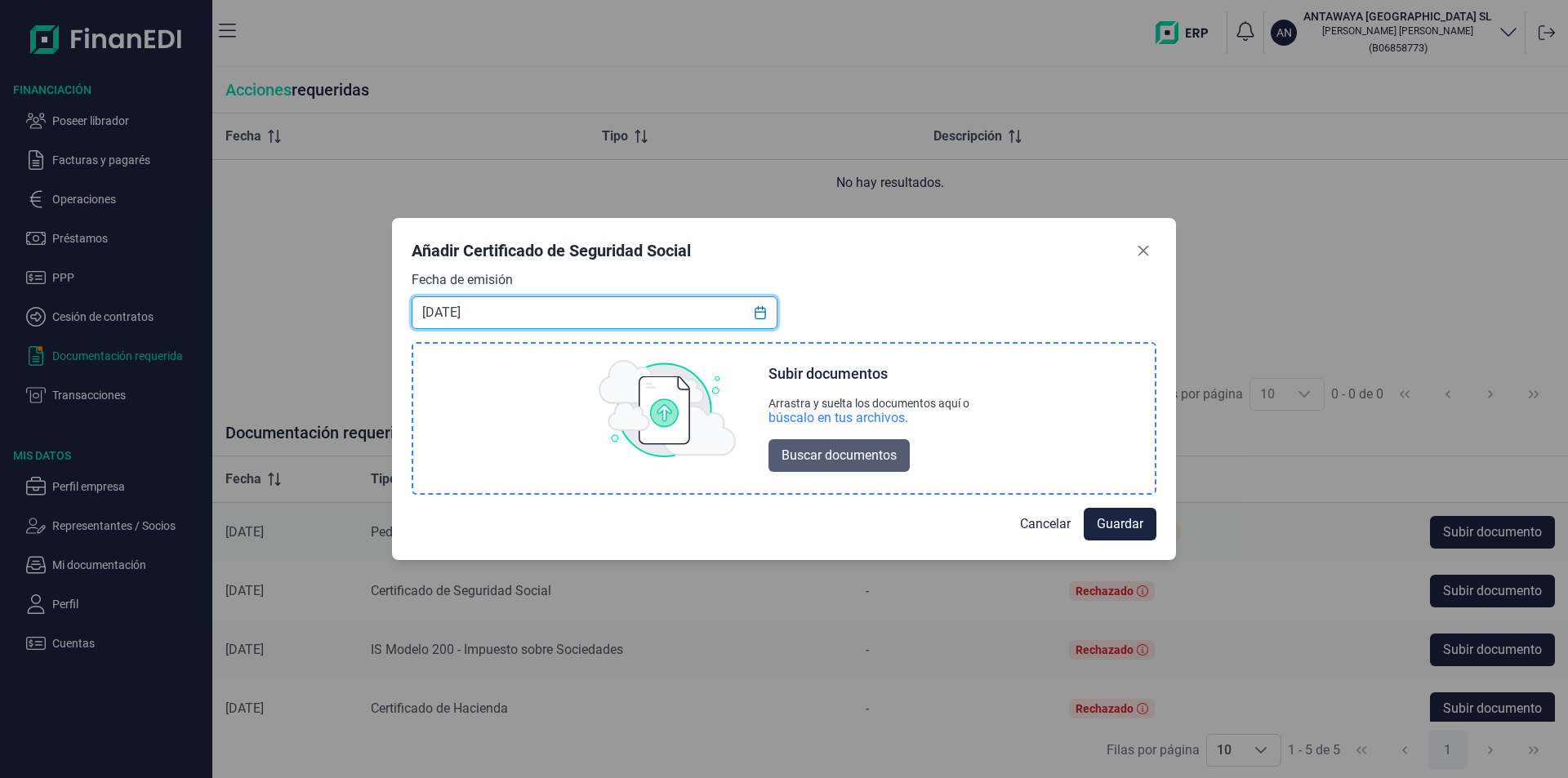
type input "[DATE]"
click at [837, 459] on span "Buscar documentos" at bounding box center [839, 455] width 115 height 19
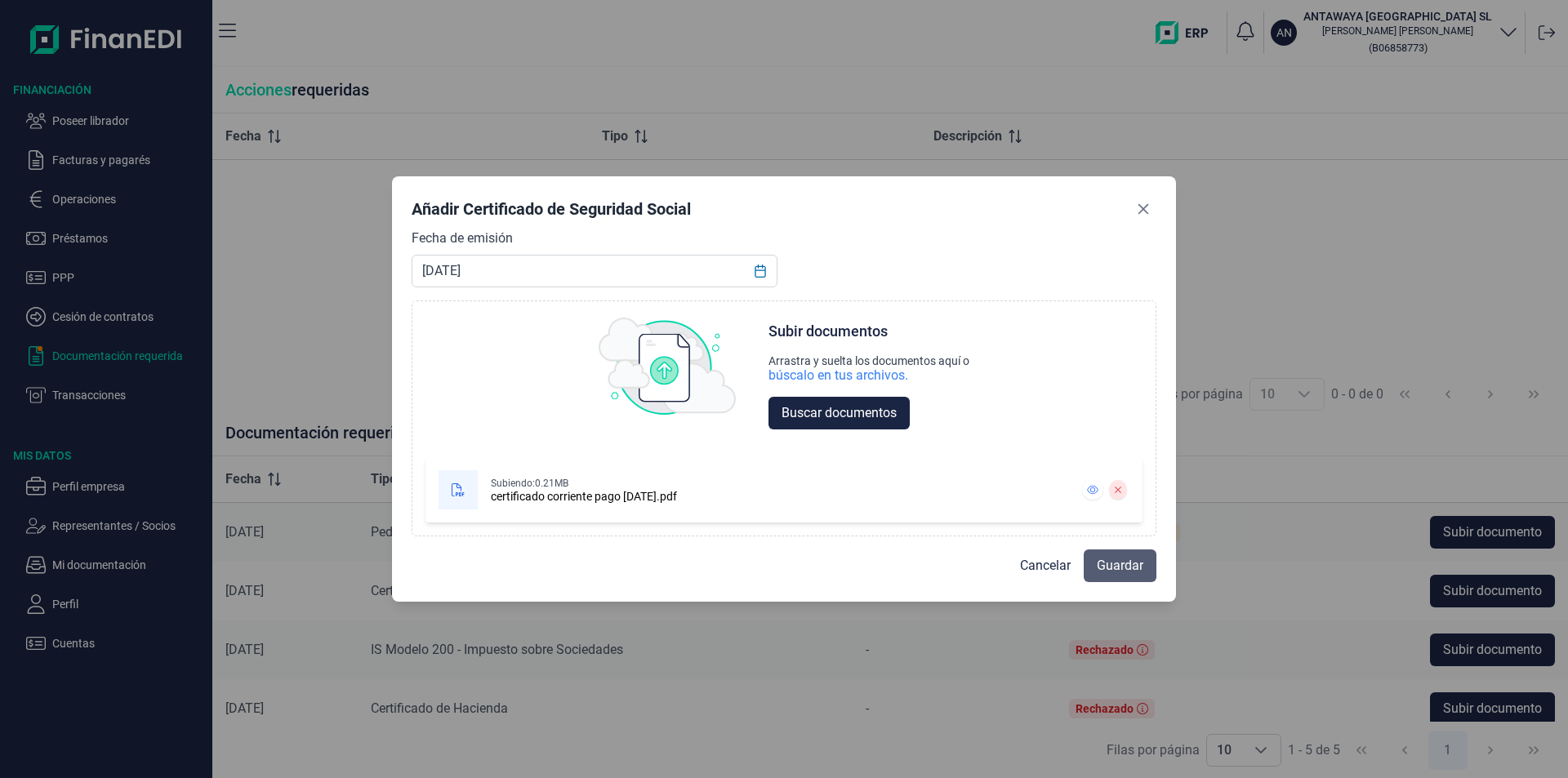
click at [1110, 566] on span "Guardar" at bounding box center [1120, 565] width 46 height 19
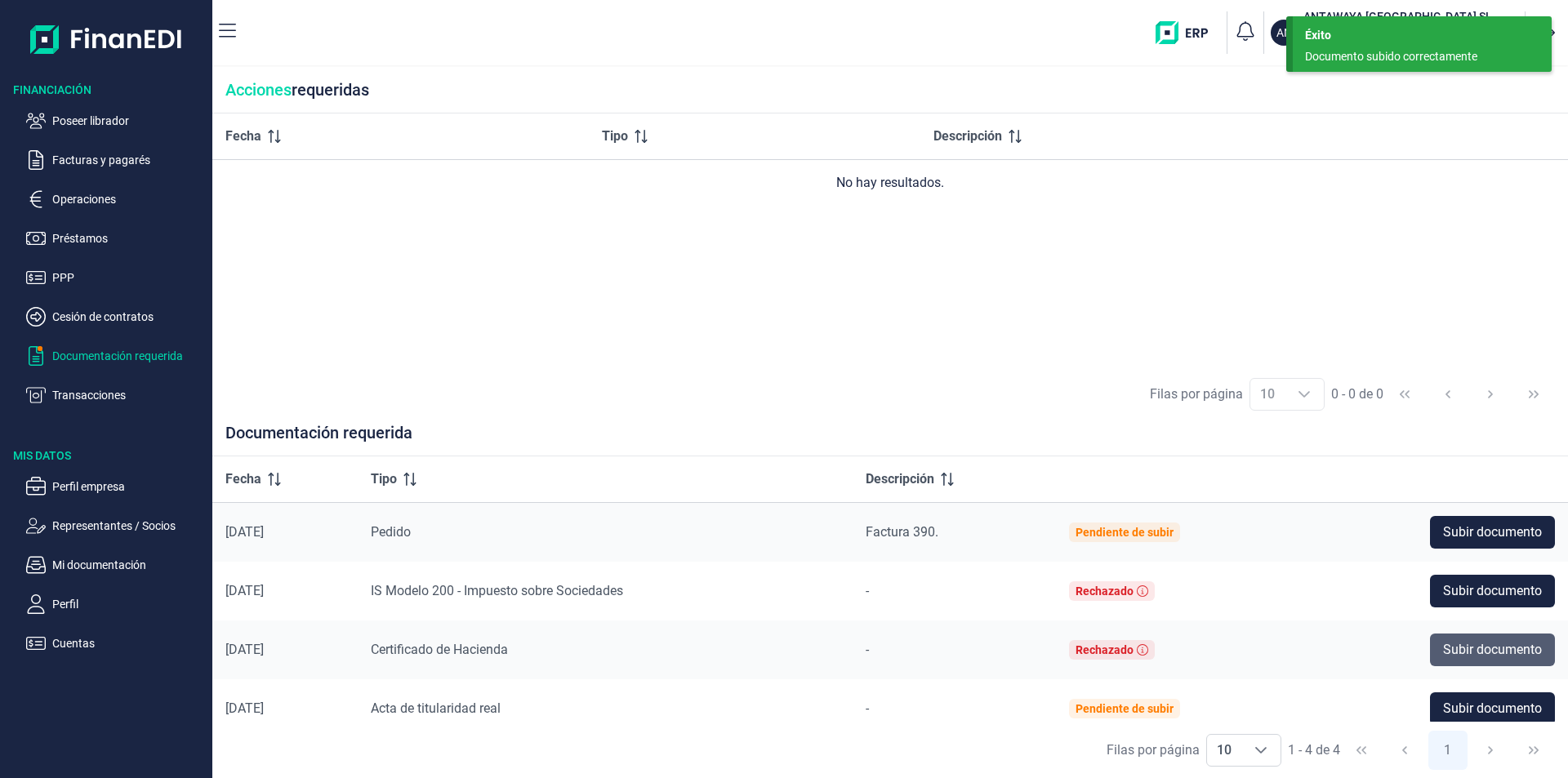
click at [1477, 653] on span "Subir documento" at bounding box center [1493, 649] width 99 height 19
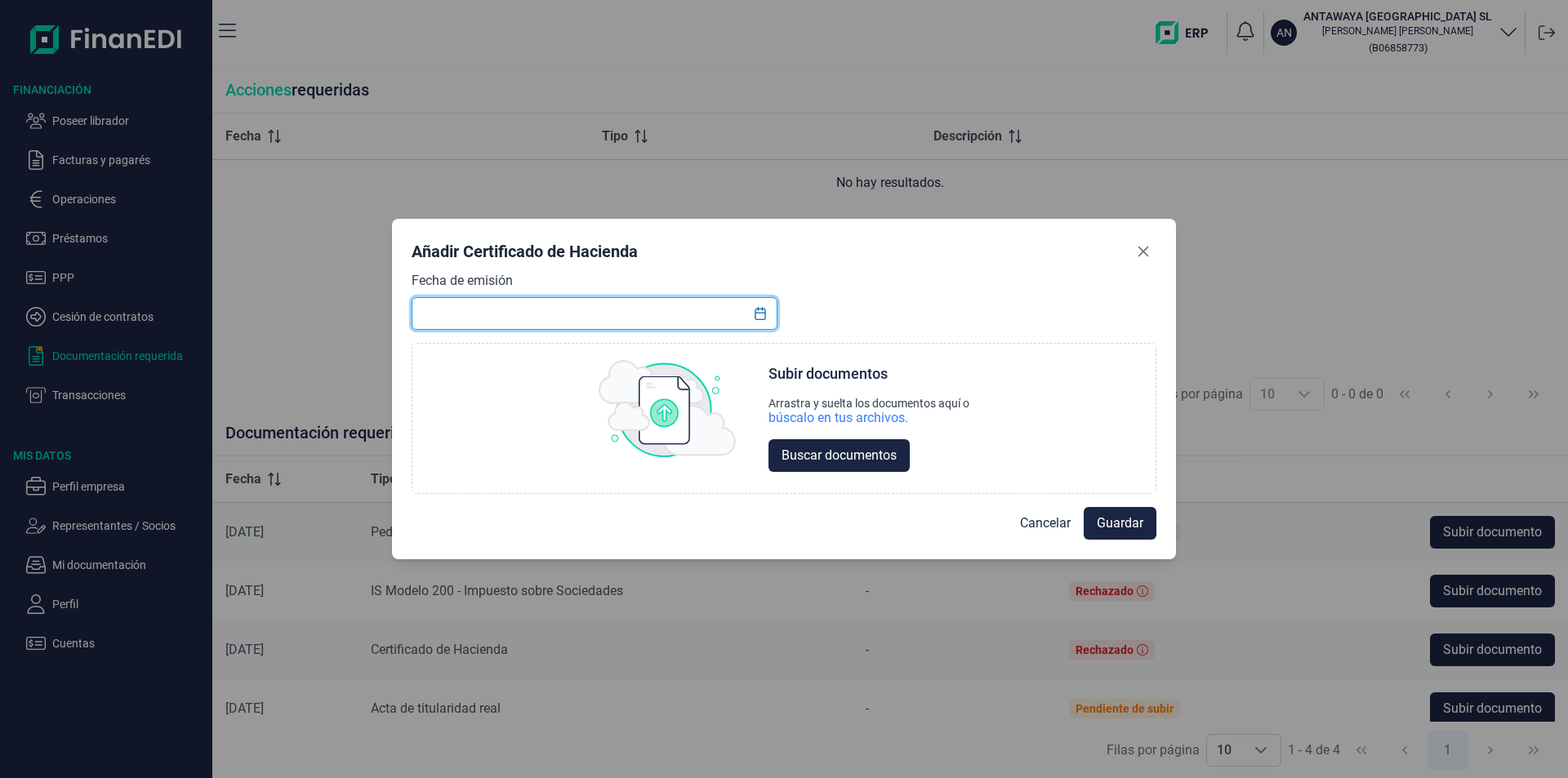
click at [444, 311] on input "text" at bounding box center [595, 314] width 366 height 33
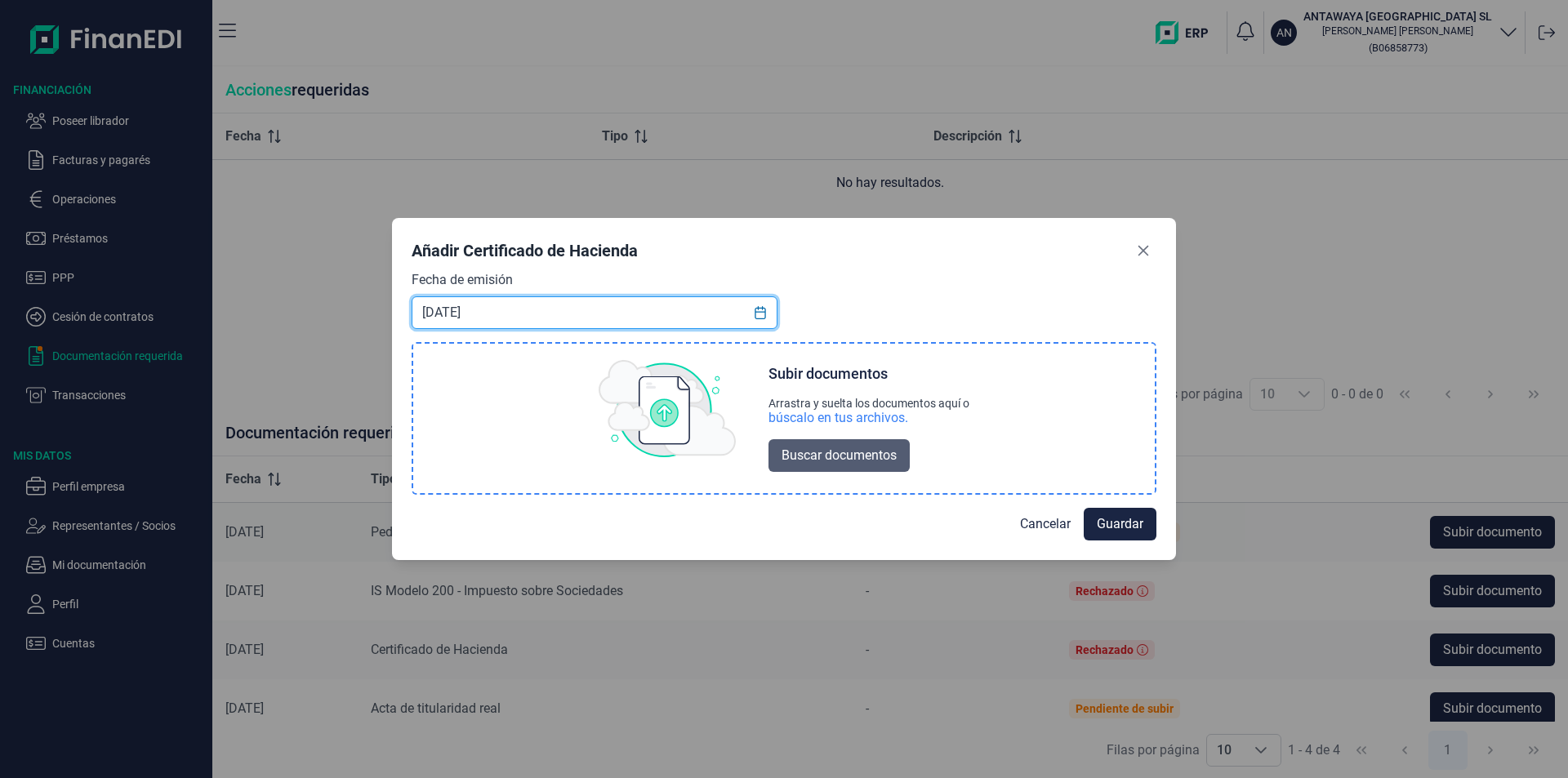
type input "[DATE]"
click at [809, 452] on span "Buscar documentos" at bounding box center [839, 455] width 115 height 19
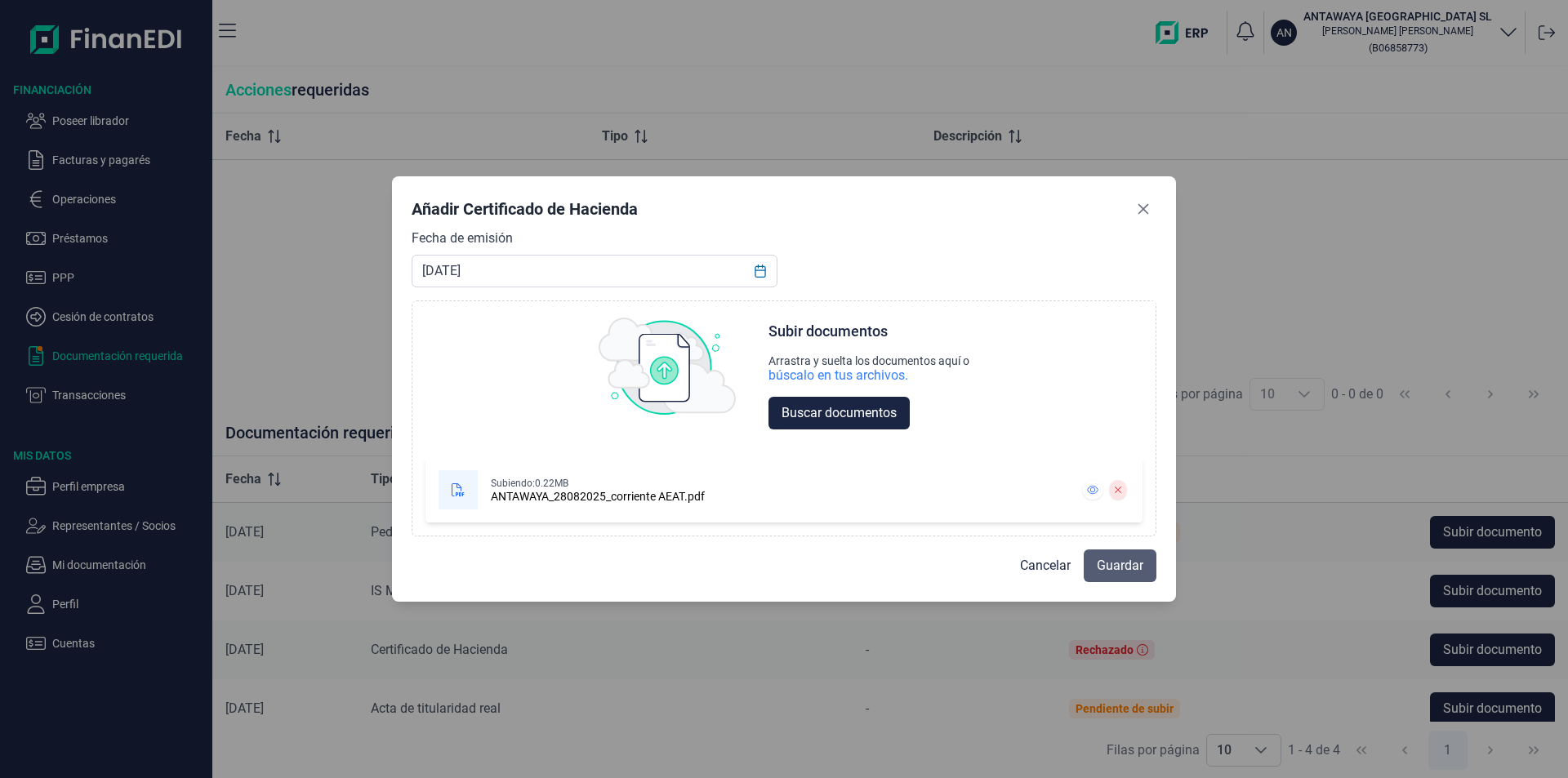
click at [1112, 569] on span "Guardar" at bounding box center [1120, 565] width 46 height 19
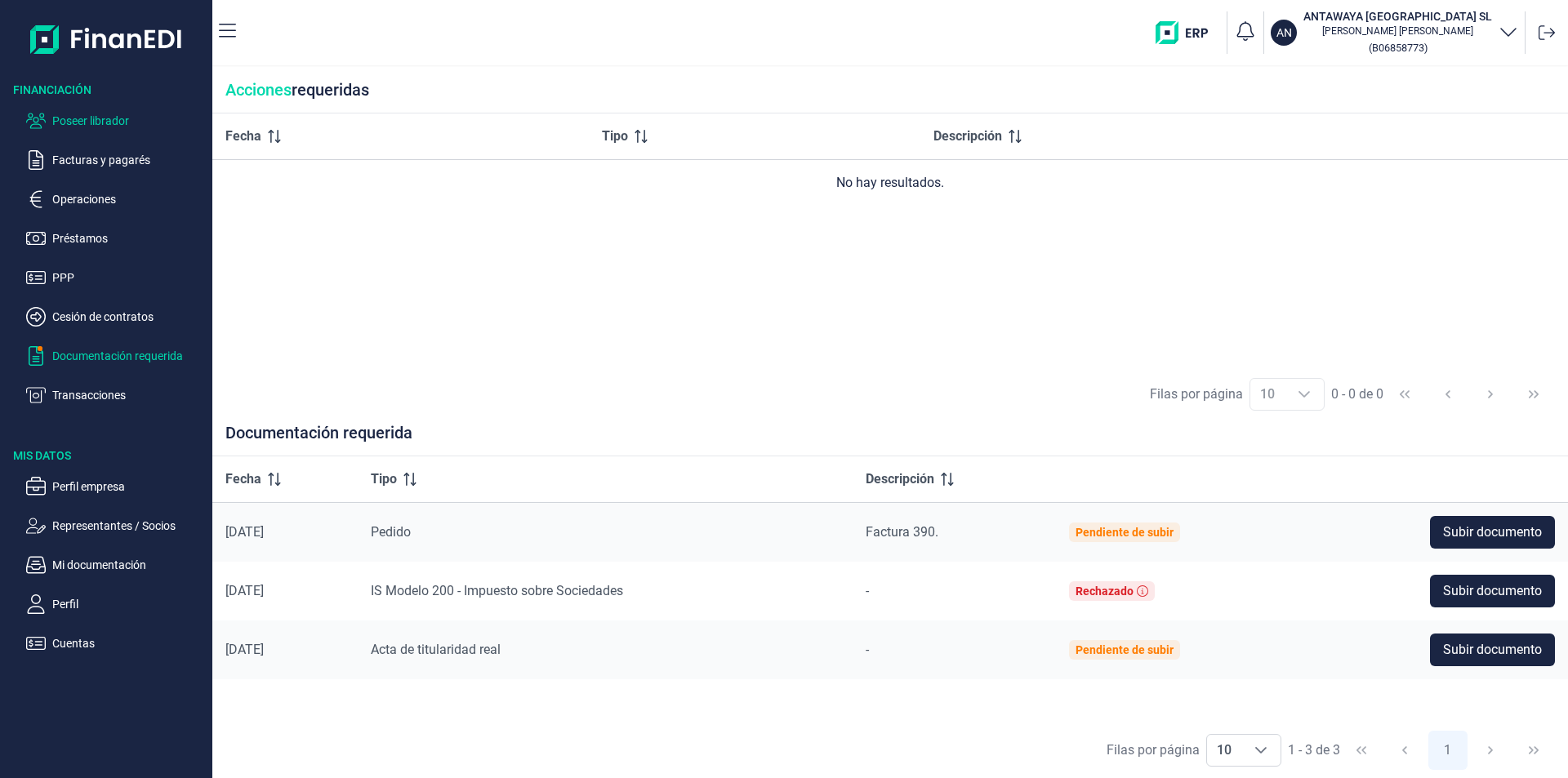
click at [119, 124] on p "Poseer librador" at bounding box center [129, 121] width 154 height 19
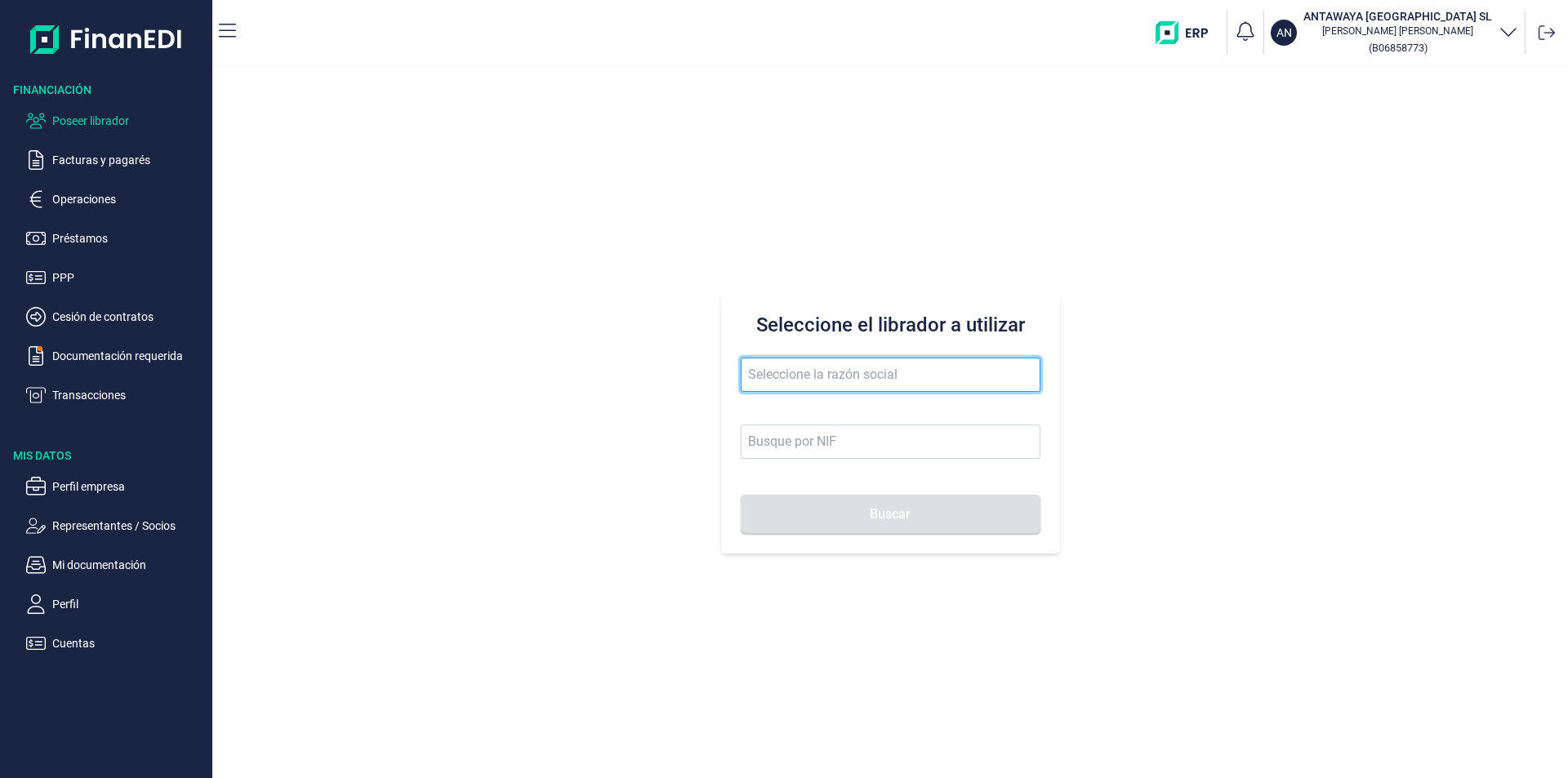
click at [850, 383] on input "text" at bounding box center [890, 374] width 300 height 34
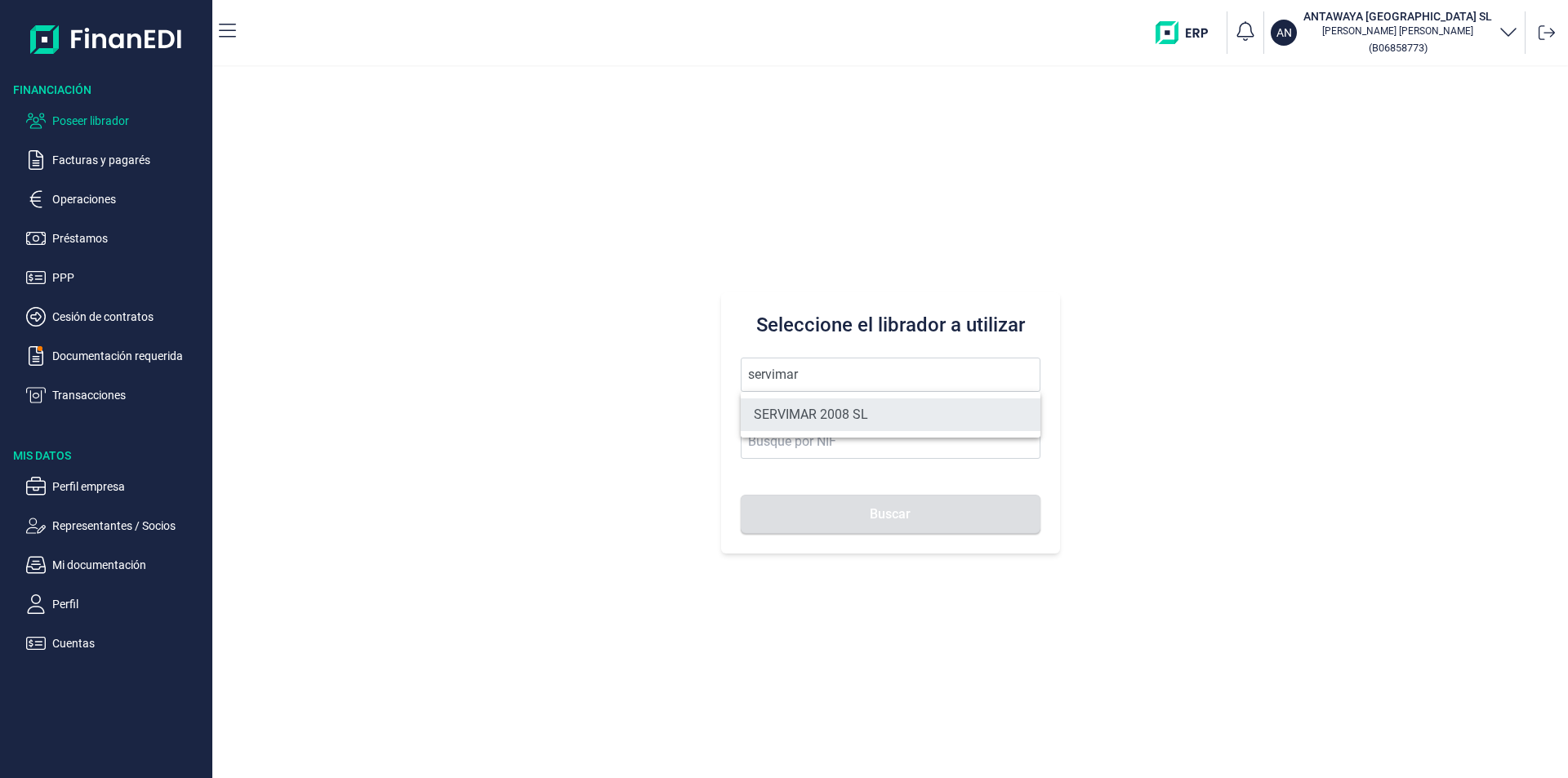
click at [841, 416] on li "SERVIMAR 2008 SL" at bounding box center [890, 415] width 300 height 33
type input "SERVIMAR 2008 SL"
type input "B73574691"
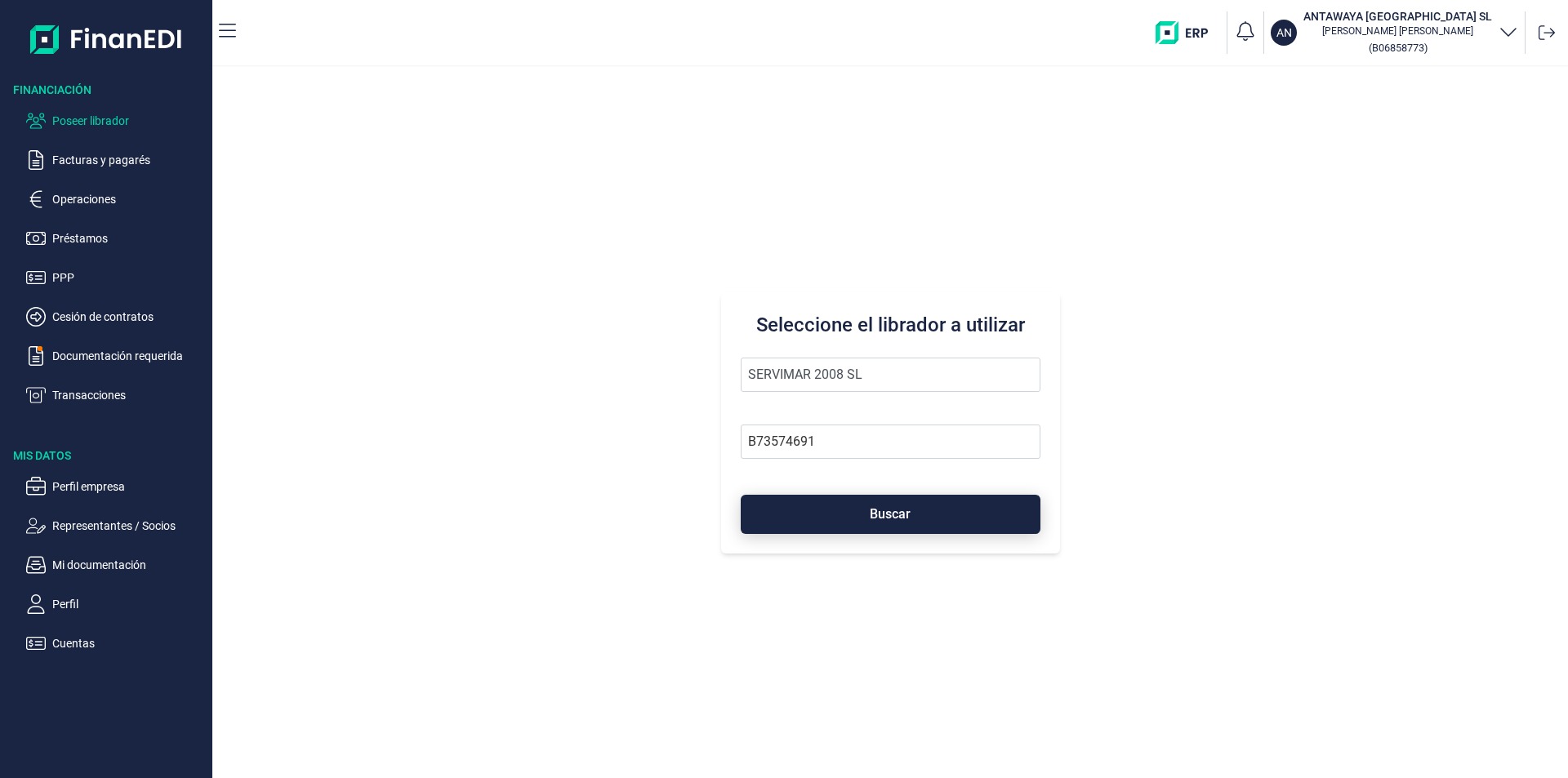
click at [870, 518] on span "Buscar" at bounding box center [890, 514] width 41 height 13
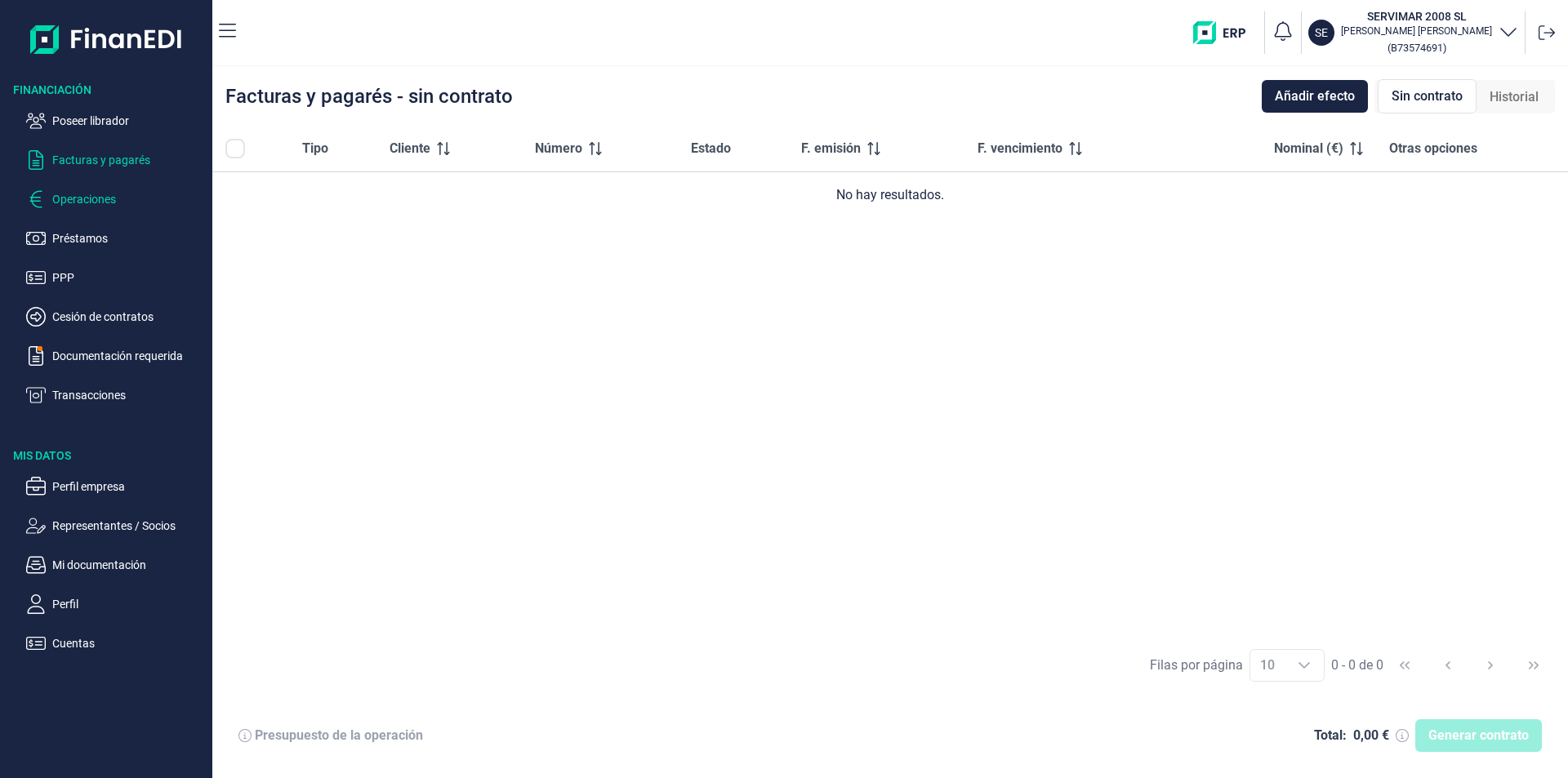
click at [79, 201] on p "Operaciones" at bounding box center [129, 199] width 154 height 19
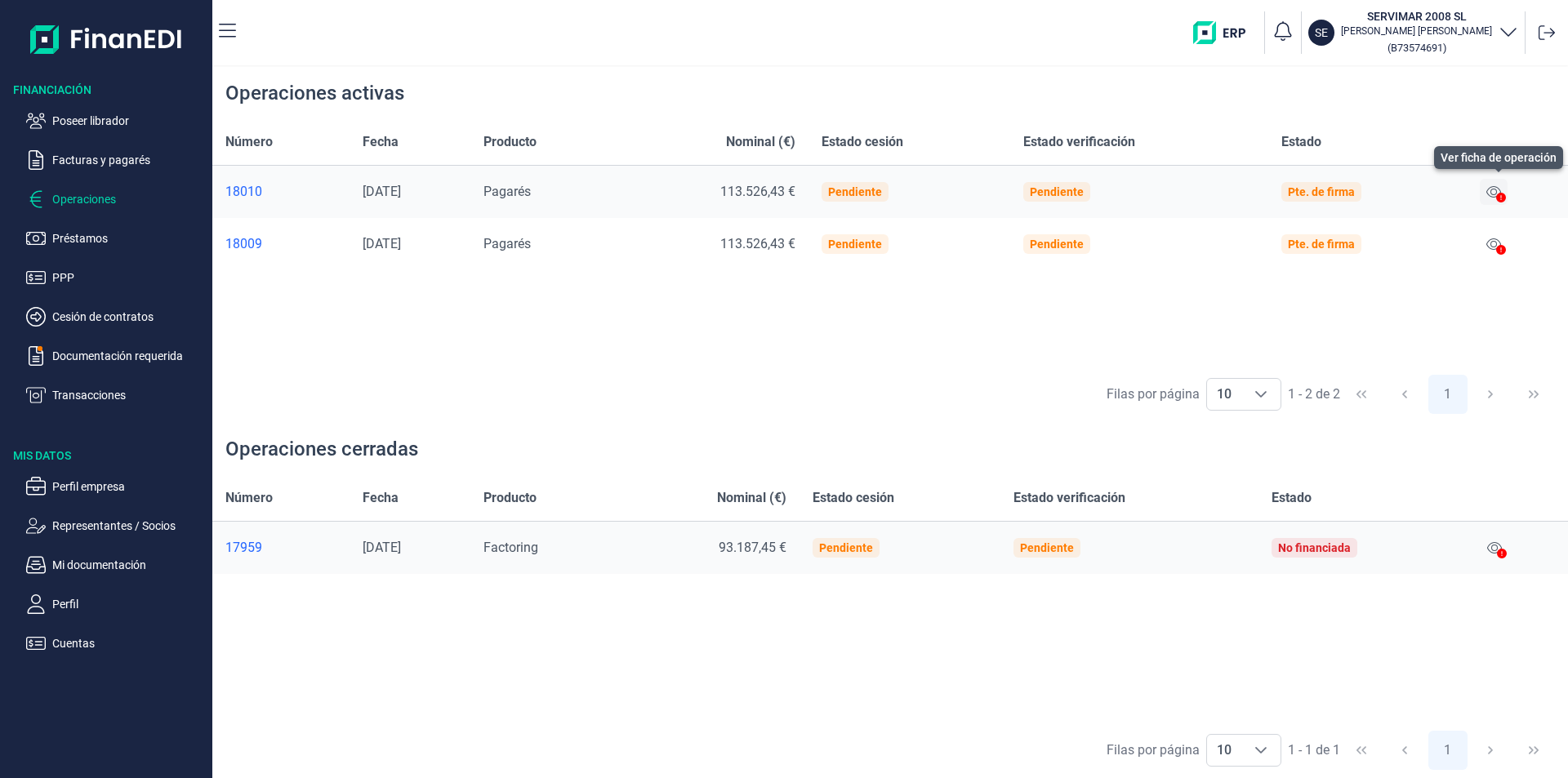
click at [1497, 188] on icon at bounding box center [1494, 192] width 15 height 14
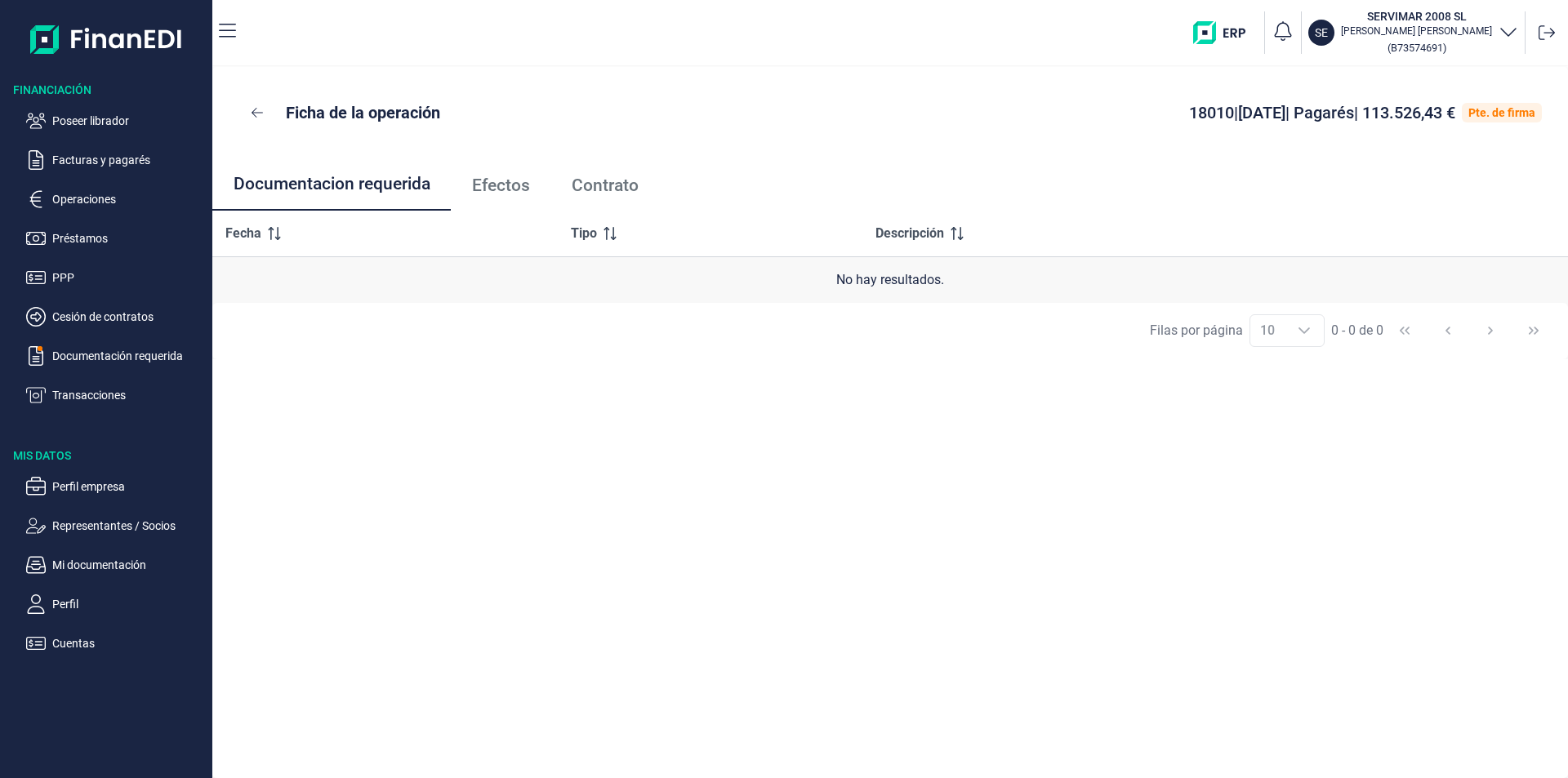
click at [521, 192] on span "Efectos" at bounding box center [501, 186] width 58 height 17
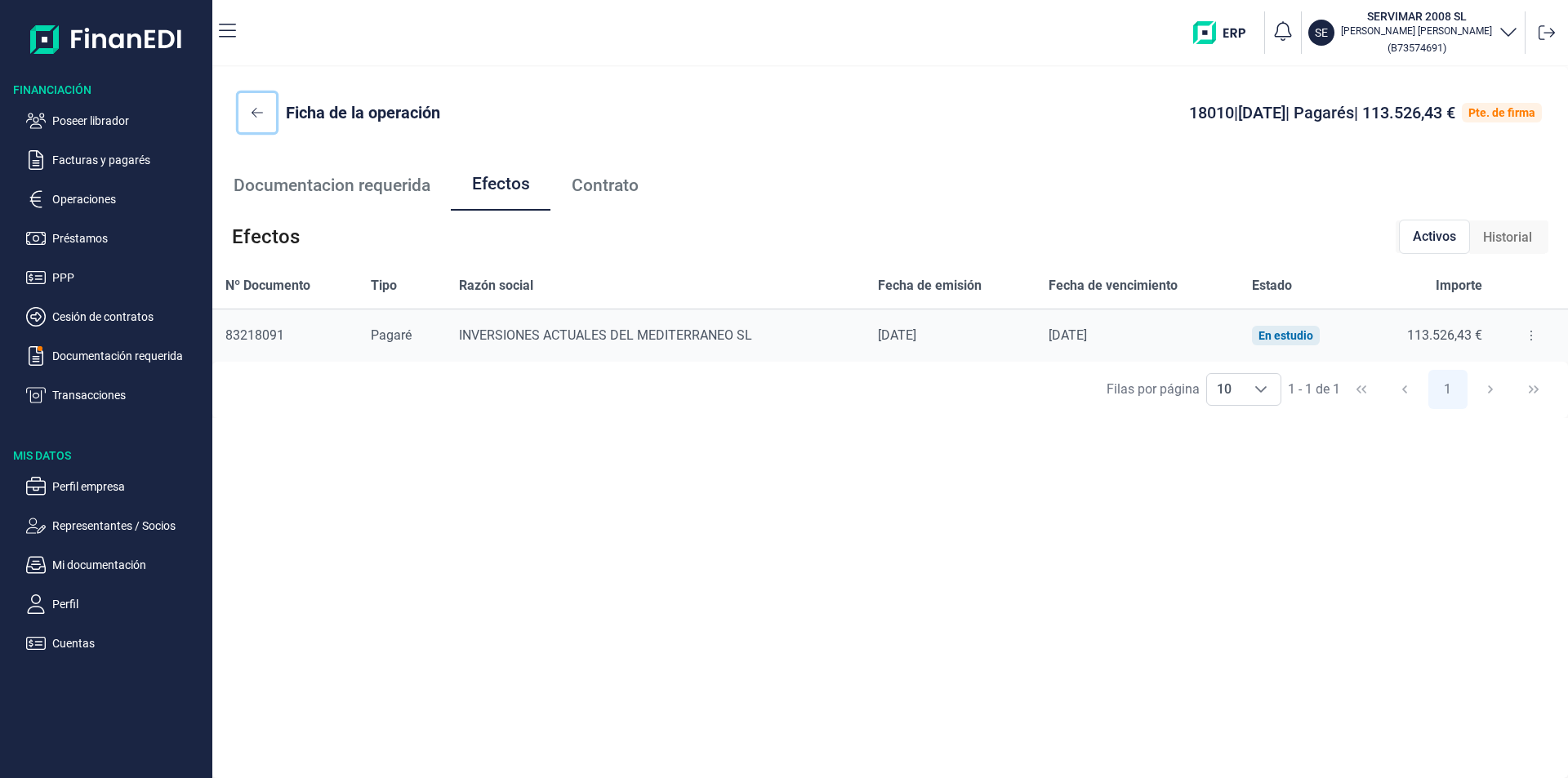
click at [258, 111] on icon at bounding box center [257, 113] width 12 height 14
